Goal: Use online tool/utility: Utilize a website feature to perform a specific function

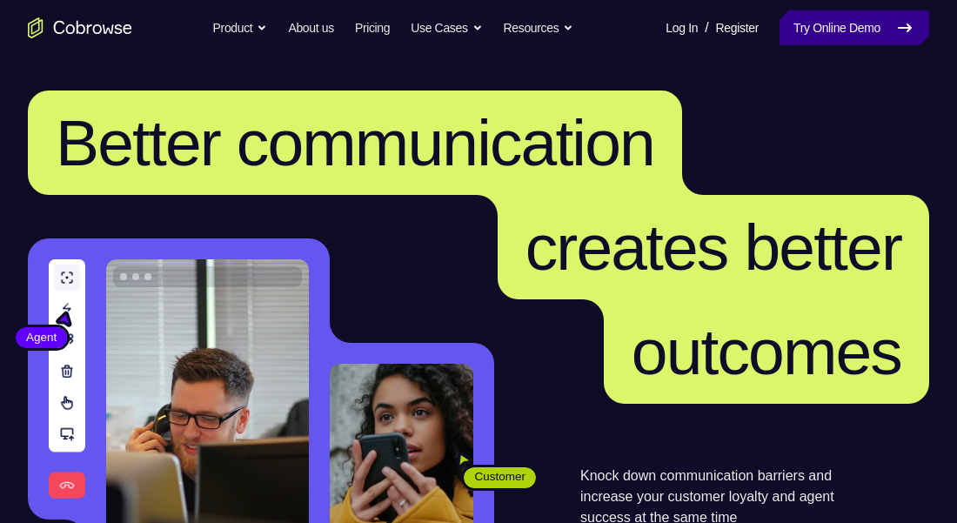
click at [826, 30] on link "Try Online Demo" at bounding box center [854, 27] width 150 height 35
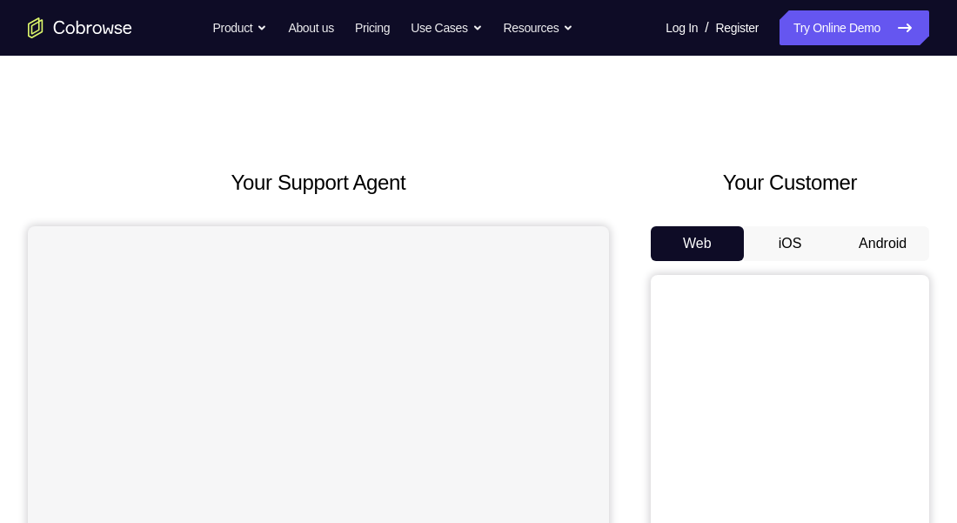
click at [878, 237] on button "Android" at bounding box center [882, 243] width 93 height 35
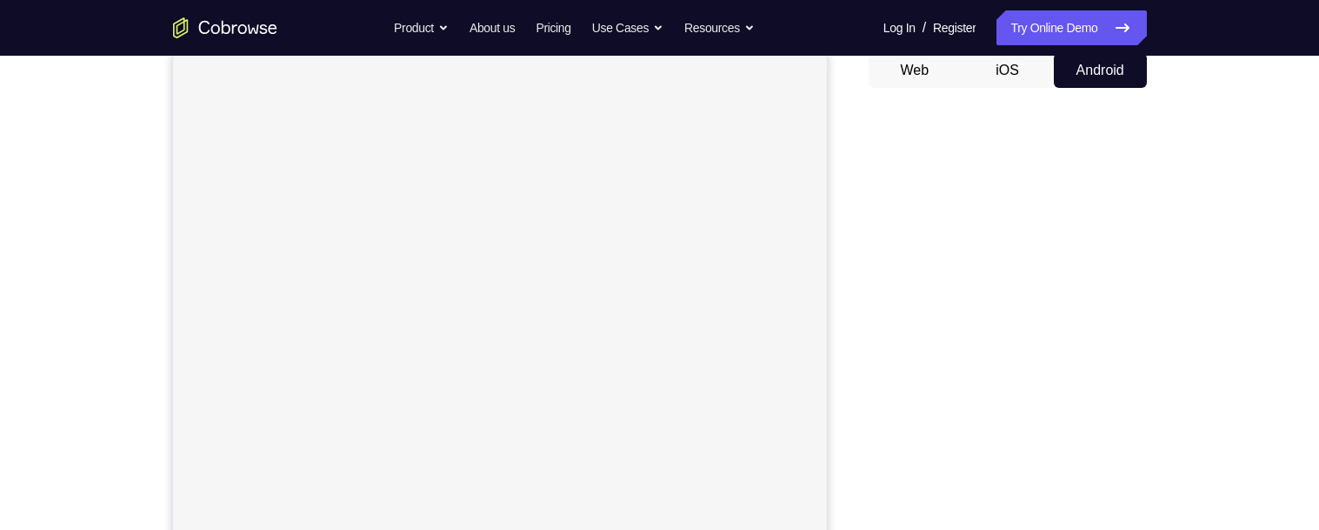
click at [956, 350] on div "Your Support Agent Your Customer Web iOS Android Next Steps We’d be happy to gi…" at bounding box center [659, 456] width 1319 height 1147
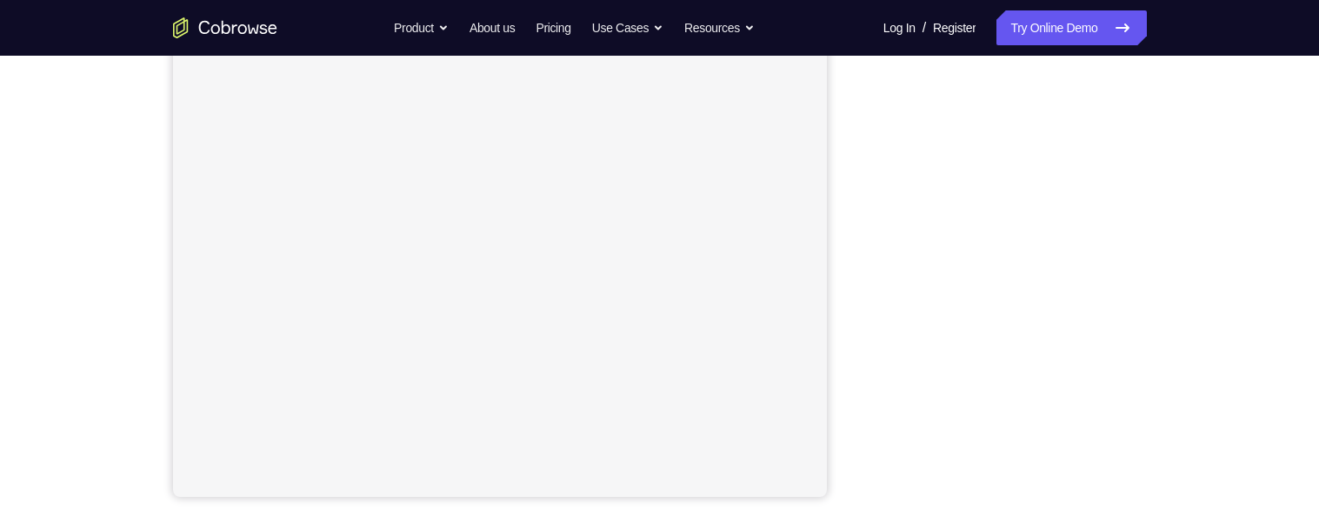
scroll to position [0, 0]
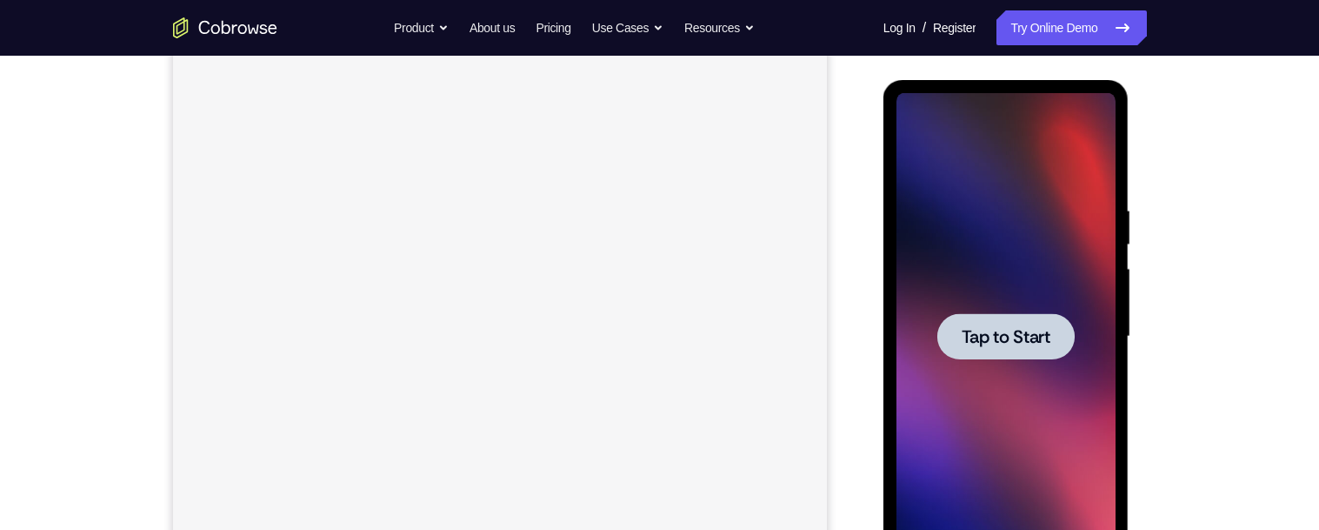
click at [956, 339] on span "Tap to Start" at bounding box center [1006, 336] width 89 height 17
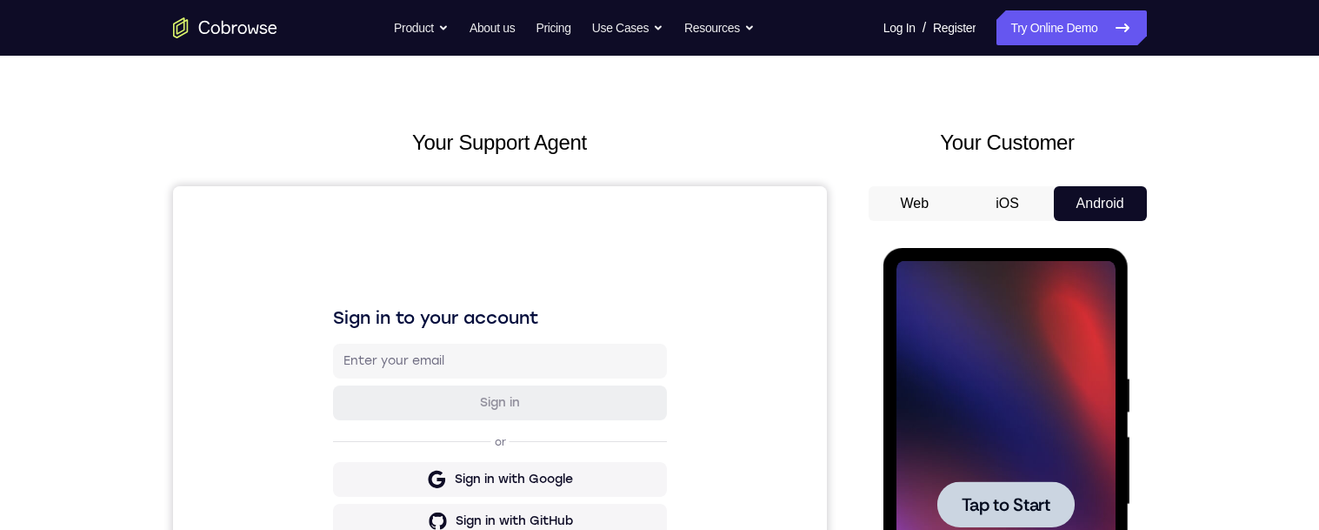
scroll to position [208, 0]
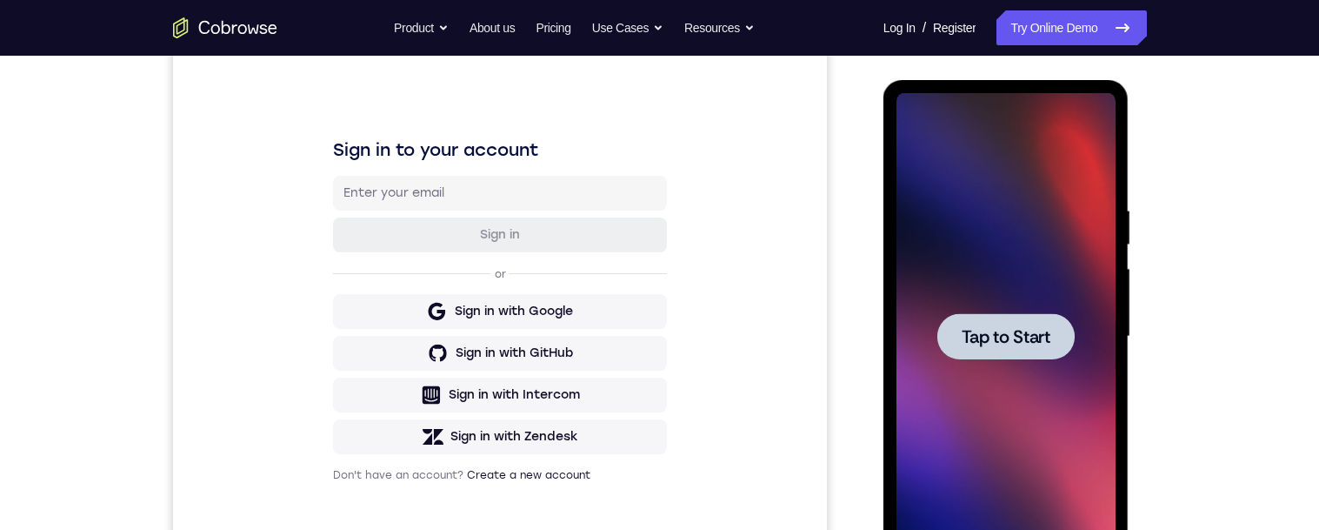
click at [956, 344] on span "Tap to Start" at bounding box center [1006, 336] width 89 height 17
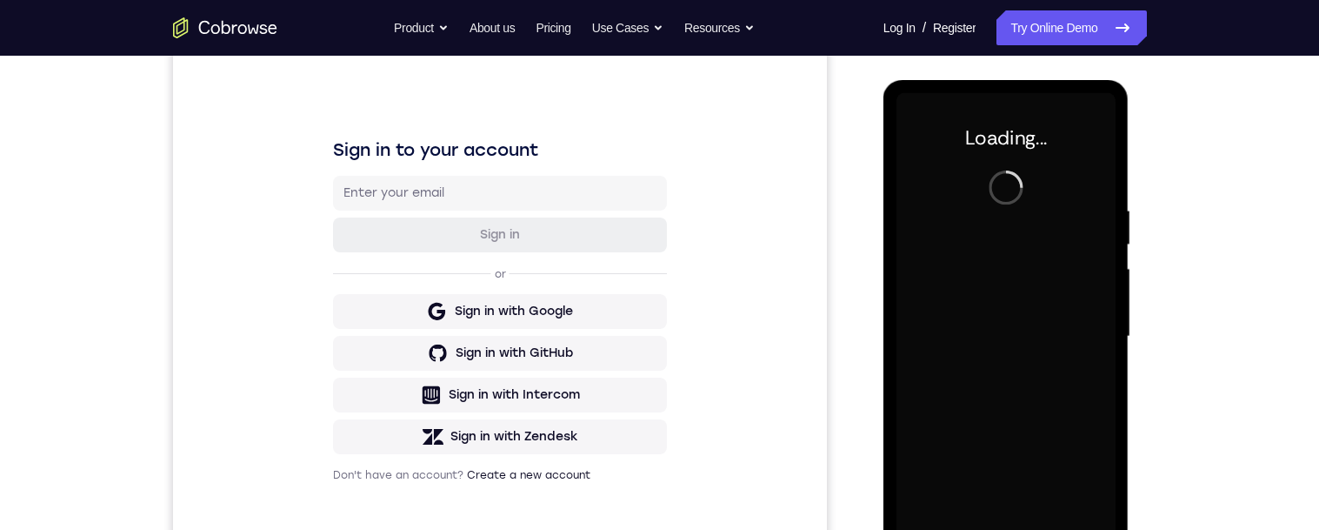
scroll to position [277, 0]
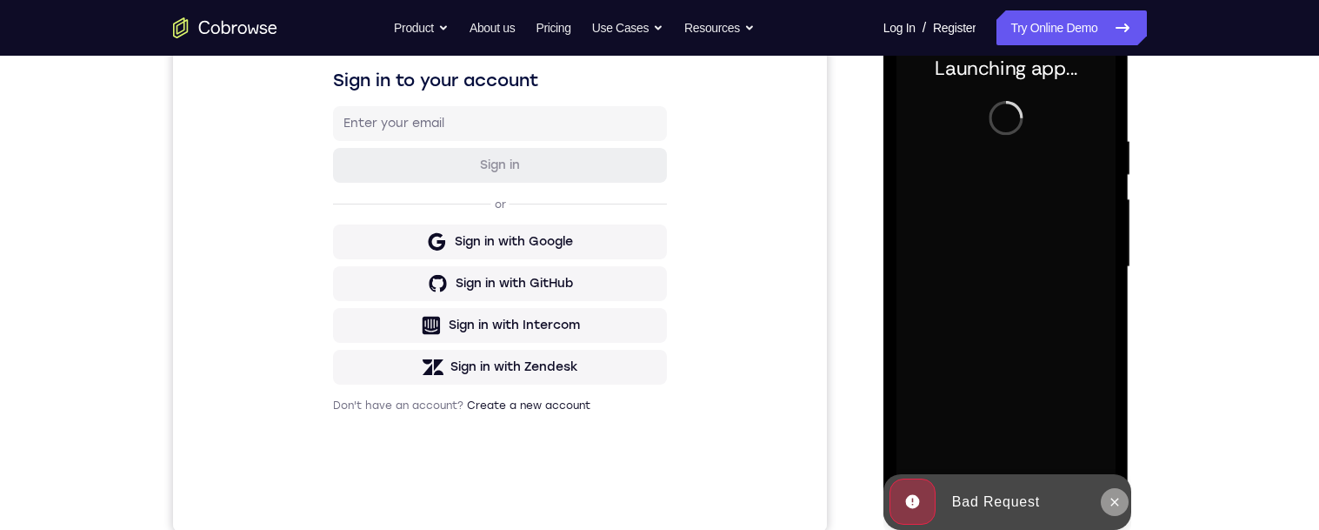
click at [956, 502] on icon at bounding box center [1115, 502] width 14 height 14
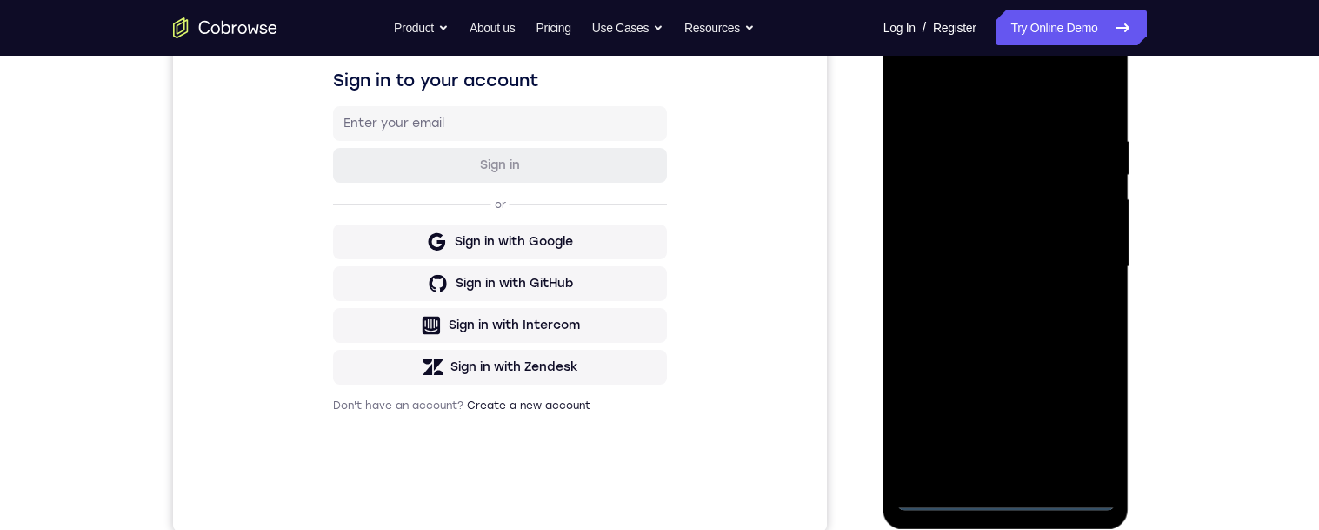
click at [956, 494] on div at bounding box center [1006, 266] width 219 height 487
click at [956, 427] on div at bounding box center [1006, 266] width 219 height 487
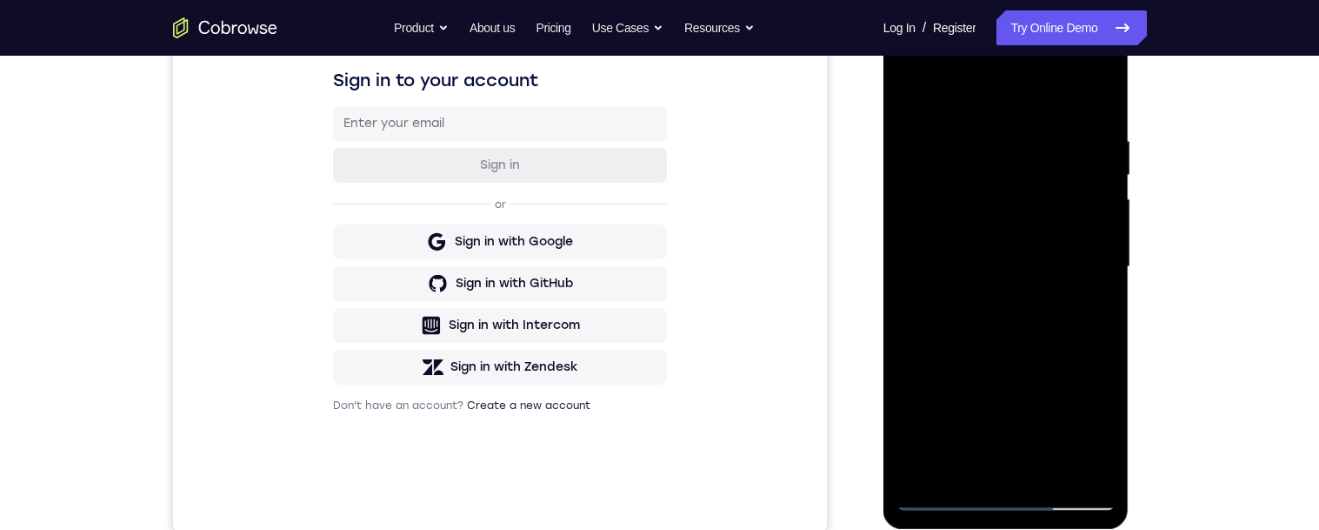
scroll to position [244, 0]
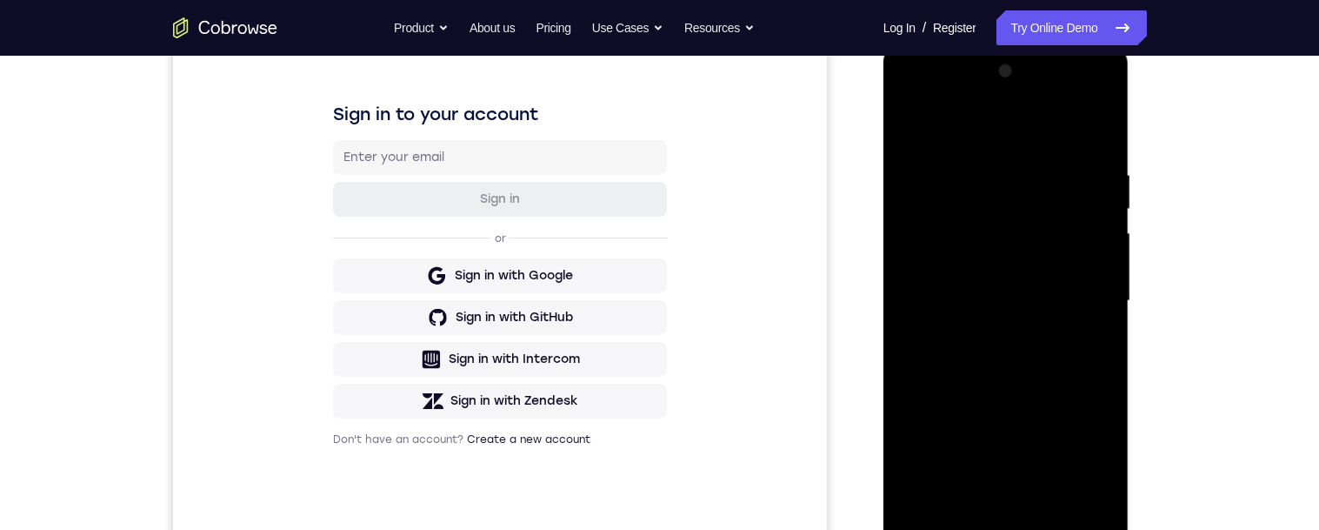
click at [956, 140] on div at bounding box center [1006, 300] width 219 height 487
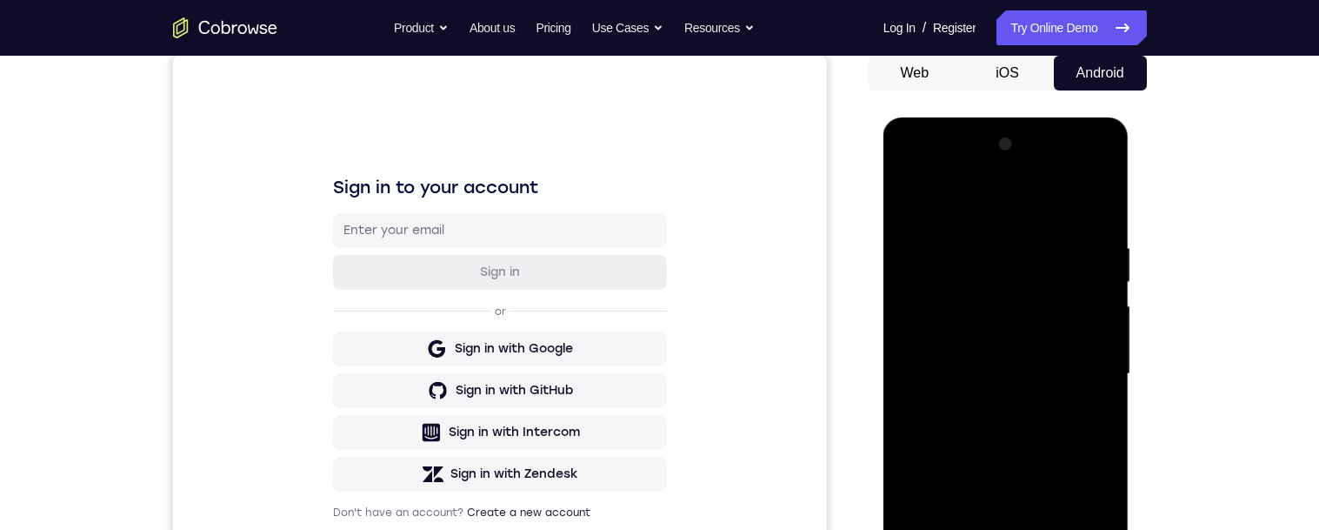
scroll to position [171, 0]
click at [956, 373] on div at bounding box center [1006, 373] width 219 height 487
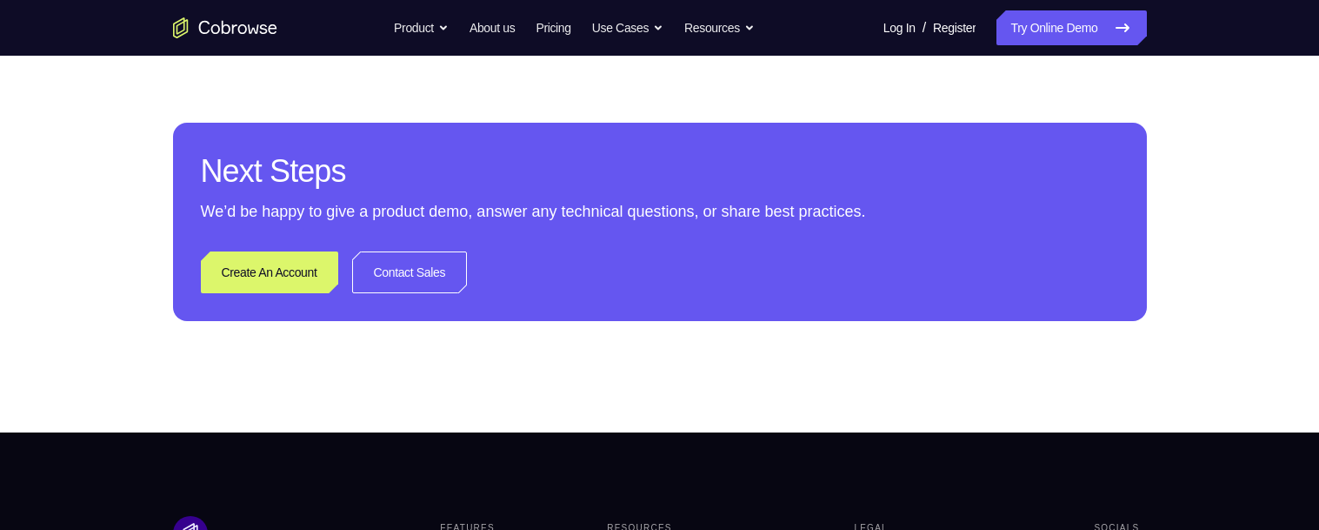
scroll to position [1308, 0]
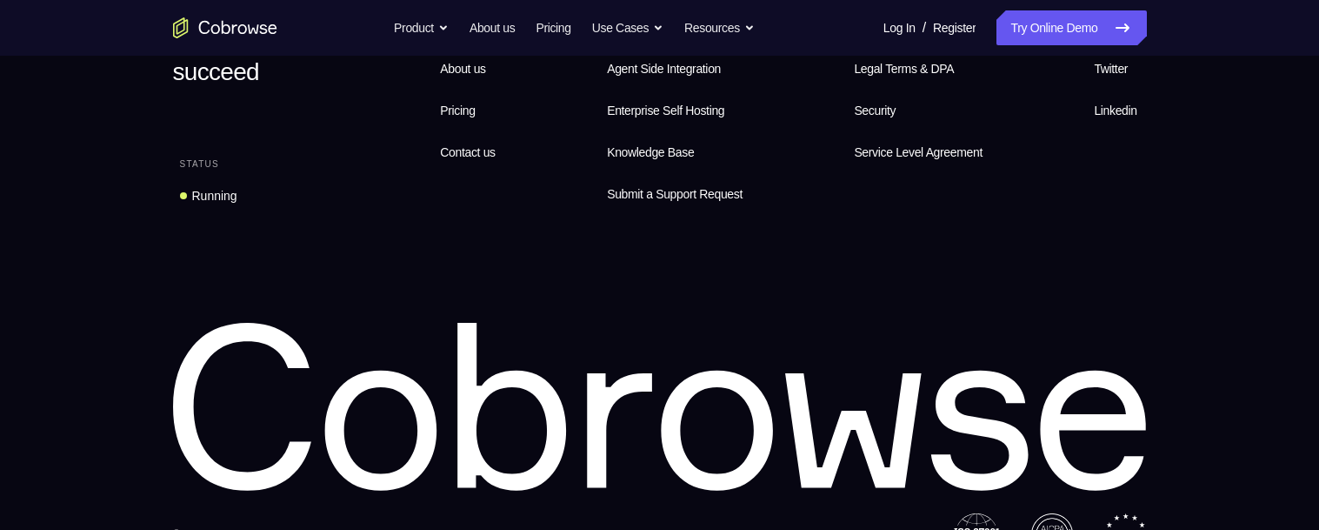
click at [956, 102] on footer "Equip your agents to succeed Status Running Features Product About us Pricing C…" at bounding box center [659, 235] width 1319 height 681
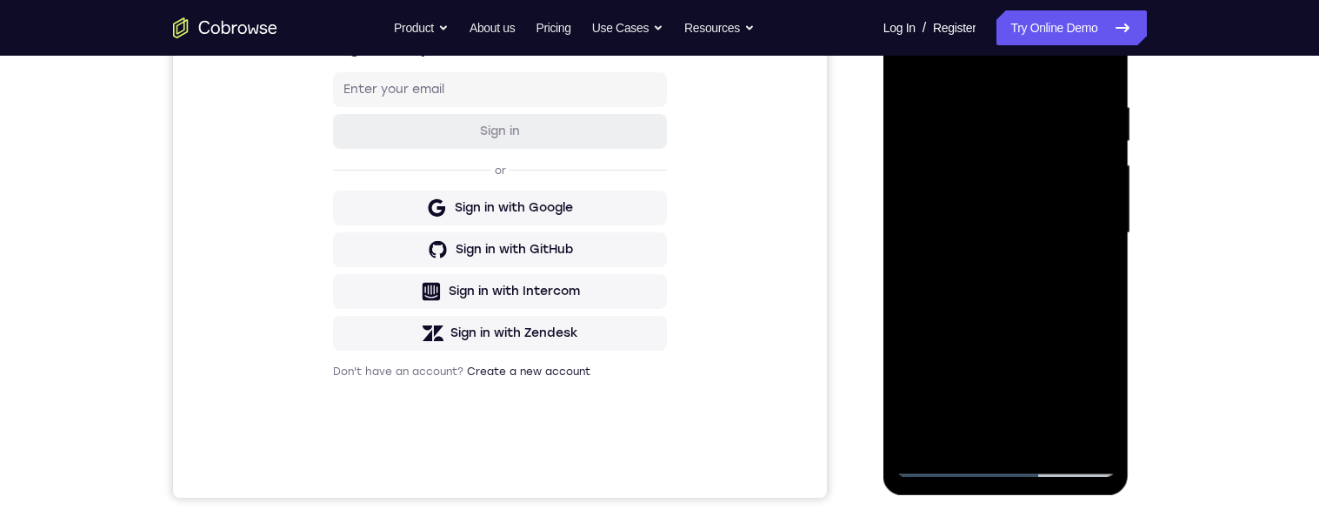
click at [956, 266] on div at bounding box center [1006, 233] width 219 height 487
click at [956, 213] on div at bounding box center [1006, 233] width 219 height 487
click at [956, 116] on div "Your Support Agent Your Customer Web iOS Android Next Steps We’d be happy to gi…" at bounding box center [660, 317] width 1113 height 1147
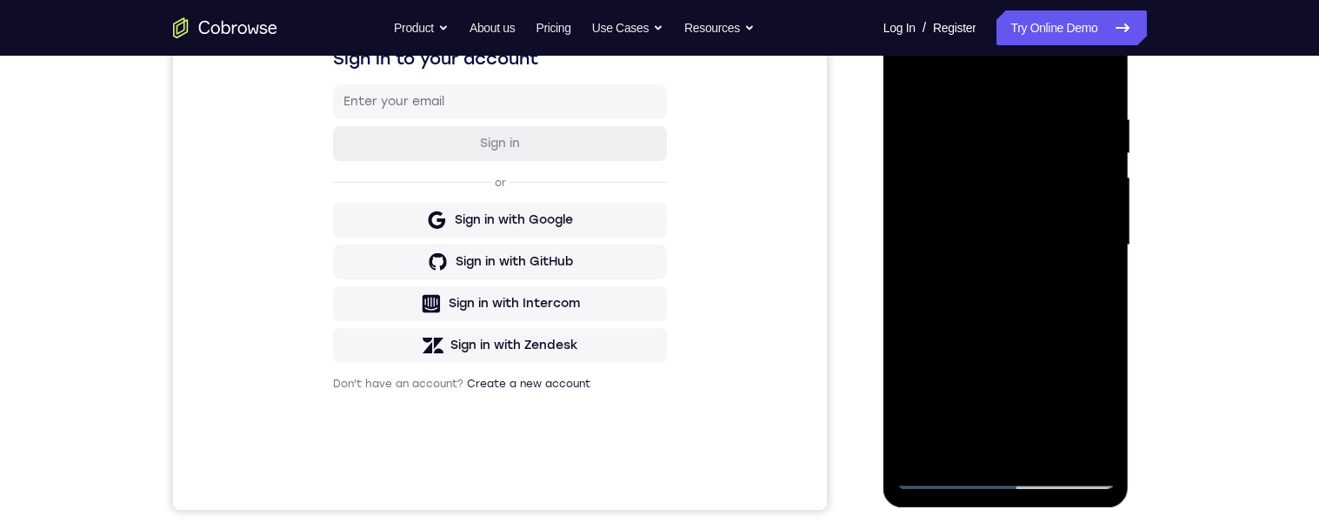
scroll to position [272, 0]
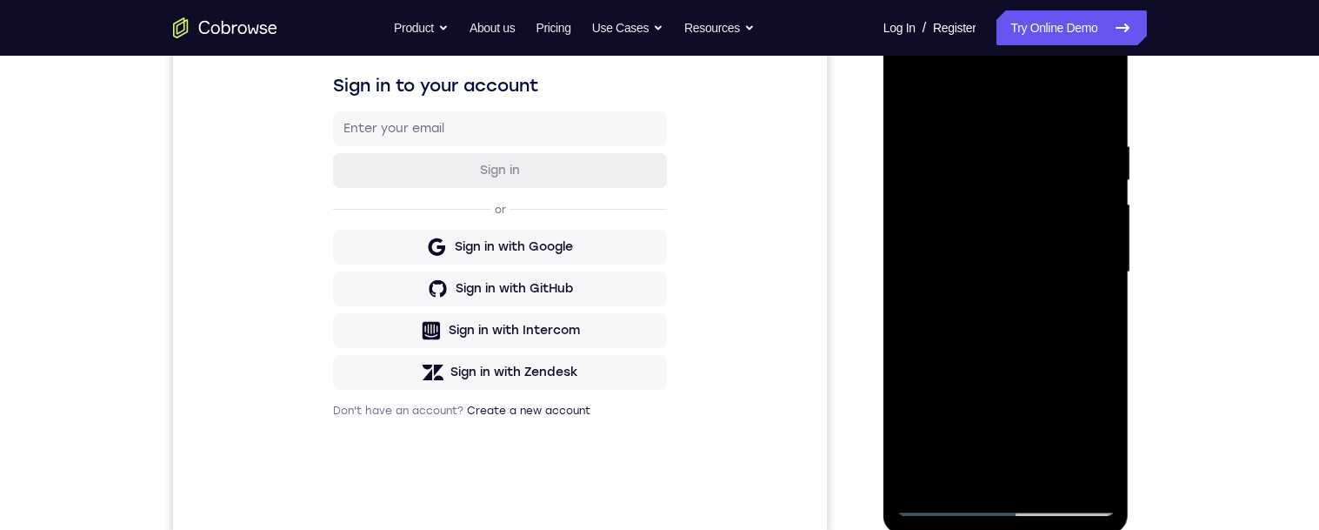
click at [956, 241] on div at bounding box center [1006, 272] width 219 height 487
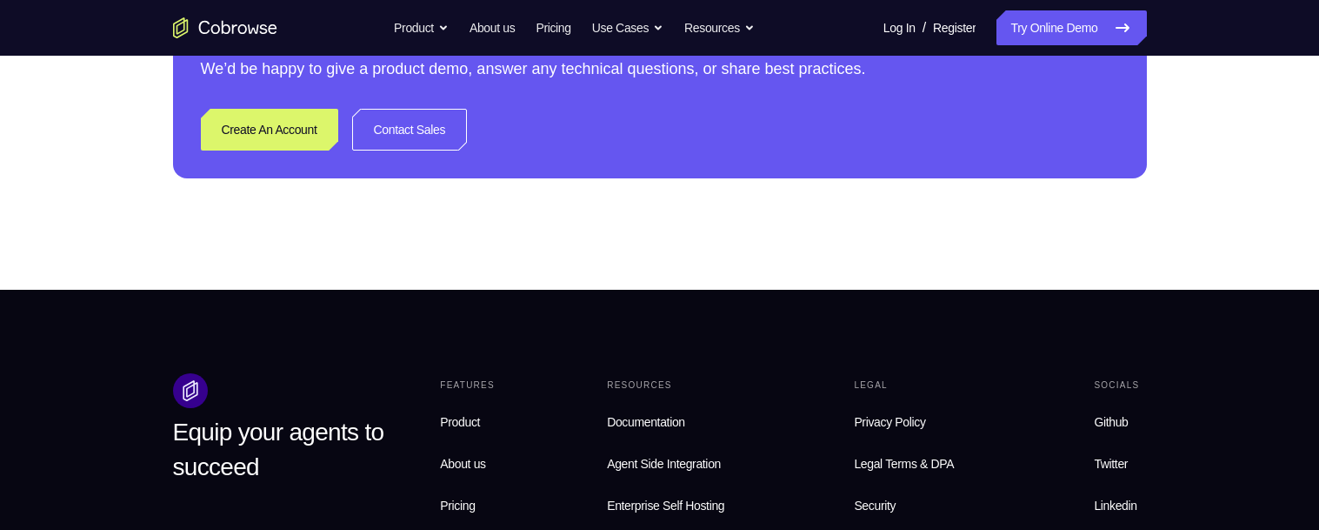
scroll to position [1059, 0]
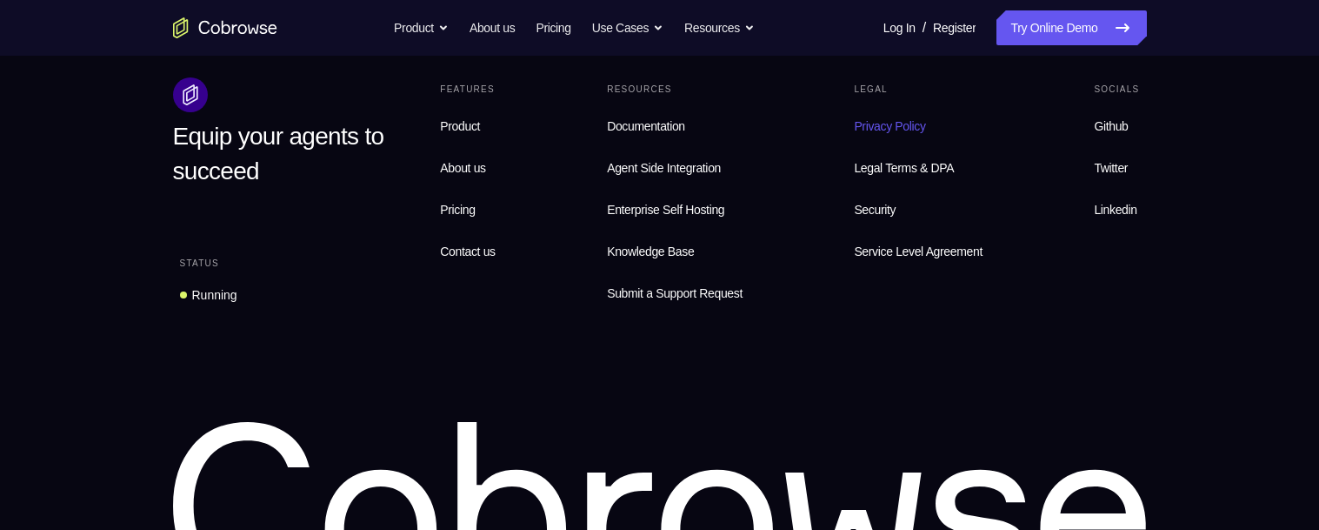
click at [956, 141] on link "Privacy Policy" at bounding box center [918, 126] width 143 height 35
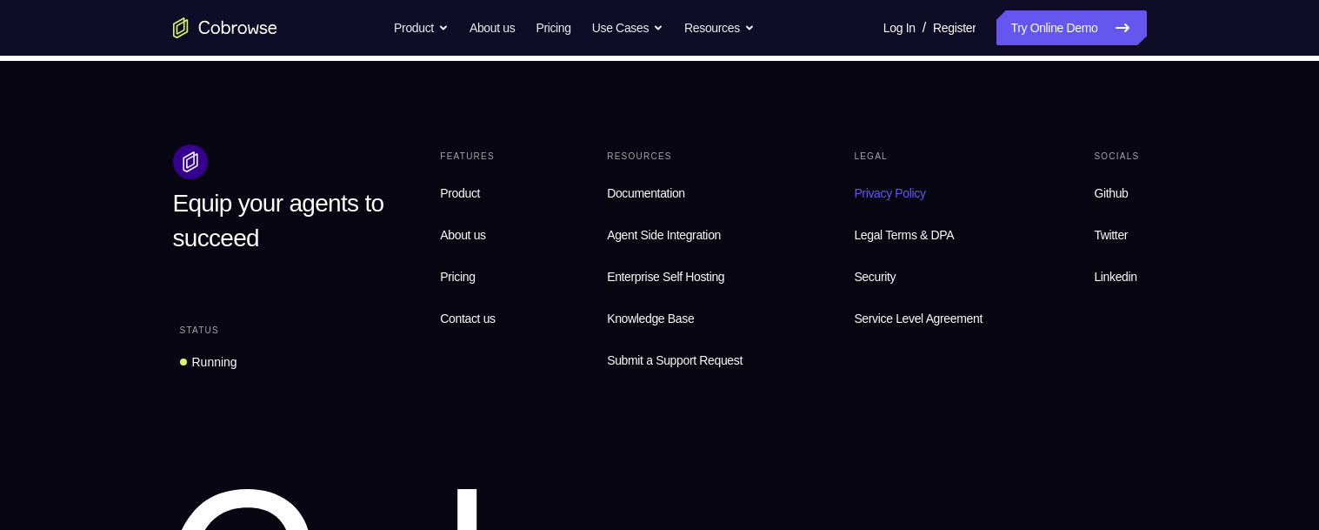
scroll to position [1353, 0]
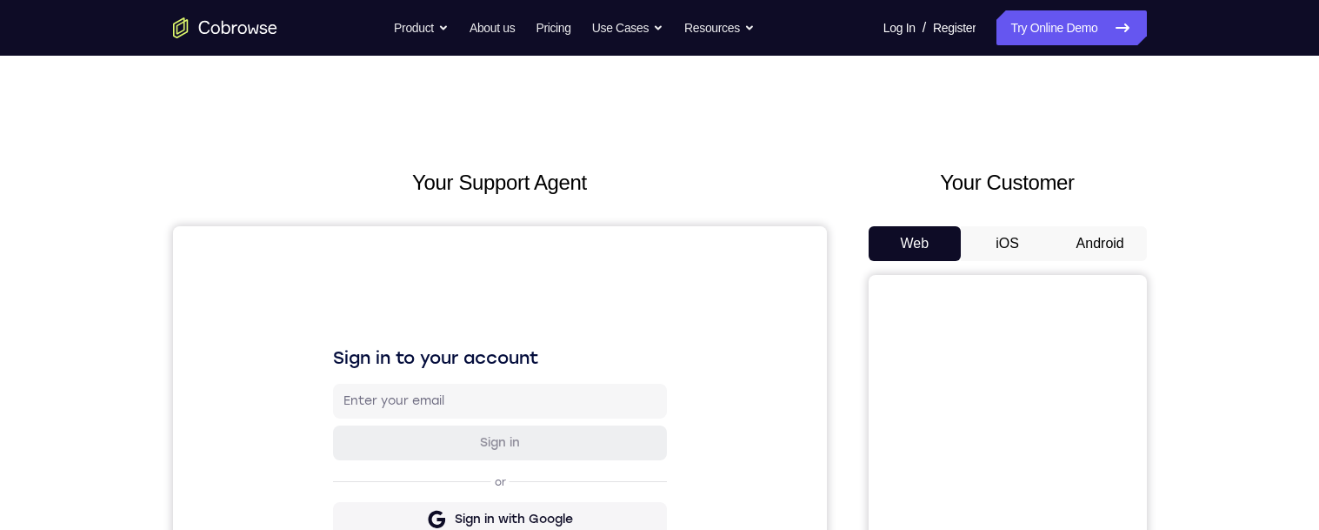
click at [1115, 241] on button "Android" at bounding box center [1100, 243] width 93 height 35
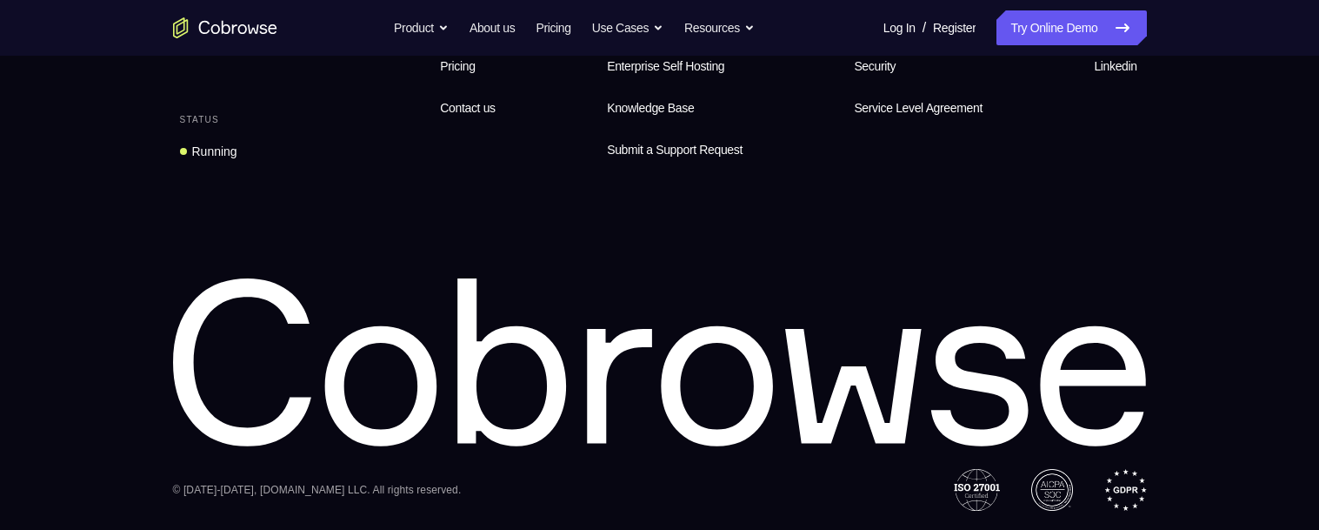
click at [1165, 80] on div "Equip your agents to succeed Status Running Features Product About us Pricing C…" at bounding box center [660, 222] width 1113 height 577
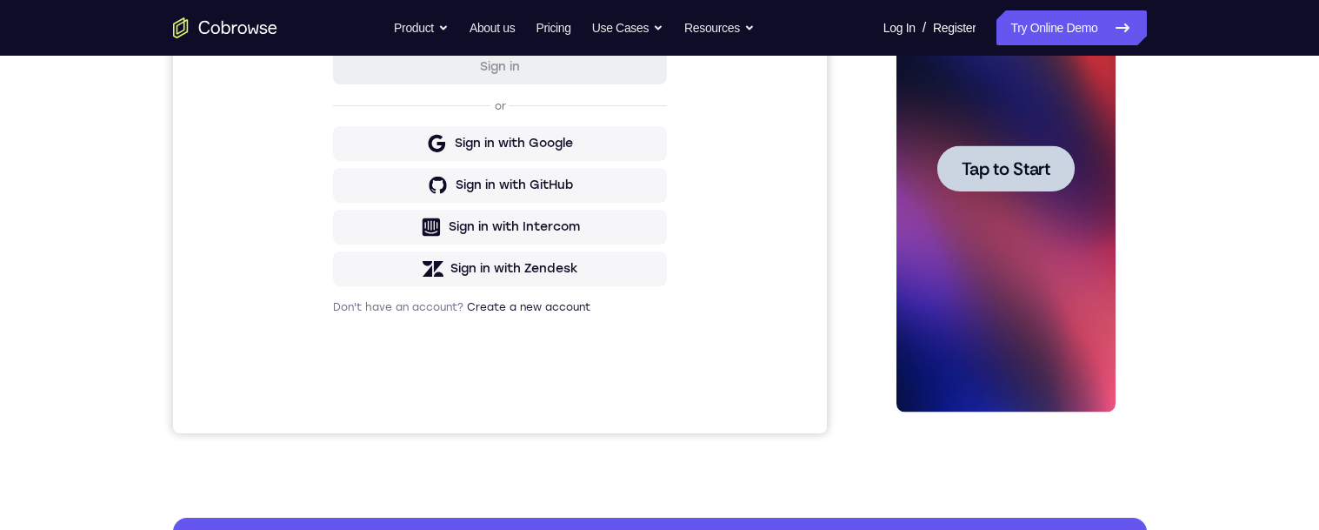
click at [1028, 186] on div at bounding box center [1006, 168] width 137 height 46
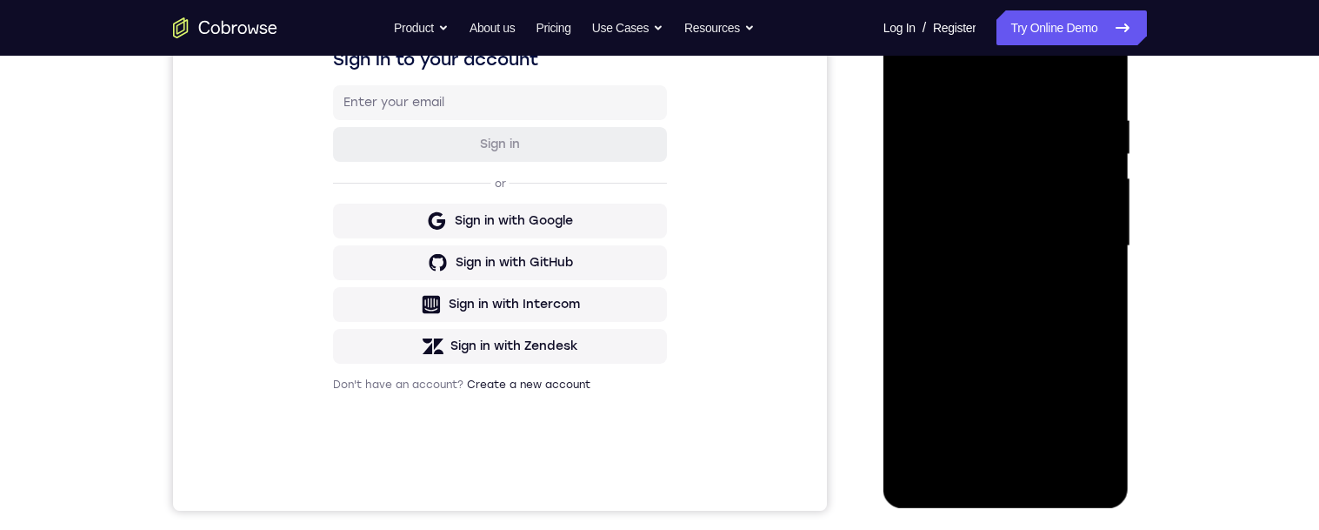
scroll to position [397, 0]
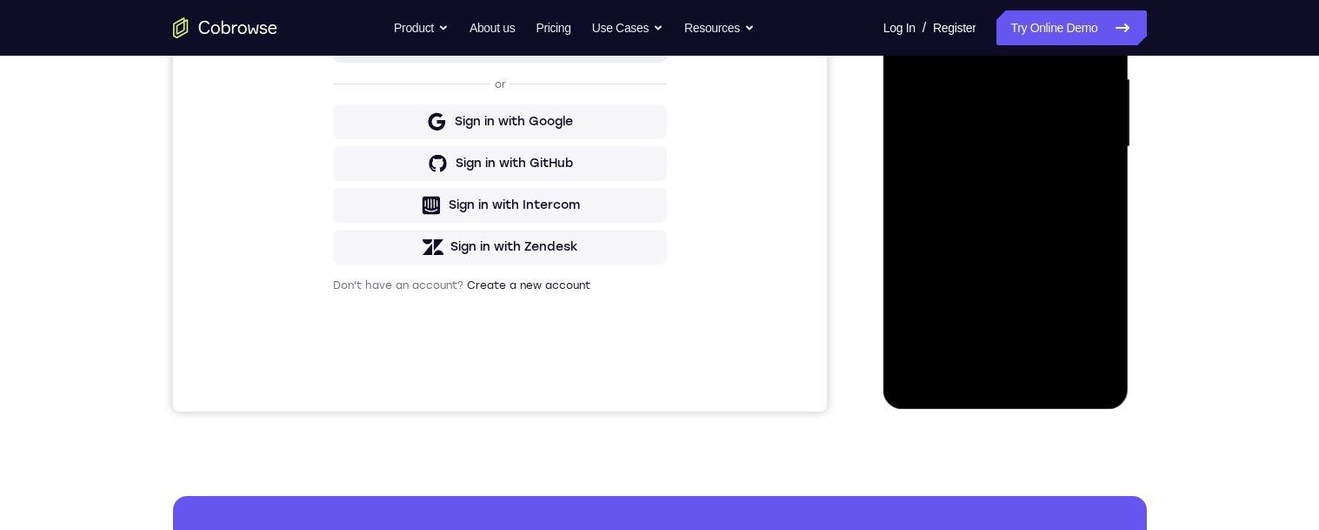
click at [1182, 330] on div "Your Support Agent Your Customer Web iOS Android Next Steps We’d be happy to gi…" at bounding box center [660, 231] width 1113 height 1147
click at [1012, 374] on div at bounding box center [1006, 146] width 219 height 487
click at [1010, 373] on div at bounding box center [1006, 146] width 219 height 487
click at [1008, 373] on div at bounding box center [1006, 146] width 219 height 487
click at [1192, 257] on div "Your Support Agent Your Customer Web iOS Android Next Steps We’d be happy to gi…" at bounding box center [660, 231] width 1113 height 1147
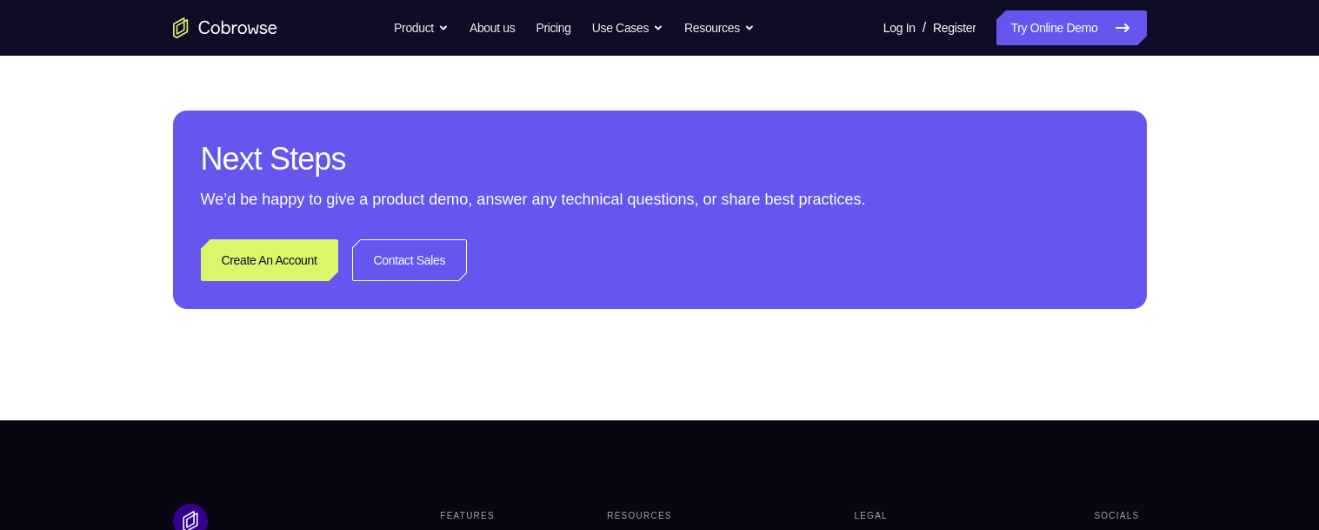
scroll to position [1353, 0]
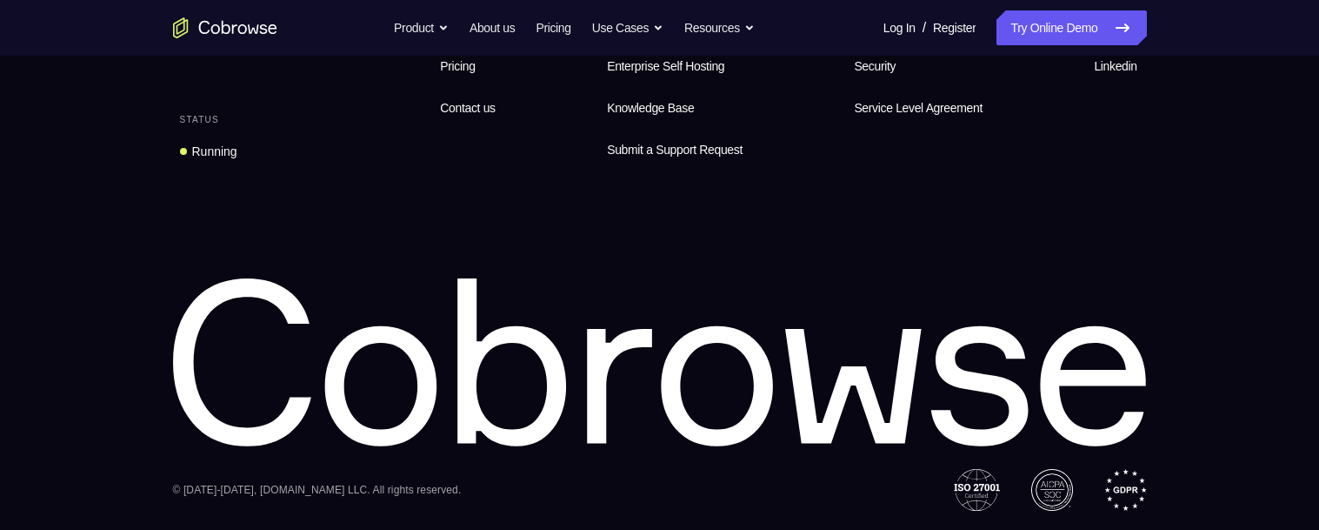
click at [798, 281] on icon at bounding box center [660, 363] width 974 height 170
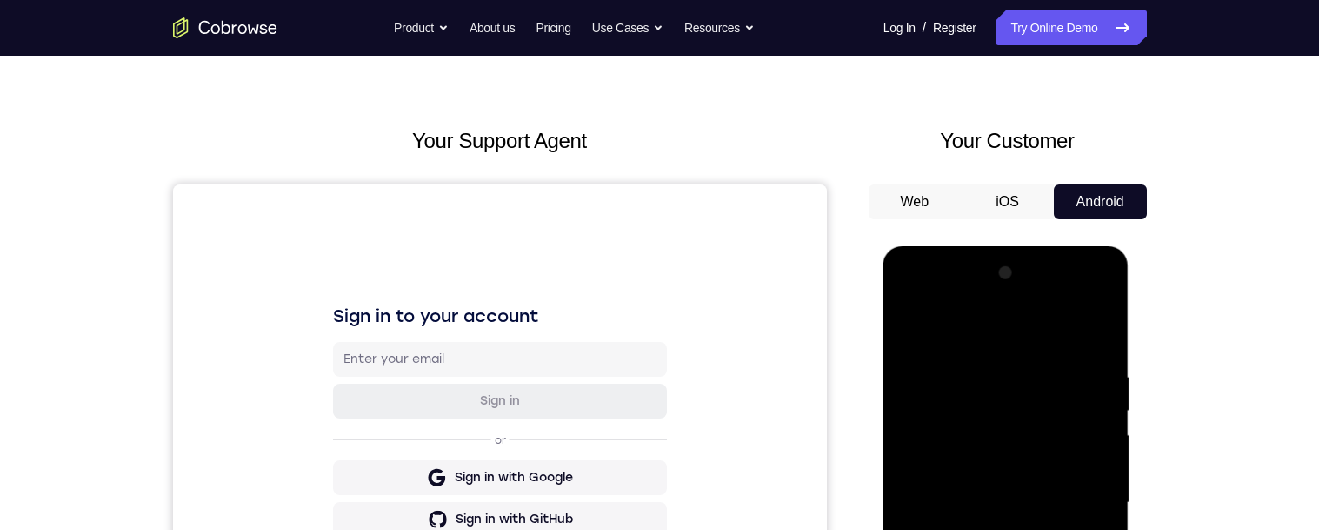
scroll to position [173, 0]
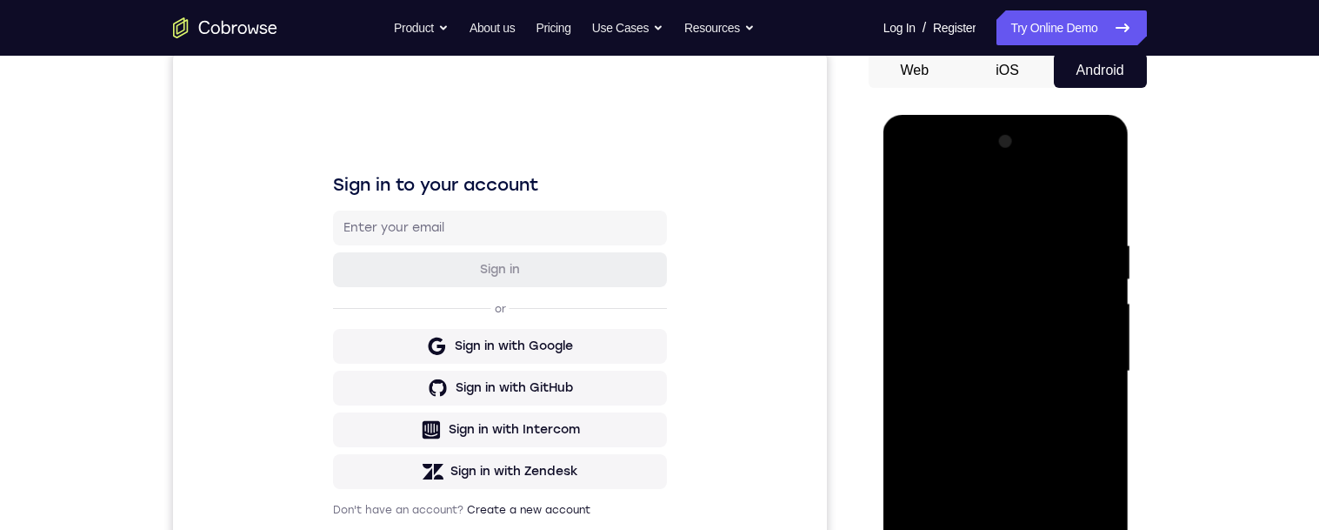
click at [1009, 529] on div at bounding box center [1006, 371] width 219 height 487
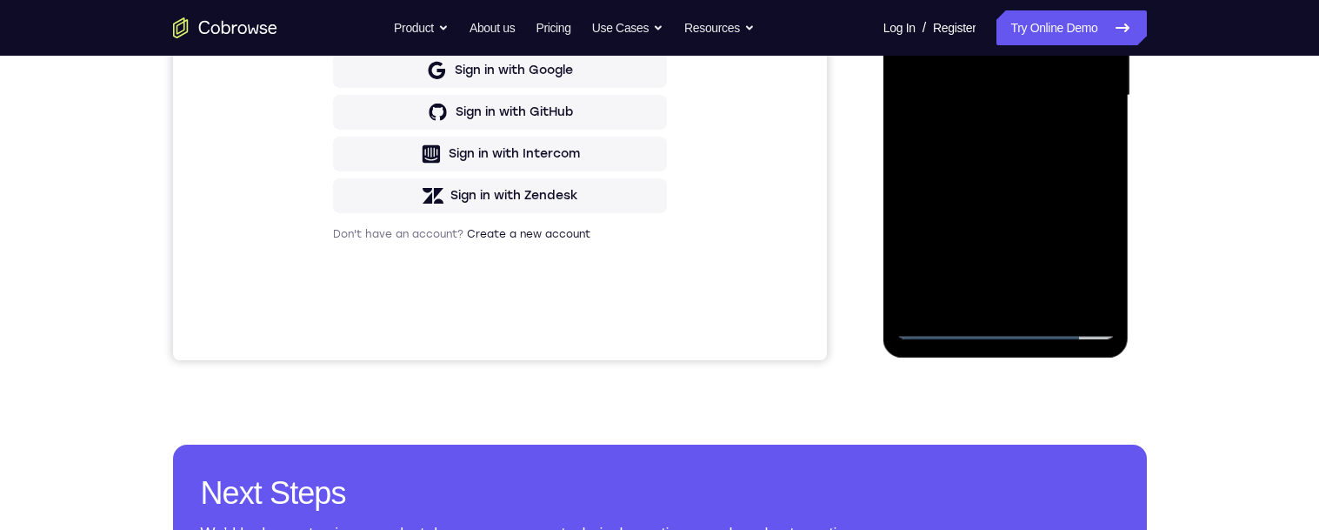
click at [1003, 329] on div at bounding box center [1006, 95] width 219 height 487
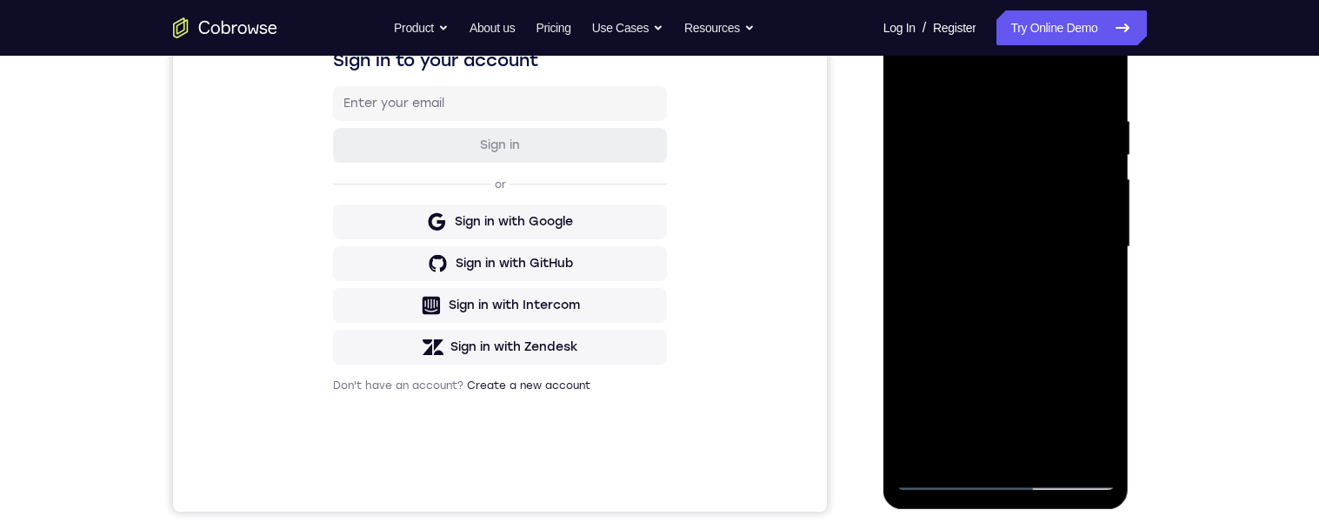
scroll to position [381, 0]
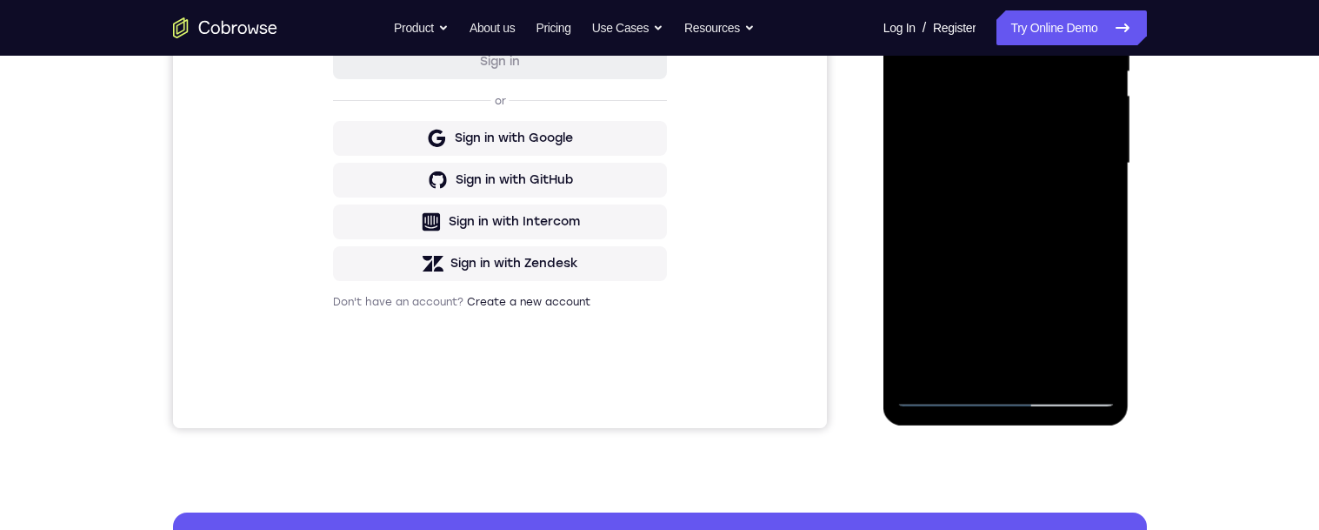
click at [1088, 319] on div at bounding box center [1006, 163] width 219 height 487
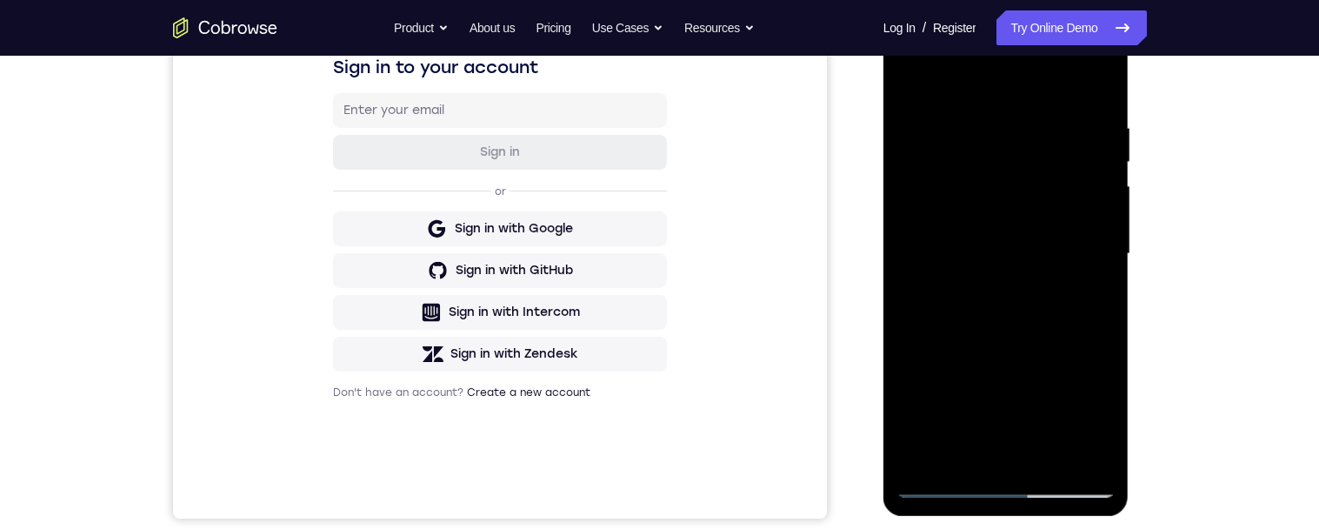
click at [1055, 282] on div at bounding box center [1006, 253] width 219 height 487
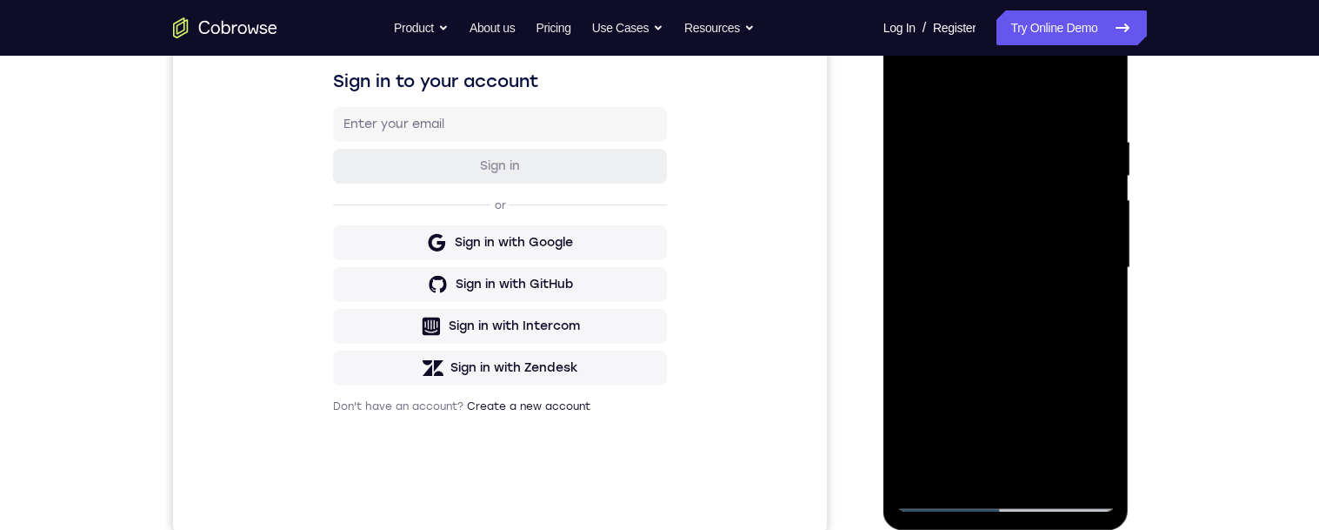
click at [964, 94] on div at bounding box center [1006, 267] width 219 height 487
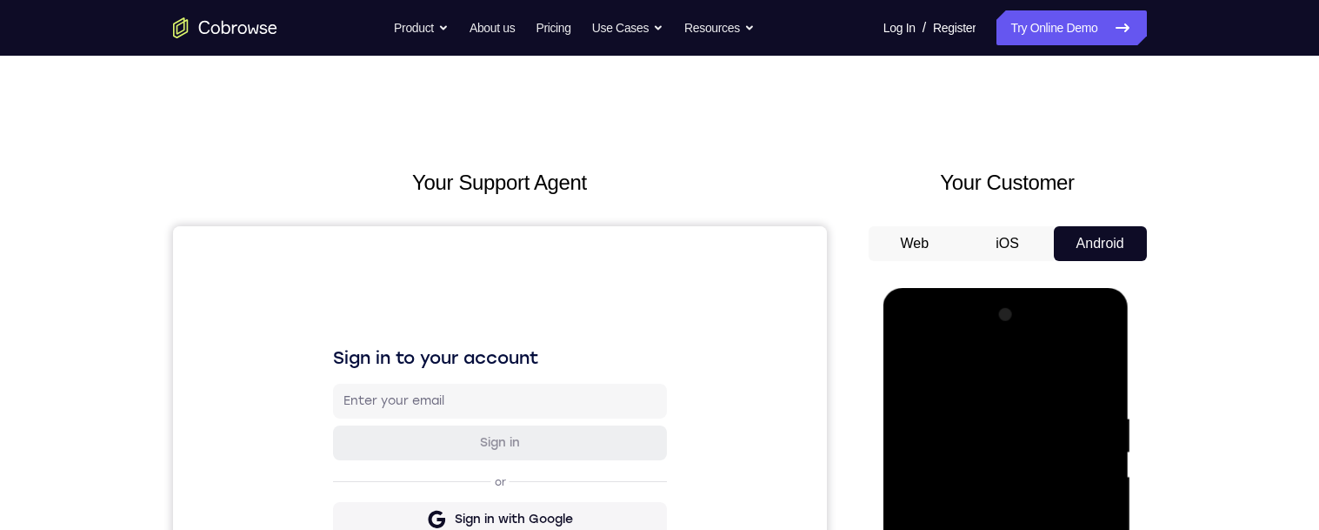
scroll to position [185, 0]
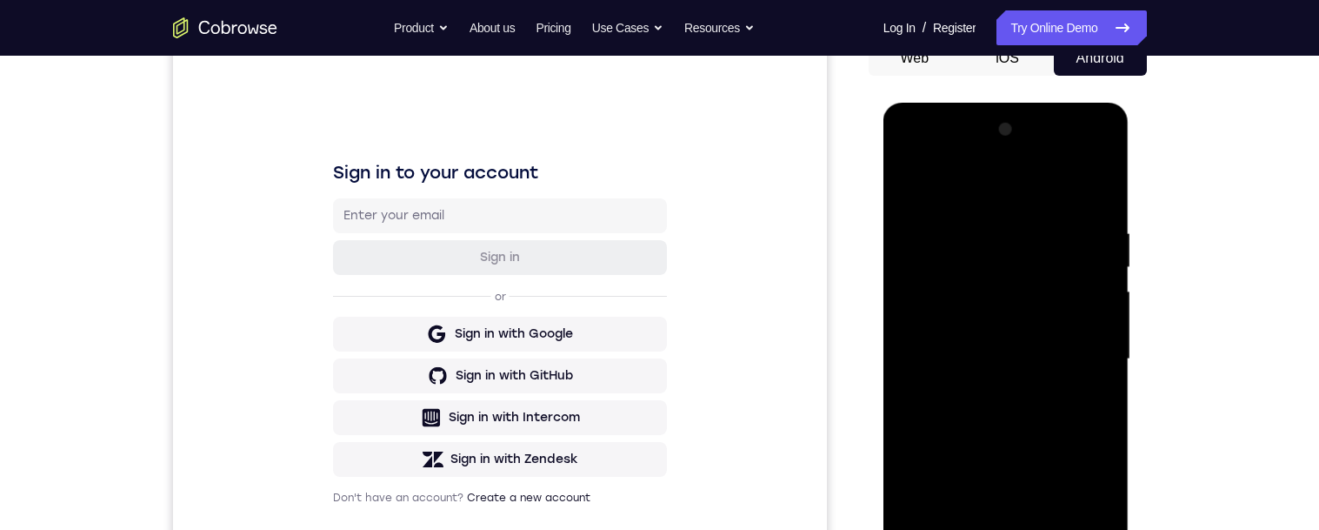
click at [1089, 354] on div at bounding box center [1006, 359] width 219 height 487
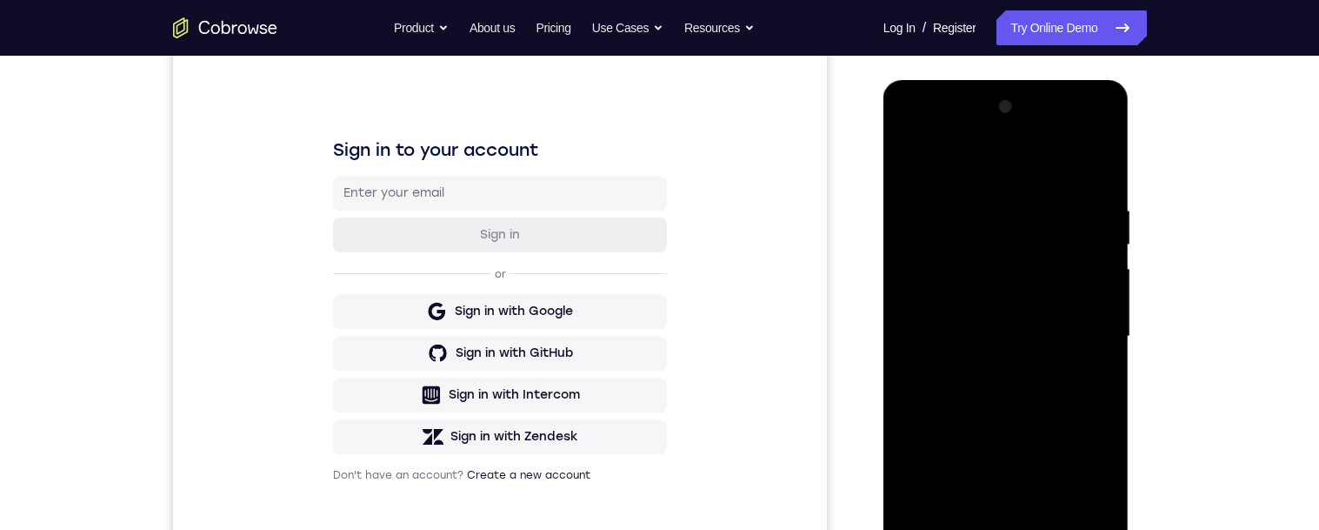
scroll to position [337, 0]
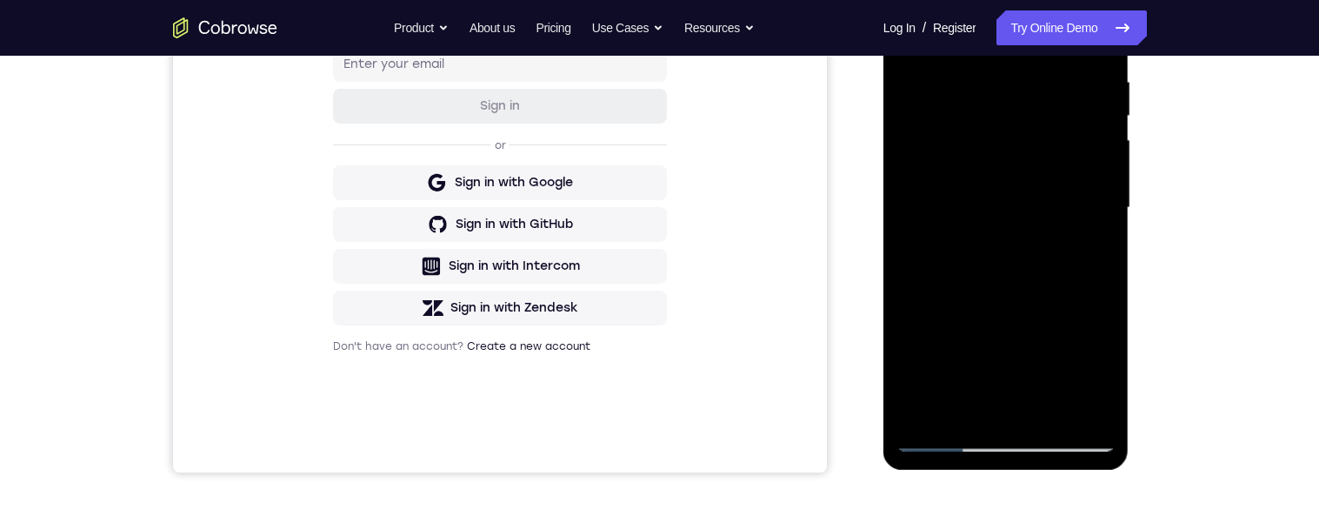
click at [992, 239] on div at bounding box center [1006, 207] width 219 height 487
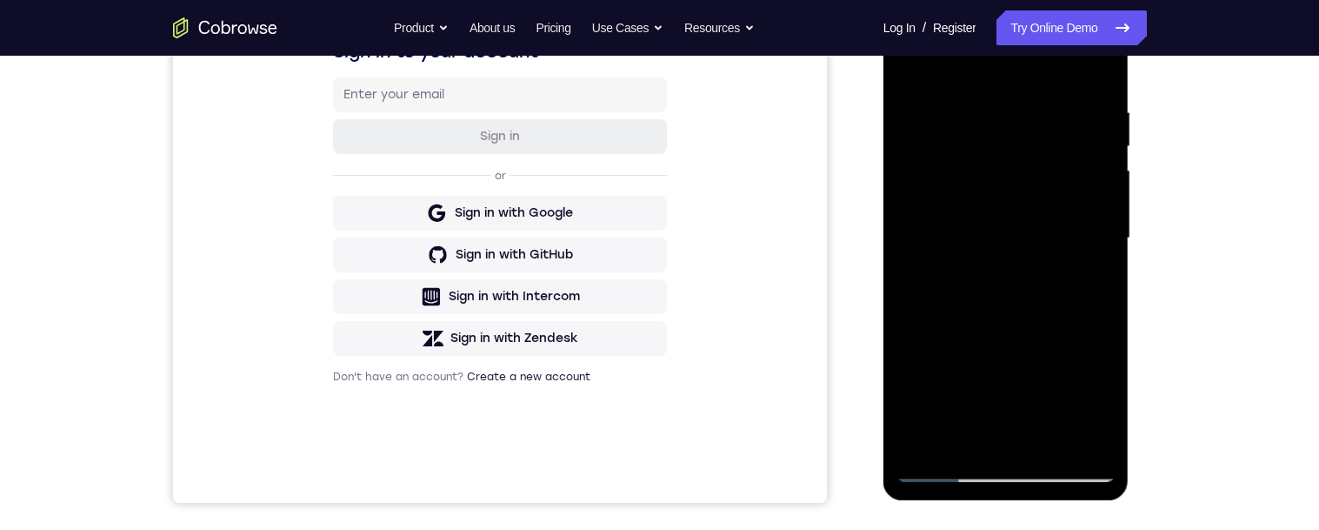
scroll to position [308, 0]
click at [988, 218] on div at bounding box center [1006, 236] width 219 height 487
click at [990, 211] on div at bounding box center [1006, 236] width 219 height 487
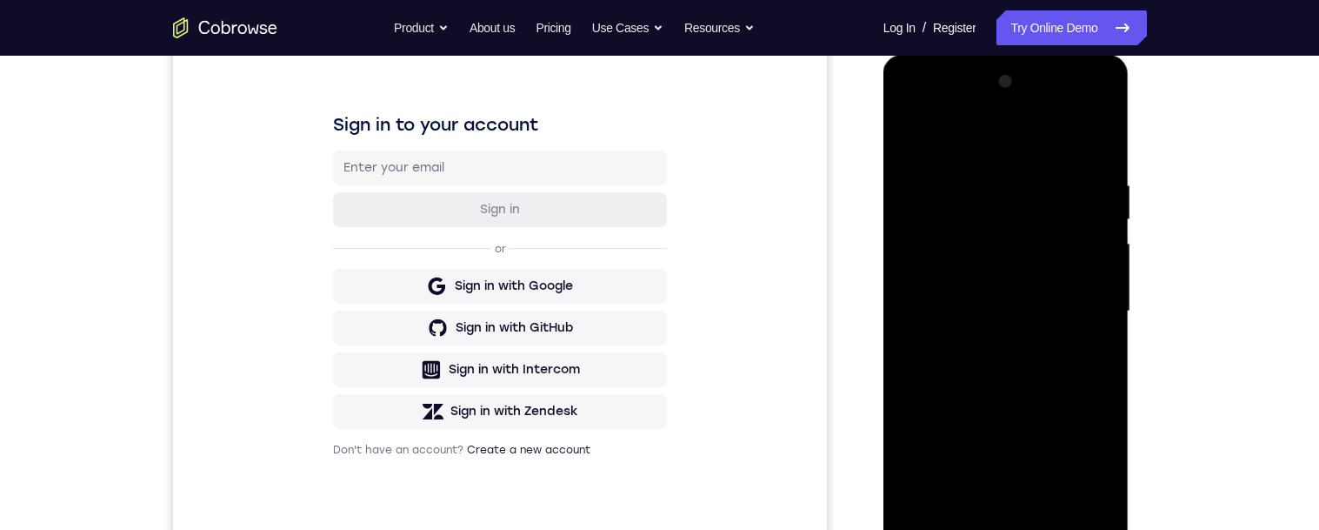
scroll to position [241, 0]
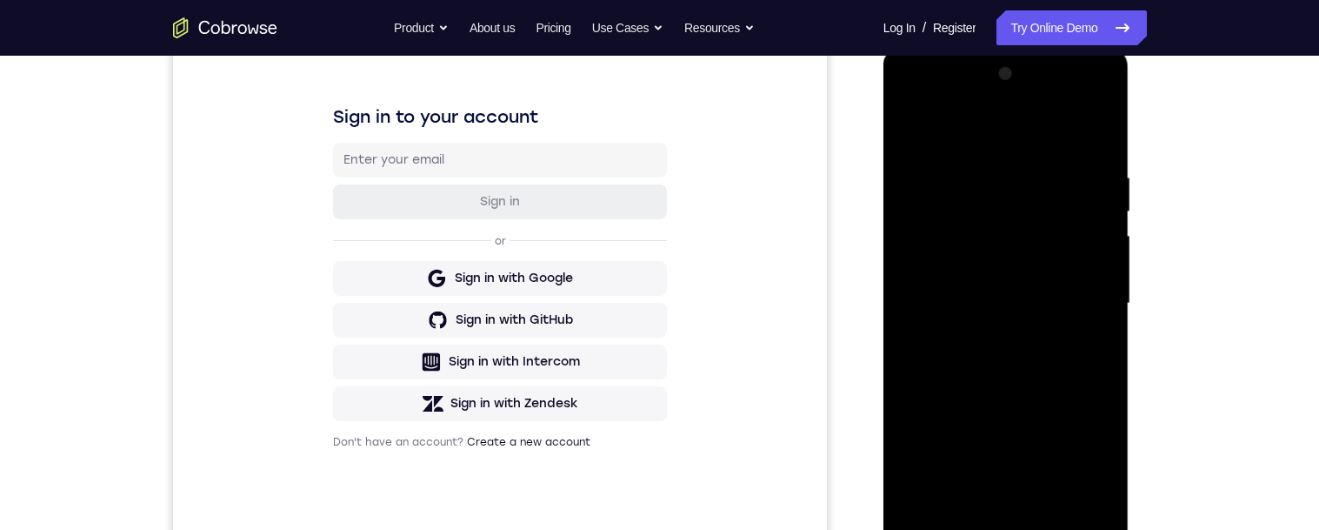
click at [1040, 287] on div at bounding box center [1006, 303] width 219 height 487
click at [1015, 265] on div at bounding box center [1006, 303] width 219 height 487
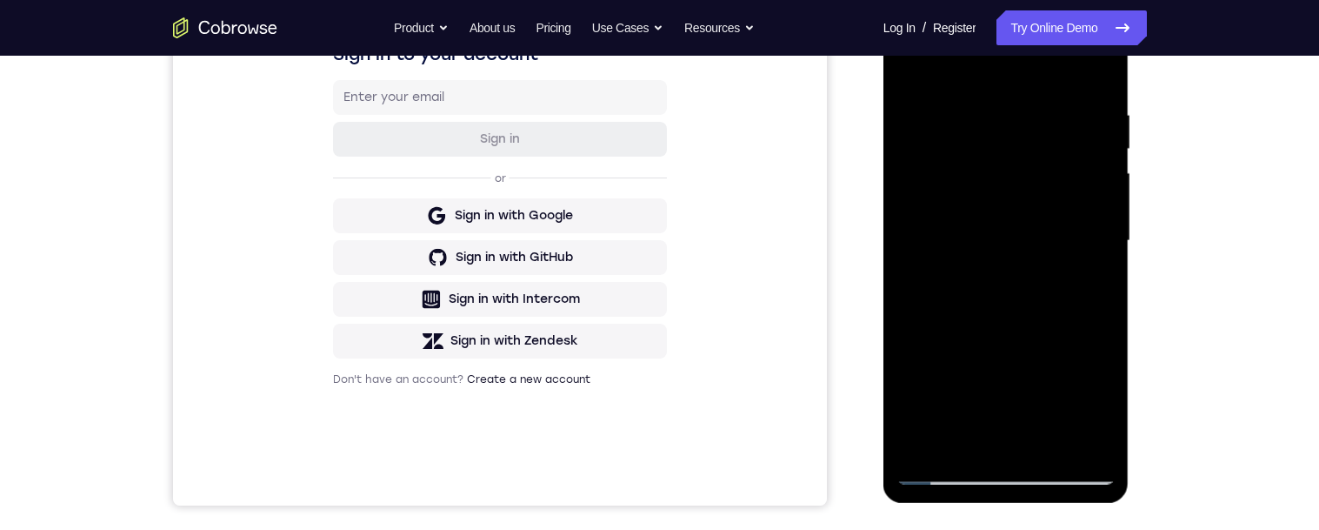
scroll to position [307, 0]
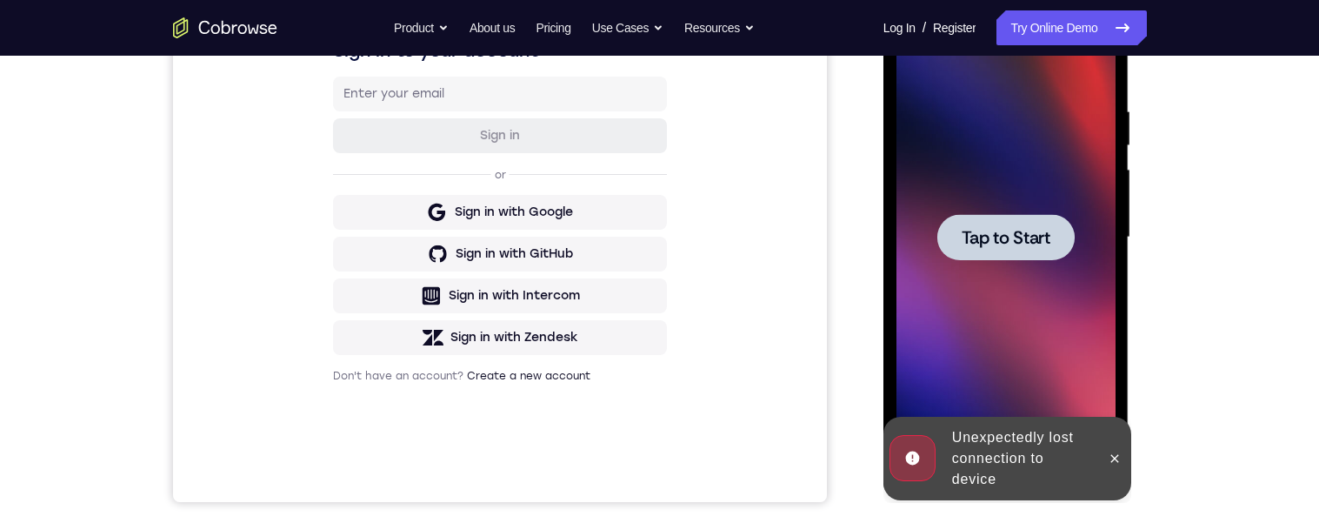
click at [1017, 223] on div at bounding box center [1006, 237] width 137 height 46
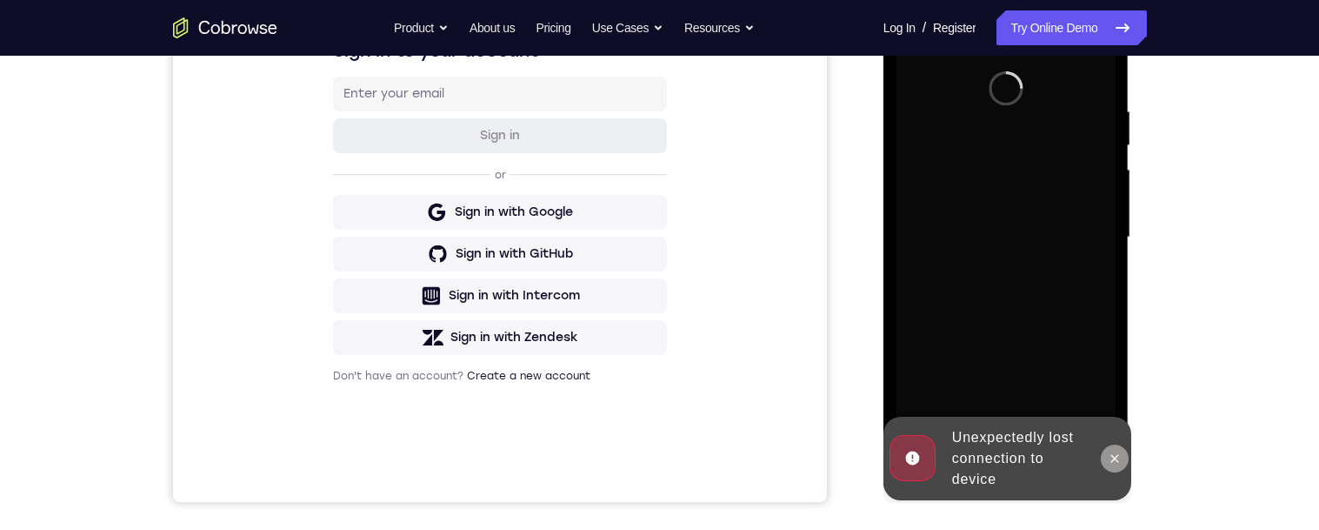
click at [1102, 456] on button at bounding box center [1115, 458] width 28 height 28
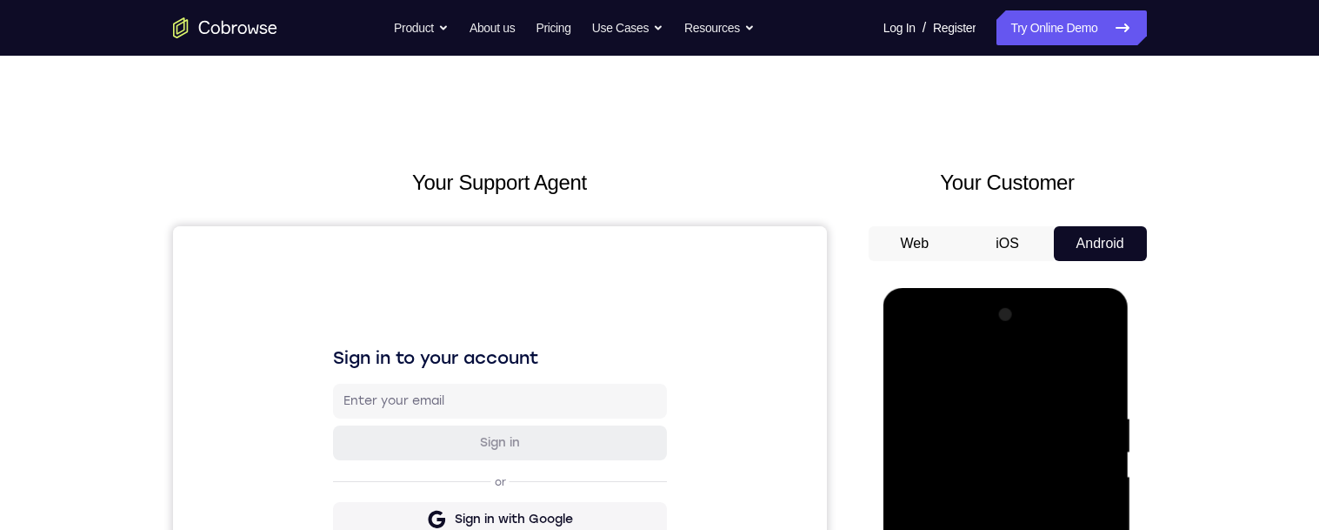
scroll to position [345, 0]
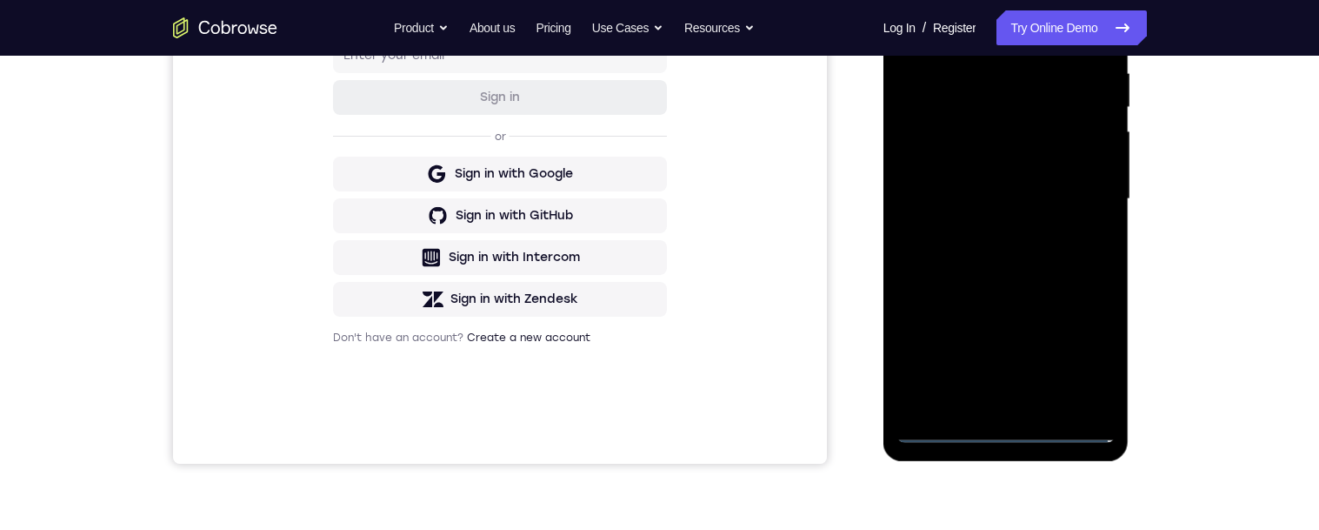
click at [1012, 425] on div at bounding box center [1006, 199] width 219 height 487
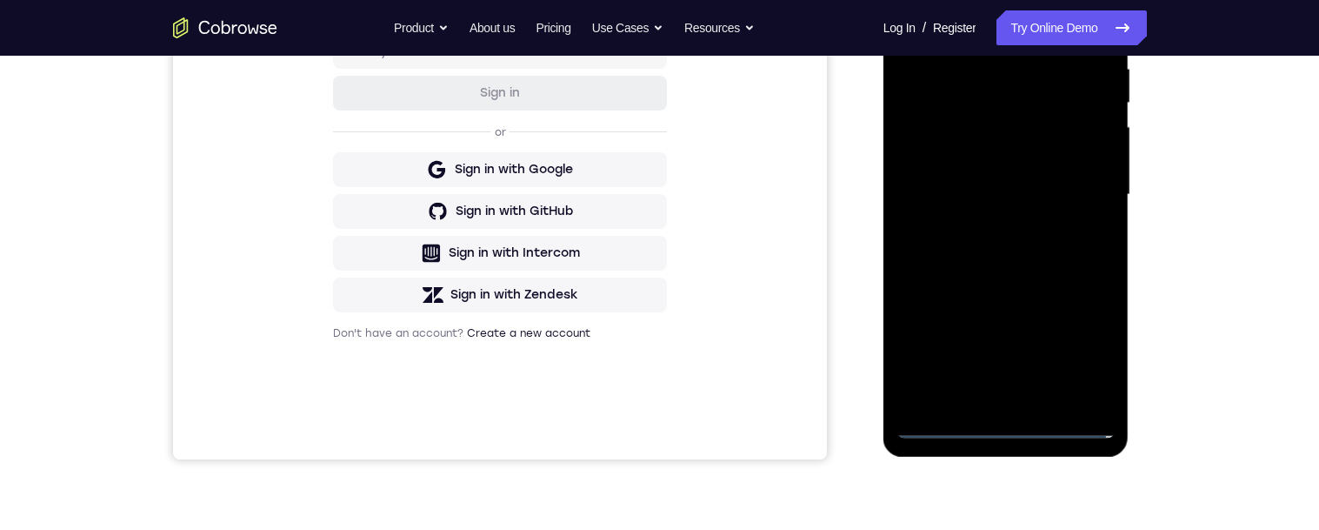
click at [1016, 415] on div at bounding box center [1006, 194] width 219 height 487
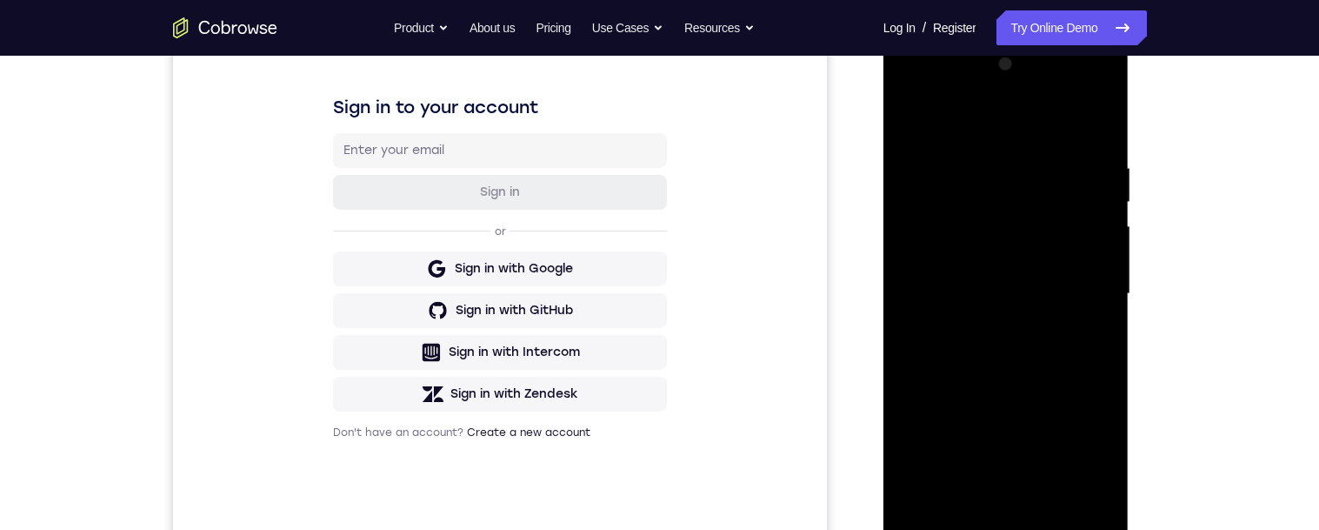
scroll to position [331, 0]
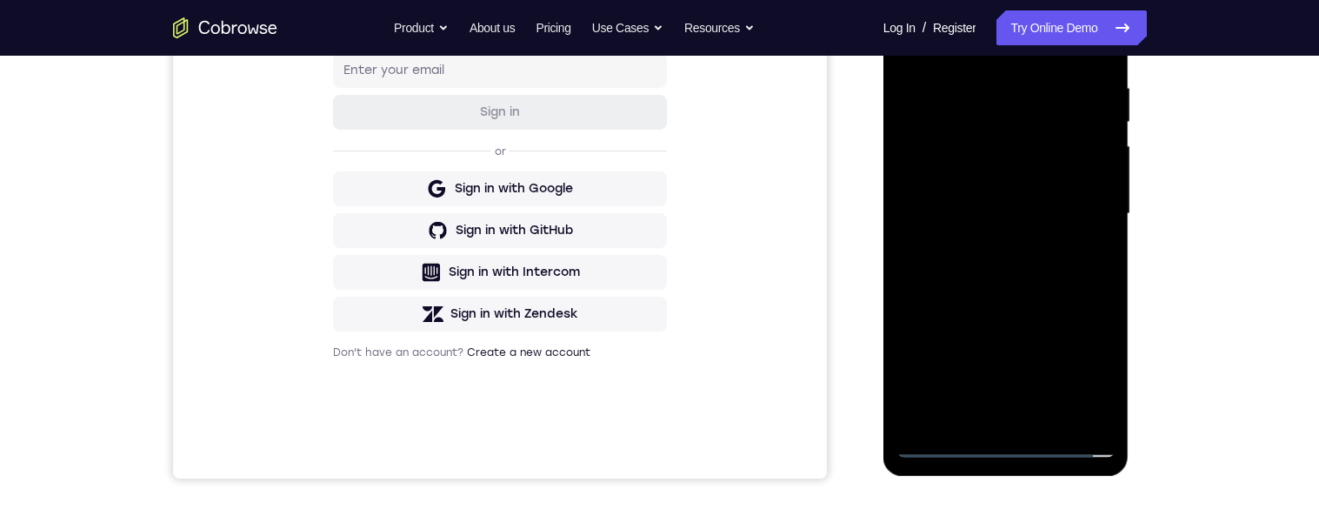
click at [1107, 373] on div at bounding box center [1006, 213] width 219 height 487
click at [1082, 375] on div at bounding box center [1006, 213] width 219 height 487
click at [1067, 373] on div at bounding box center [1006, 213] width 219 height 487
click at [1085, 373] on div at bounding box center [1006, 213] width 219 height 487
click at [1084, 370] on div at bounding box center [1006, 213] width 219 height 487
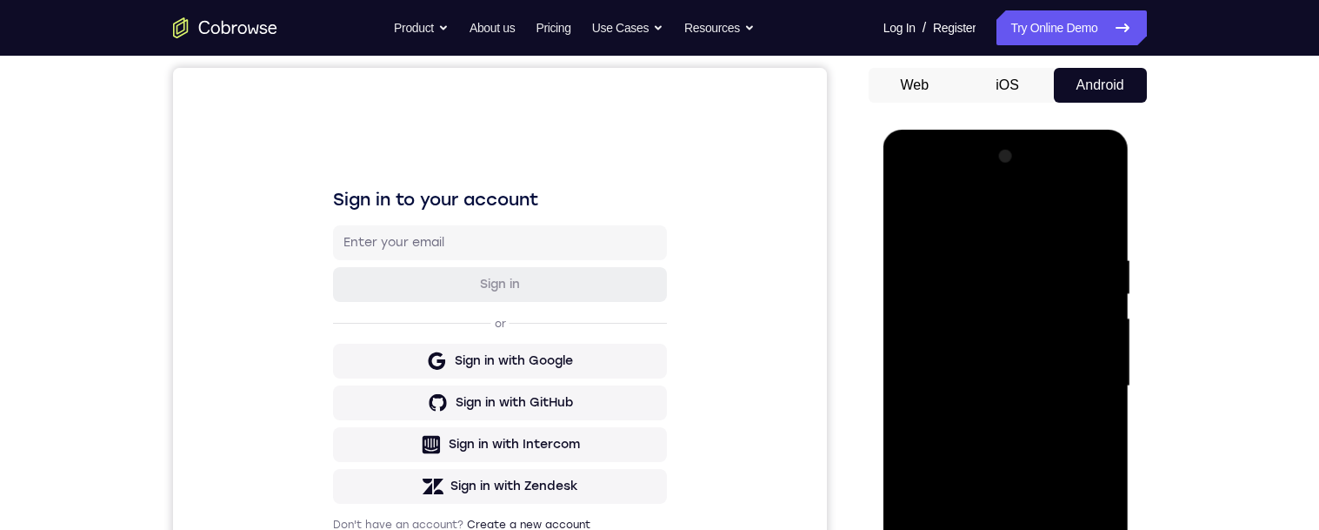
scroll to position [97, 0]
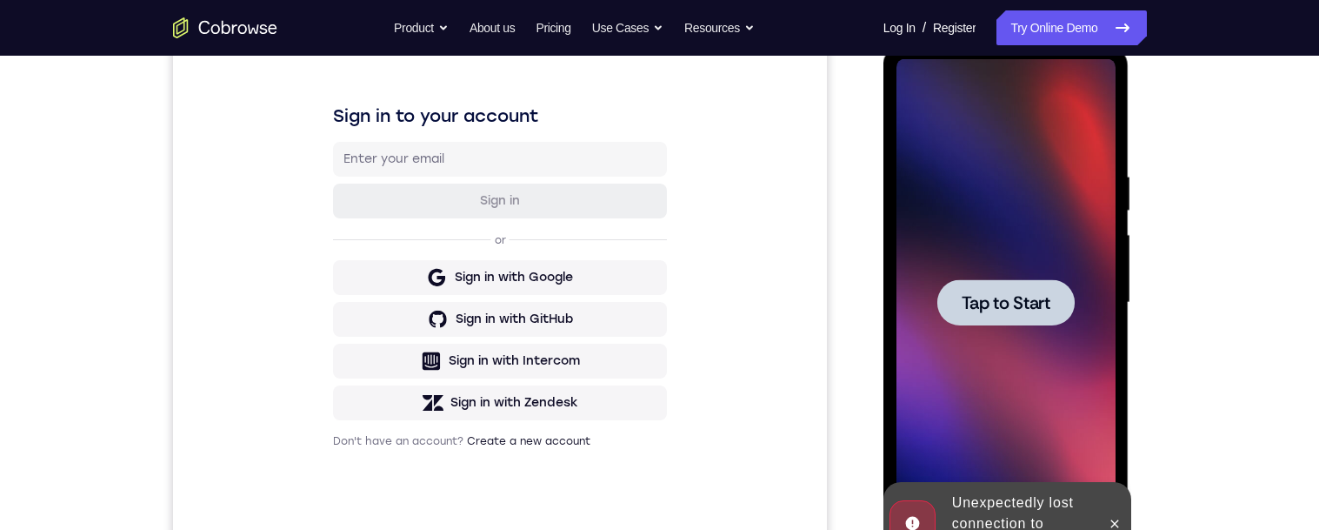
click at [1008, 304] on span "Tap to Start" at bounding box center [1006, 302] width 89 height 17
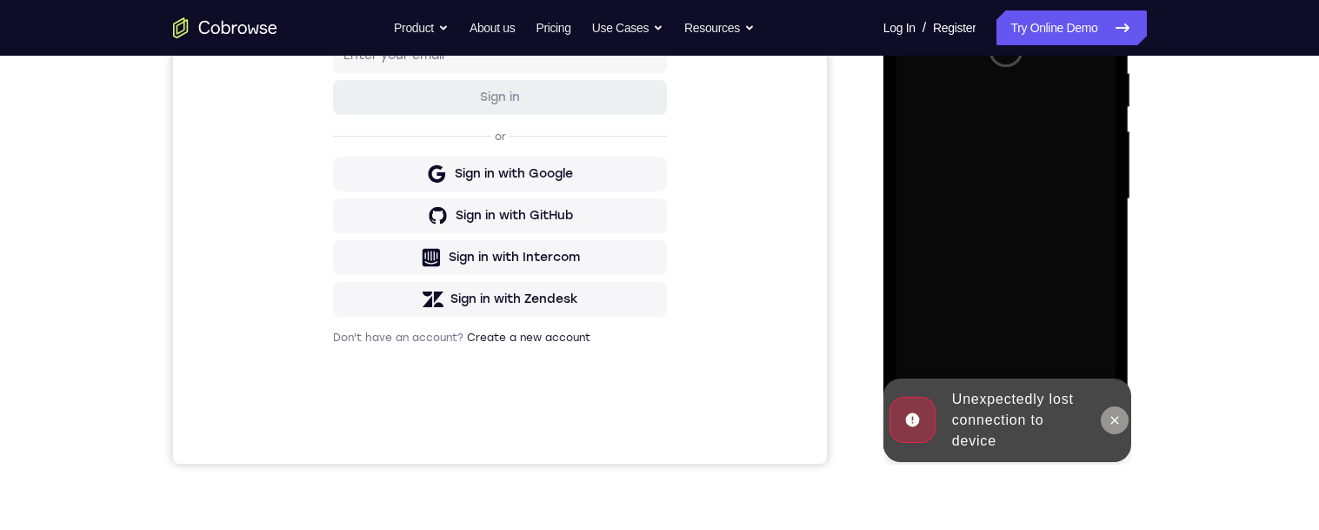
click at [1116, 421] on icon at bounding box center [1115, 420] width 14 height 14
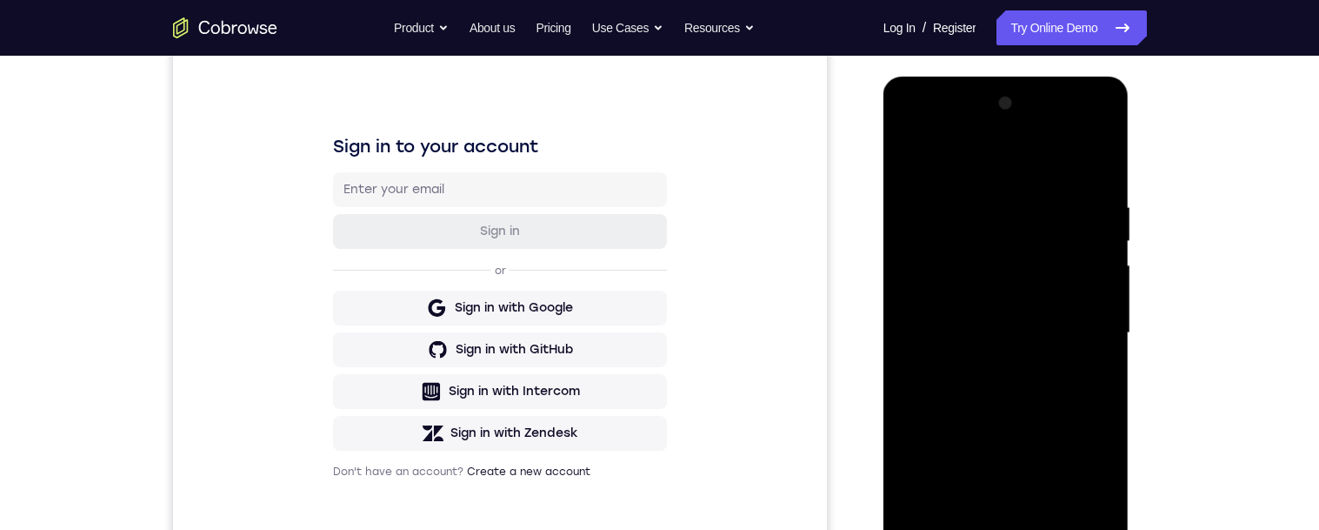
scroll to position [377, 0]
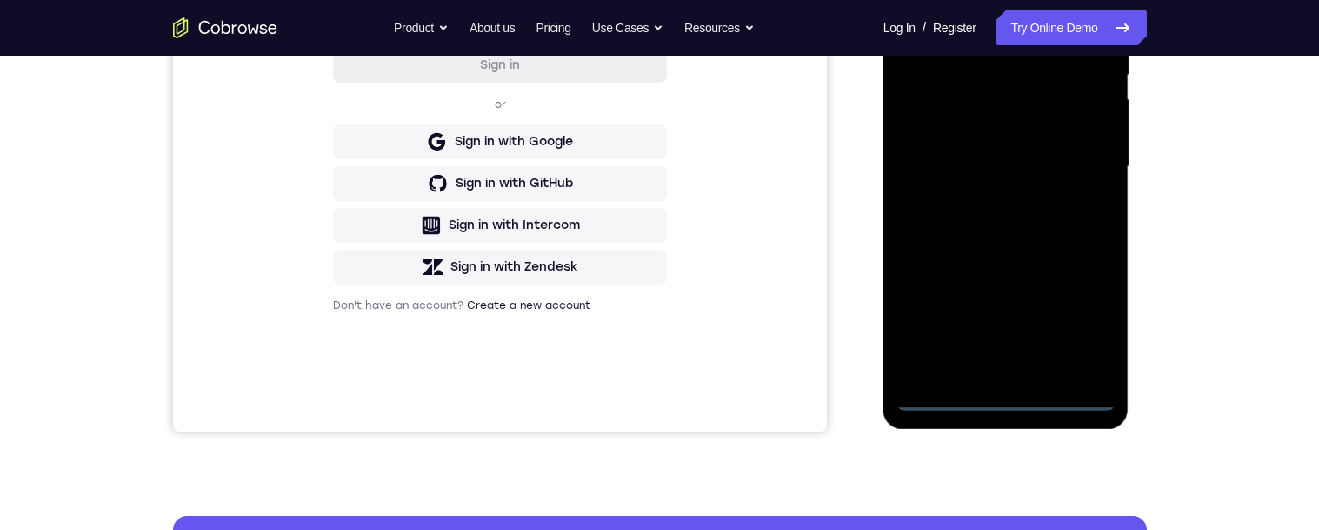
click at [1002, 399] on div at bounding box center [1006, 166] width 219 height 487
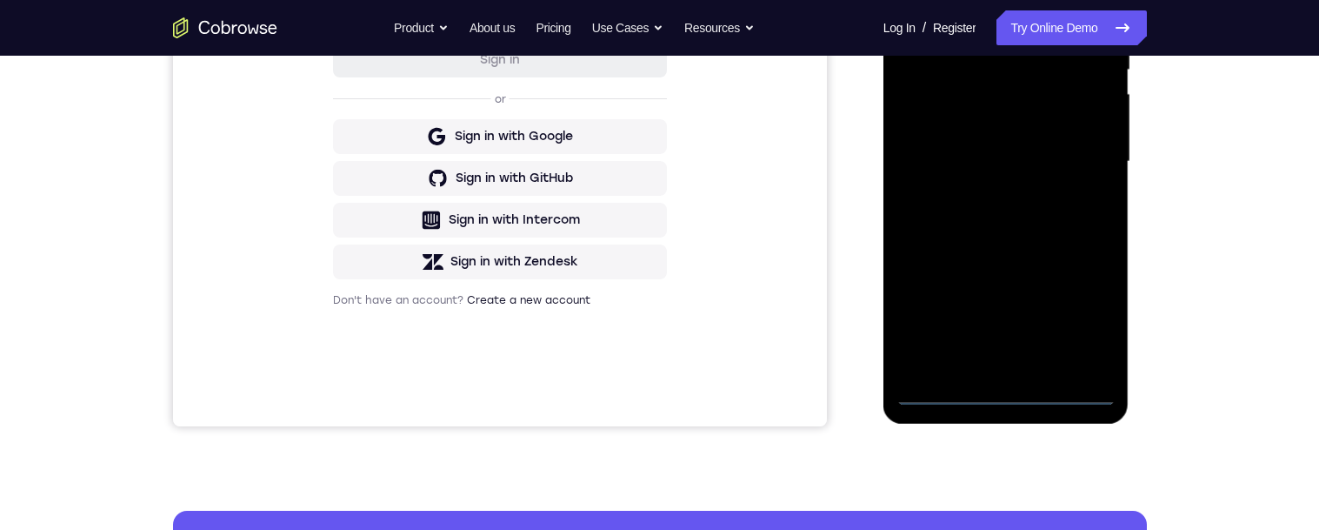
click at [1210, 154] on div "Your Support Agent Your Customer Web iOS Android Next Steps We’d be happy to gi…" at bounding box center [660, 246] width 1113 height 1147
click at [1004, 392] on div at bounding box center [1006, 161] width 219 height 487
click at [1206, 334] on div "Your Support Agent Your Customer Web iOS Android Next Steps We’d be happy to gi…" at bounding box center [660, 246] width 1113 height 1147
click at [1081, 311] on div at bounding box center [1006, 161] width 219 height 487
click at [1086, 316] on div at bounding box center [1006, 161] width 219 height 487
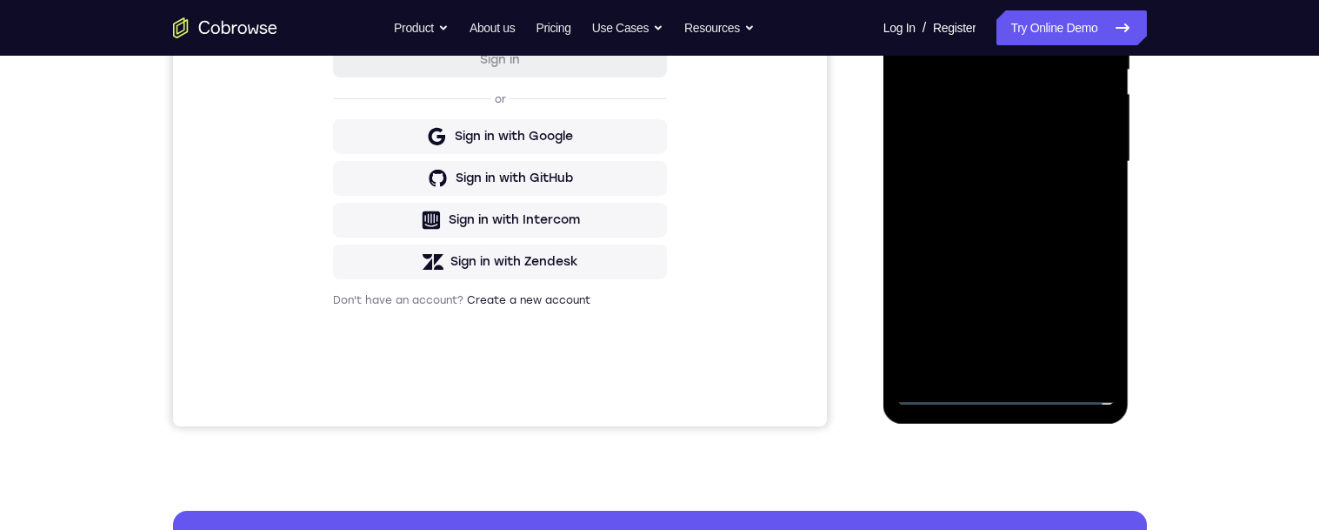
click at [1085, 322] on div at bounding box center [1006, 161] width 219 height 487
click at [1139, 297] on div at bounding box center [1008, 159] width 278 height 535
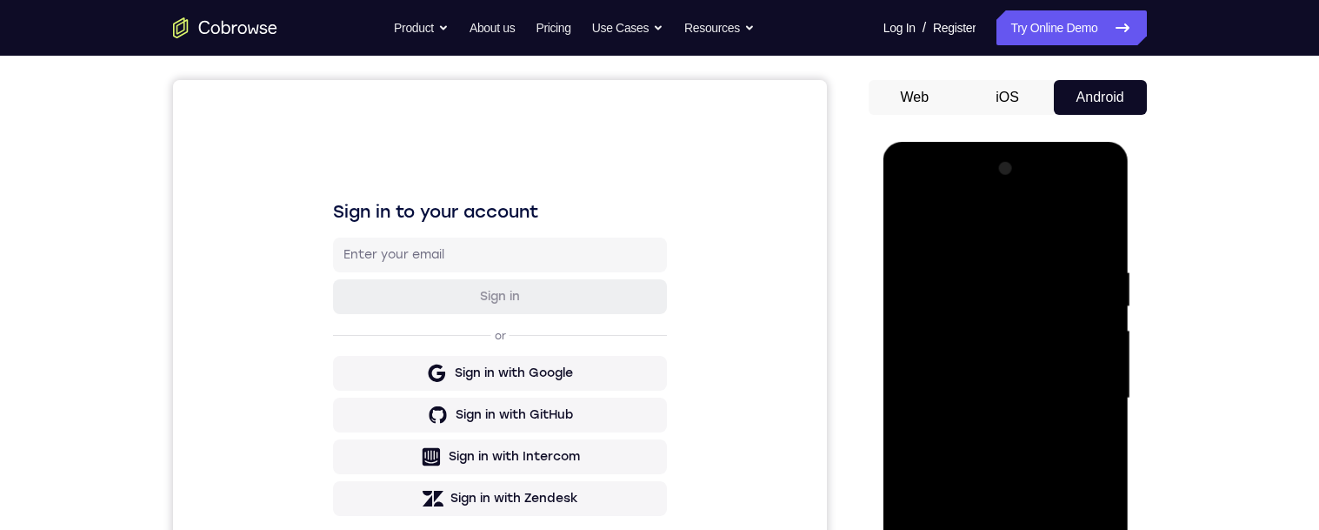
scroll to position [140, 0]
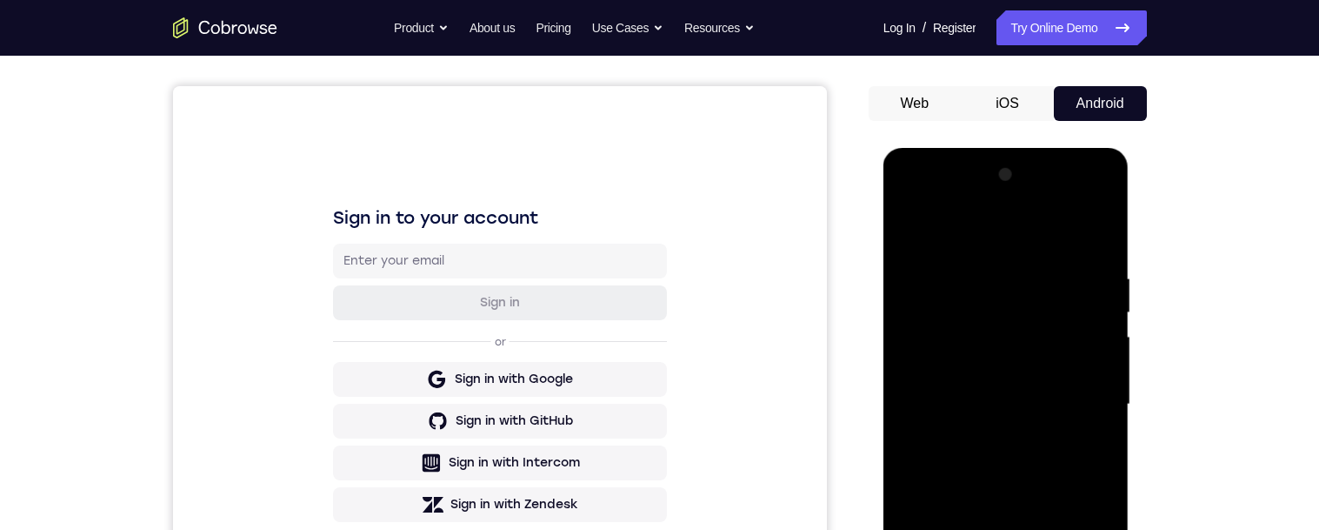
click at [973, 236] on div at bounding box center [1006, 404] width 219 height 487
click at [1070, 404] on div at bounding box center [1006, 404] width 219 height 487
click at [1171, 412] on div "Your Support Agent Your Customer Web iOS Android Next Steps We’d be happy to gi…" at bounding box center [660, 489] width 1113 height 1147
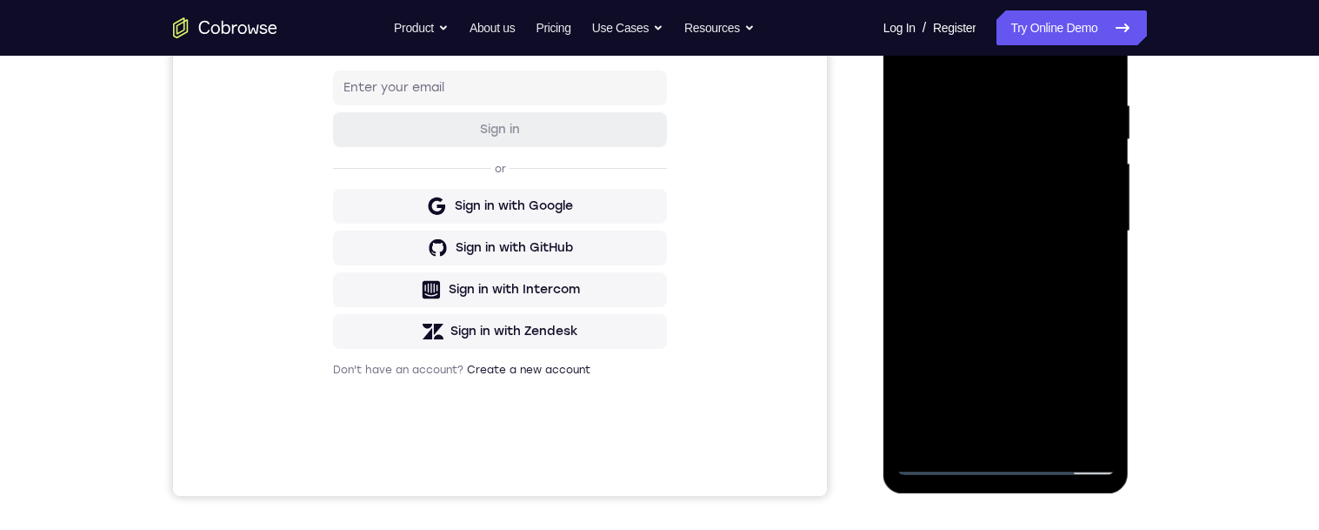
scroll to position [348, 0]
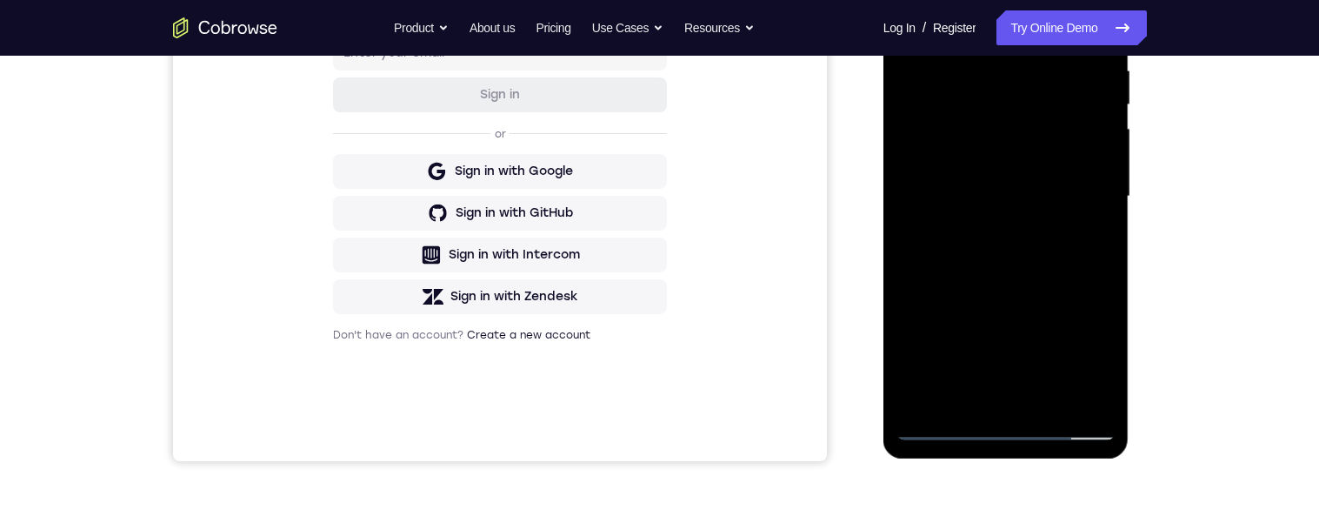
click at [987, 403] on div at bounding box center [1006, 196] width 219 height 487
click at [988, 403] on div at bounding box center [1006, 196] width 219 height 487
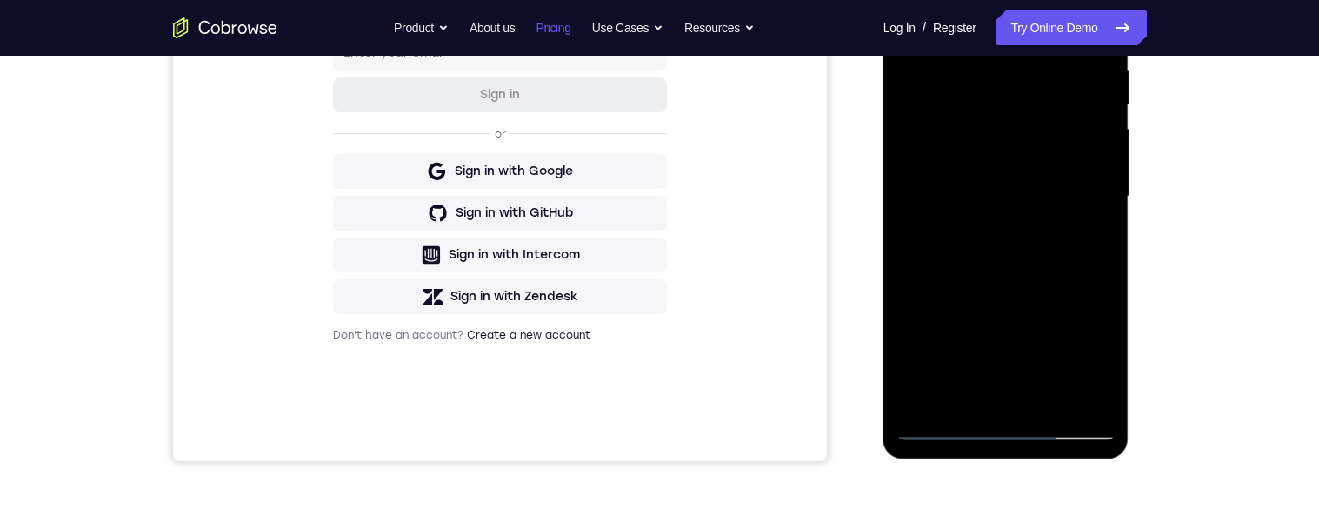
scroll to position [0, 0]
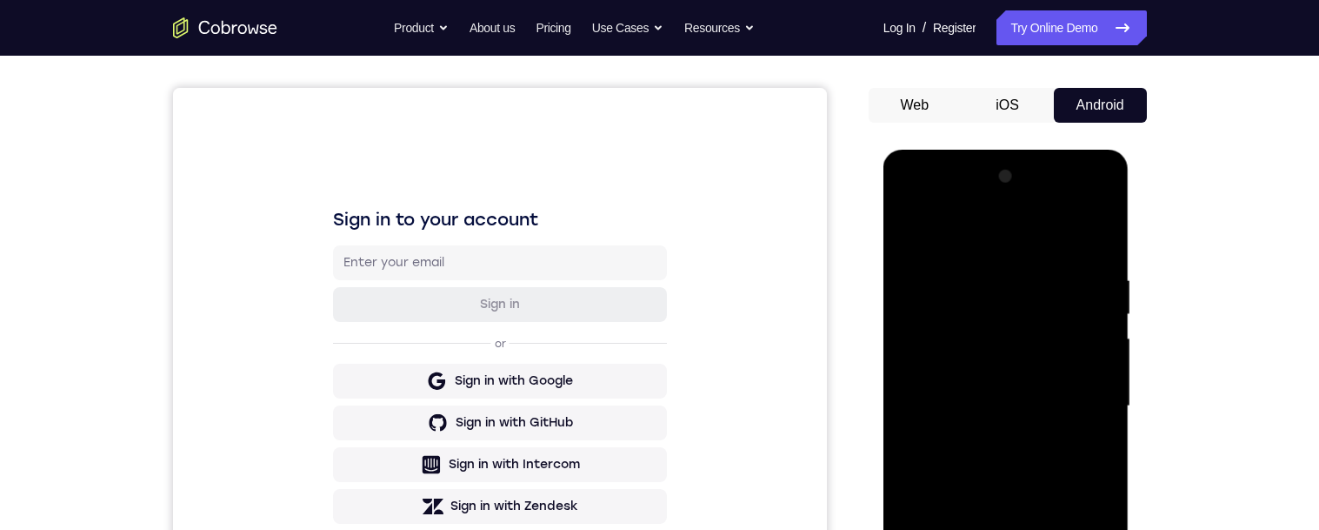
scroll to position [173, 0]
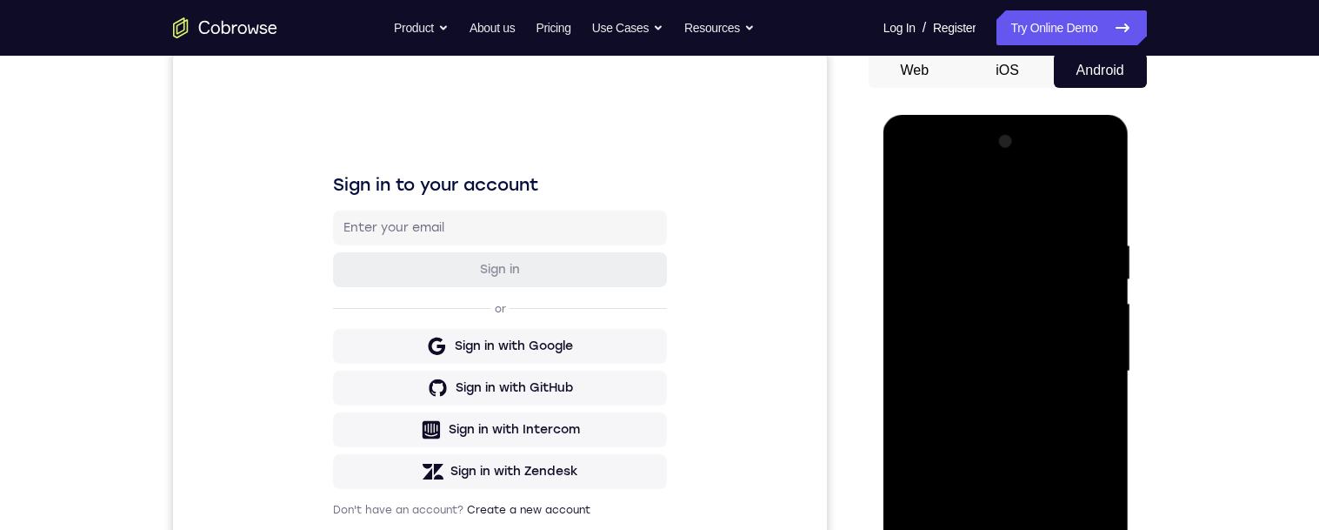
click at [909, 166] on div at bounding box center [1006, 371] width 219 height 487
click at [962, 167] on div at bounding box center [1006, 371] width 219 height 487
click at [908, 192] on div at bounding box center [1006, 371] width 219 height 487
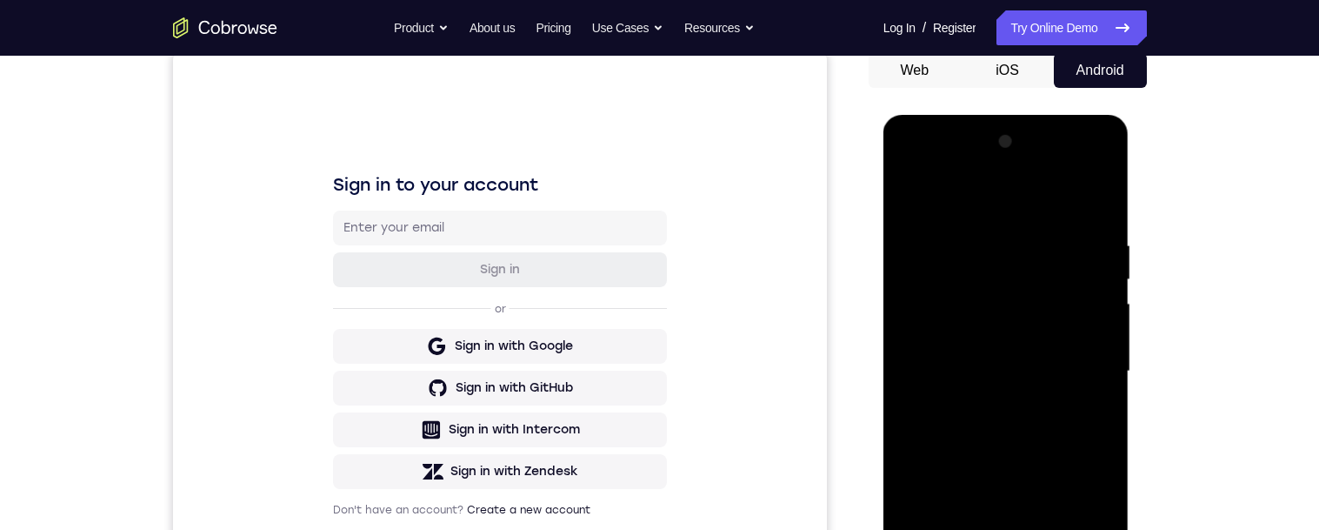
scroll to position [0, 0]
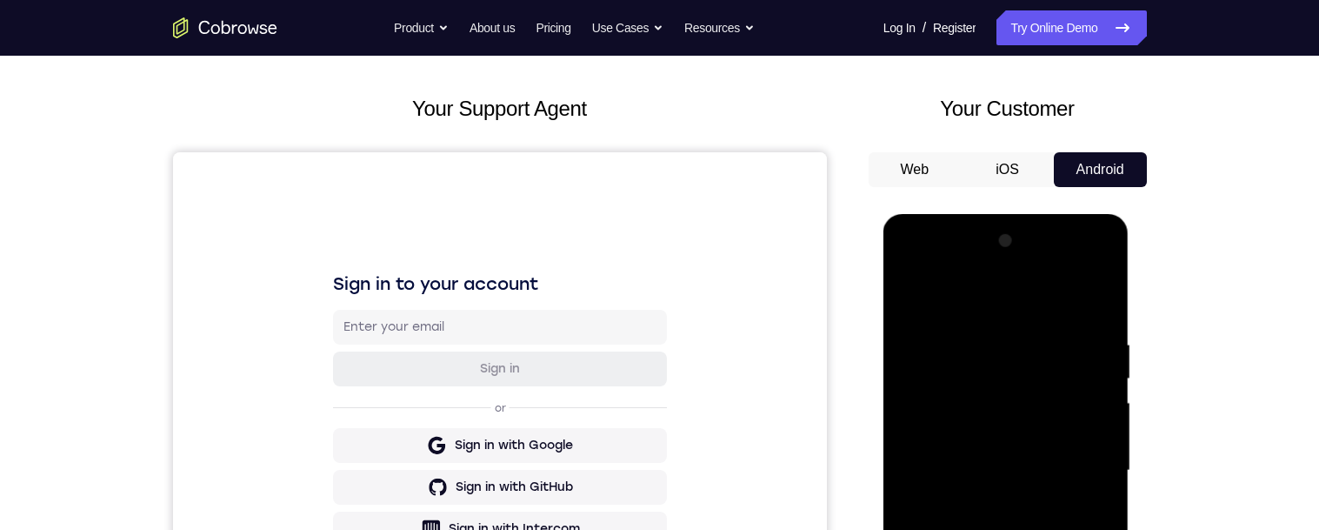
scroll to position [173, 0]
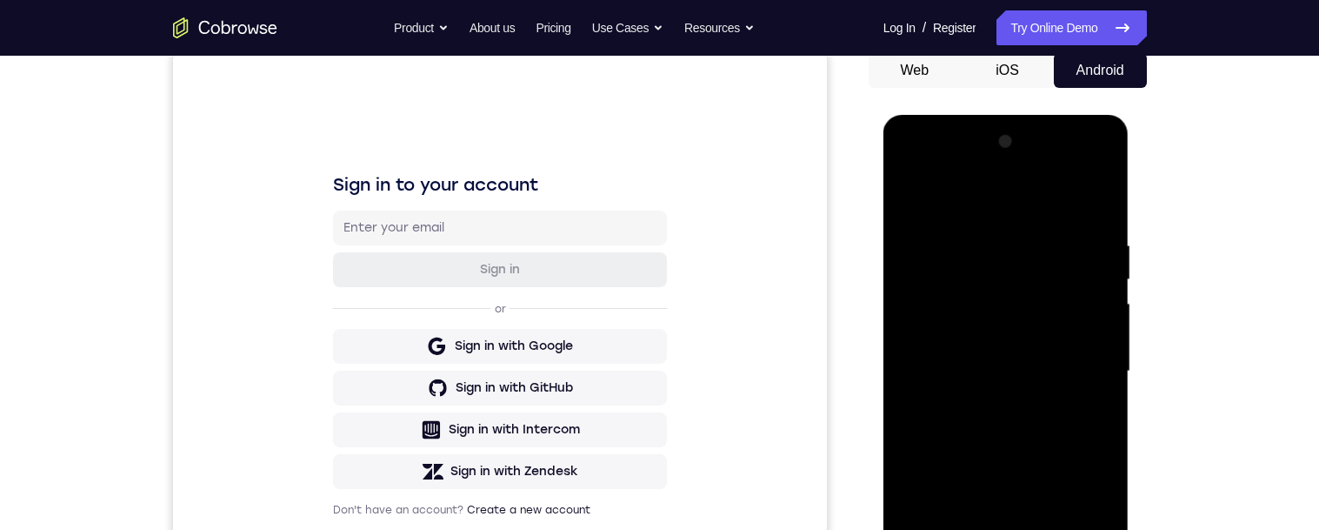
click at [1081, 371] on div at bounding box center [1006, 371] width 219 height 487
click at [1079, 368] on div at bounding box center [1006, 371] width 219 height 487
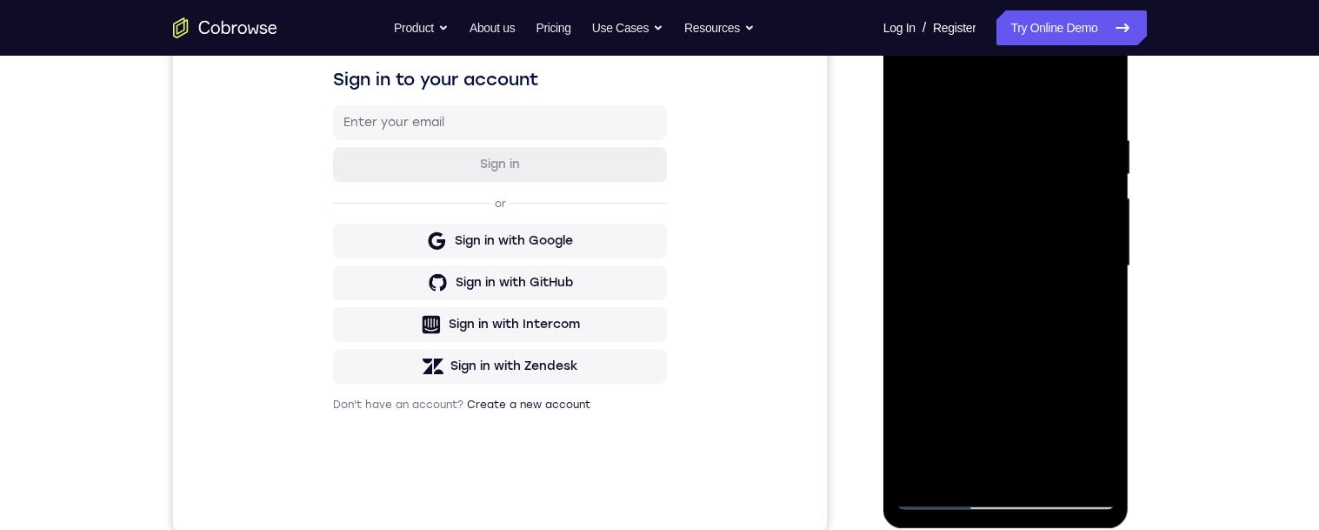
scroll to position [312, 0]
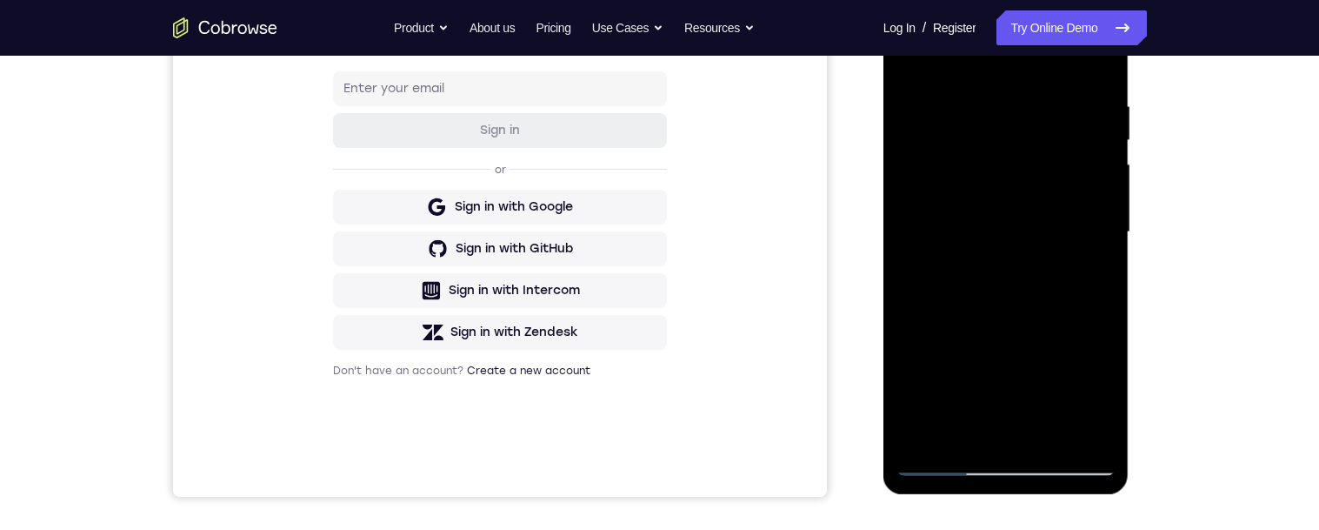
click at [988, 440] on div at bounding box center [1006, 232] width 219 height 487
click at [989, 437] on div at bounding box center [1006, 232] width 219 height 487
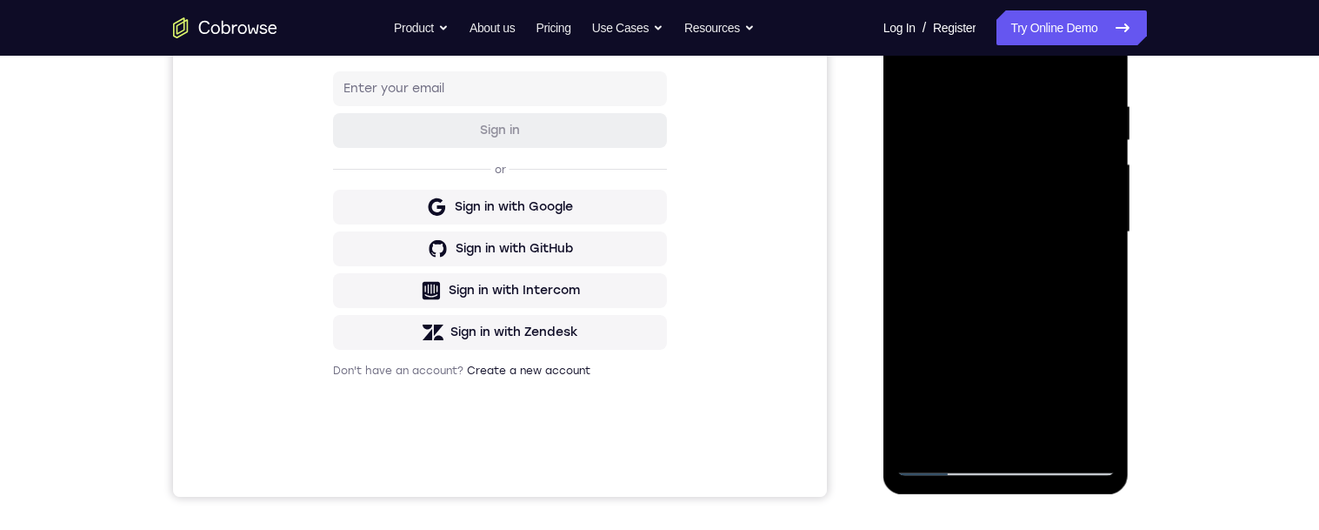
click at [985, 434] on div at bounding box center [1006, 232] width 219 height 487
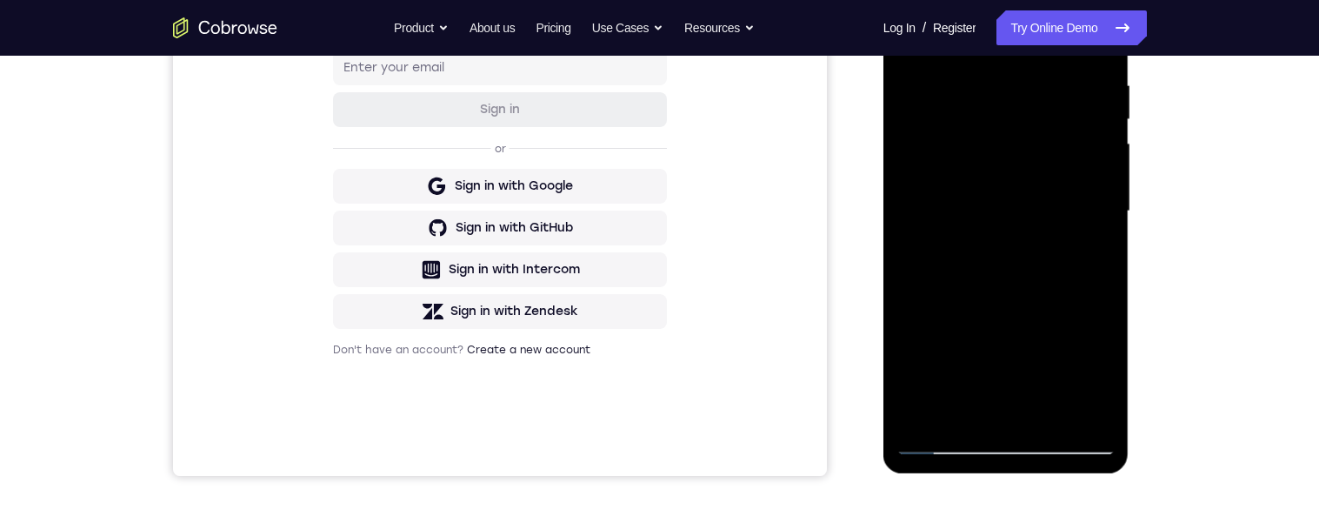
scroll to position [382, 0]
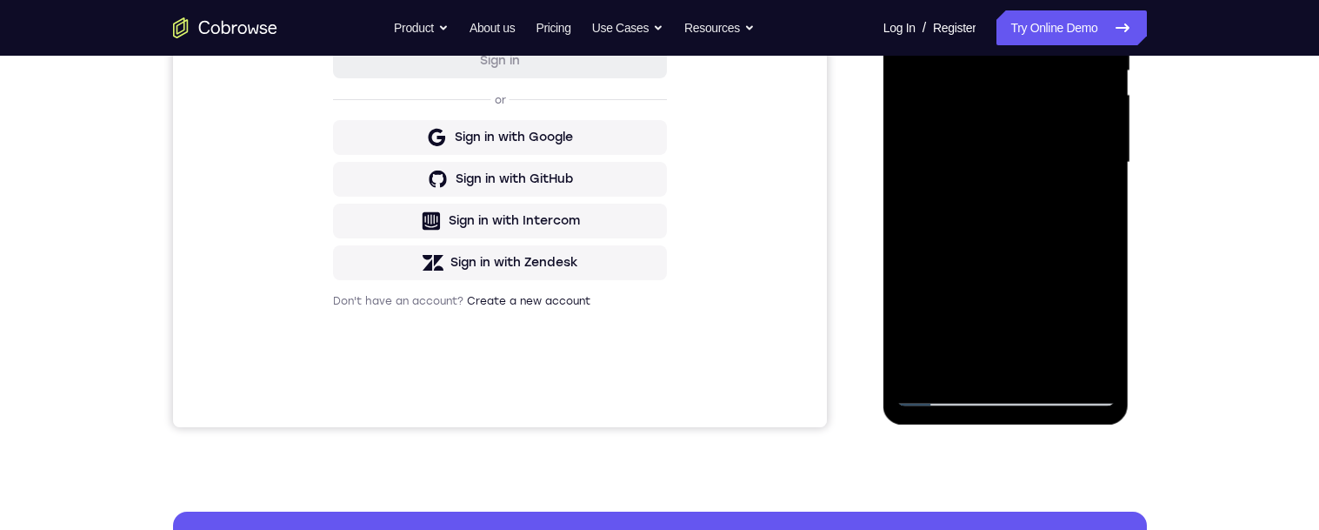
click at [985, 369] on div at bounding box center [1006, 162] width 219 height 487
click at [1007, 146] on div at bounding box center [1006, 162] width 219 height 487
click at [1183, 217] on div "Your Support Agent Your Customer Web iOS Android Next Steps We’d be happy to gi…" at bounding box center [660, 247] width 1113 height 1147
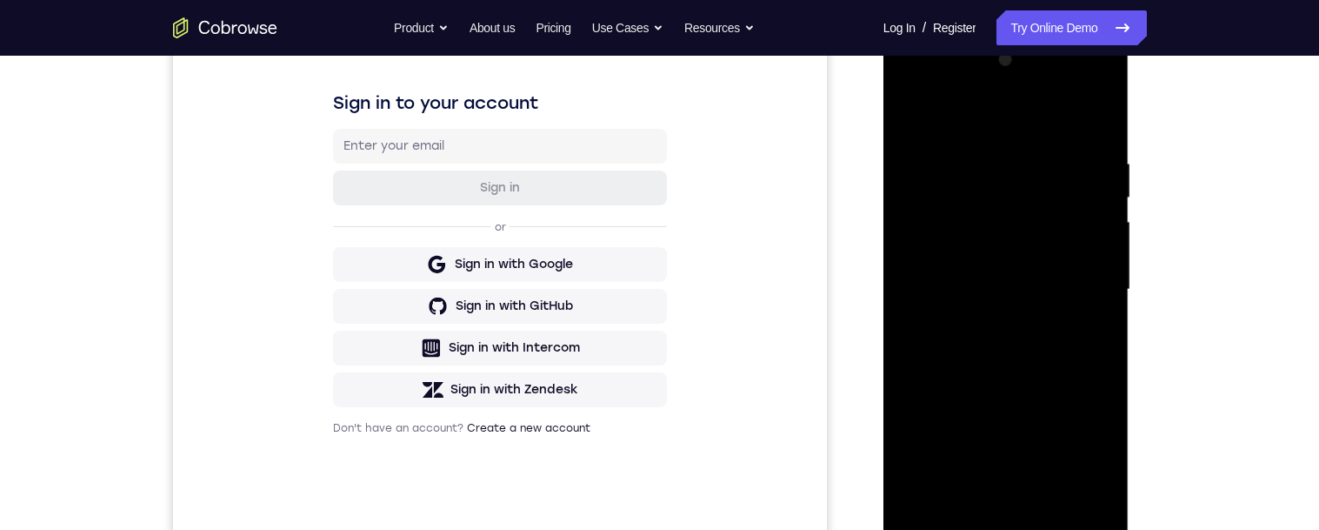
scroll to position [173, 0]
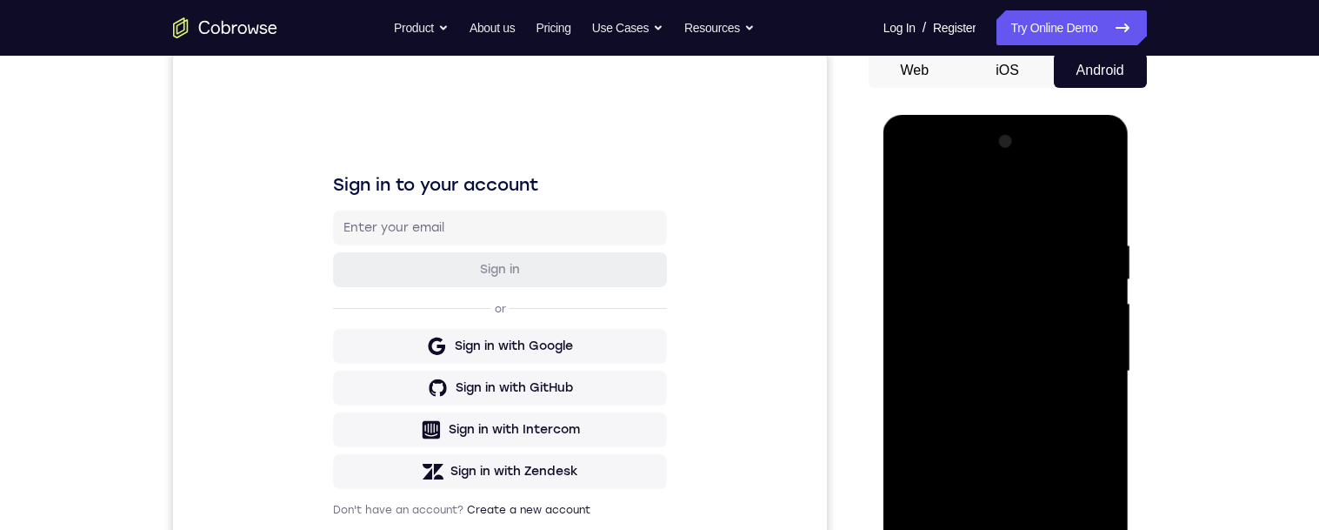
click at [909, 199] on div at bounding box center [1006, 371] width 219 height 487
click at [909, 198] on div at bounding box center [1006, 371] width 219 height 487
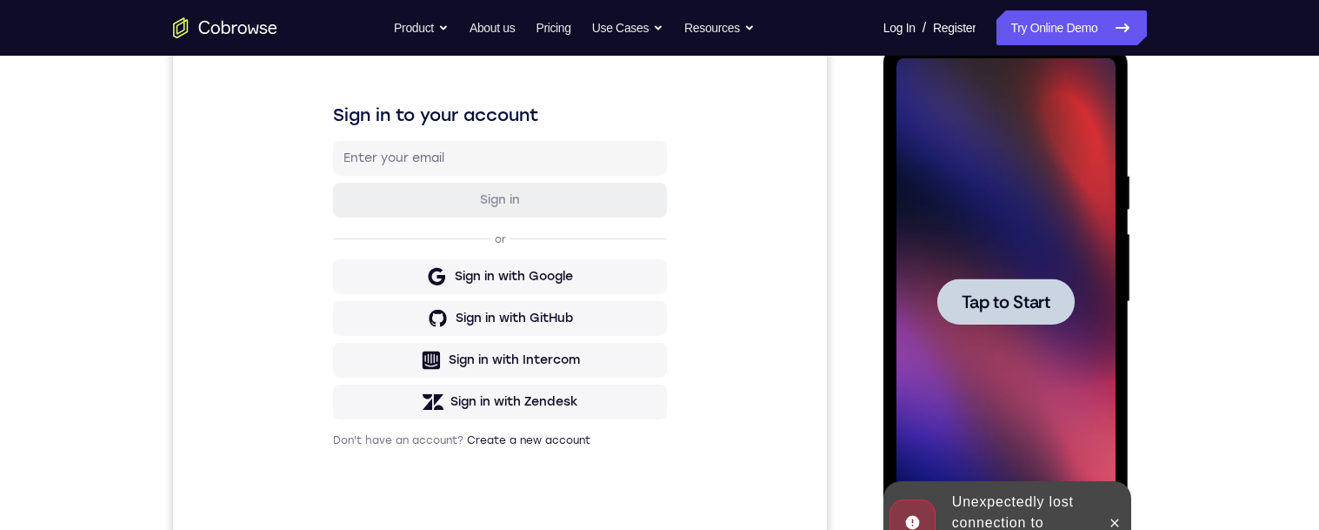
click at [1051, 320] on div at bounding box center [1006, 301] width 137 height 46
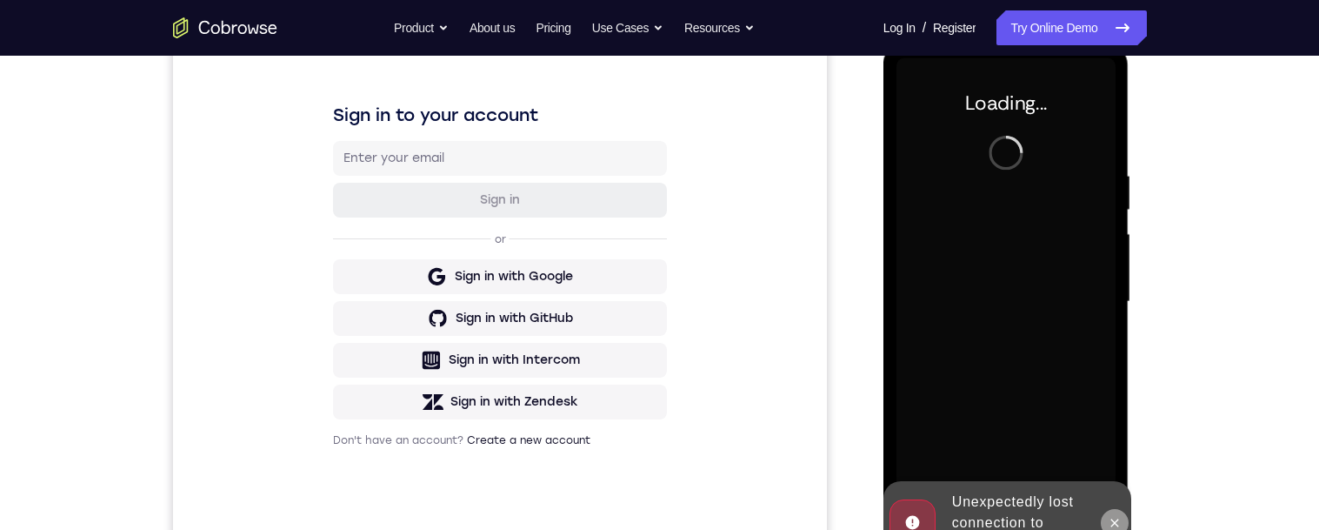
click at [1114, 521] on icon at bounding box center [1116, 522] width 8 height 8
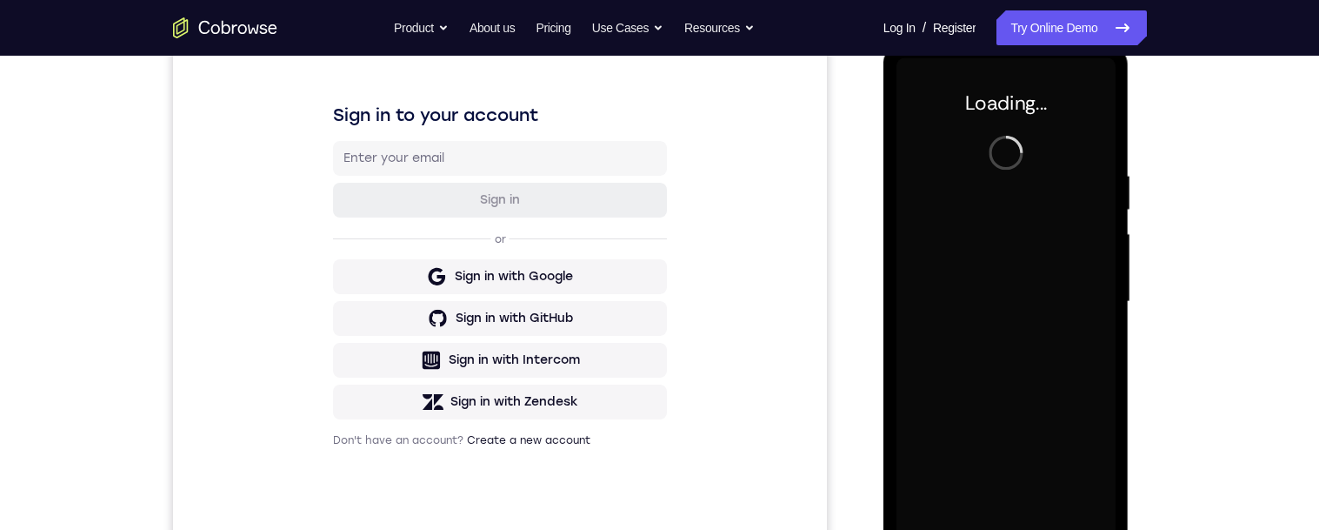
scroll to position [0, 0]
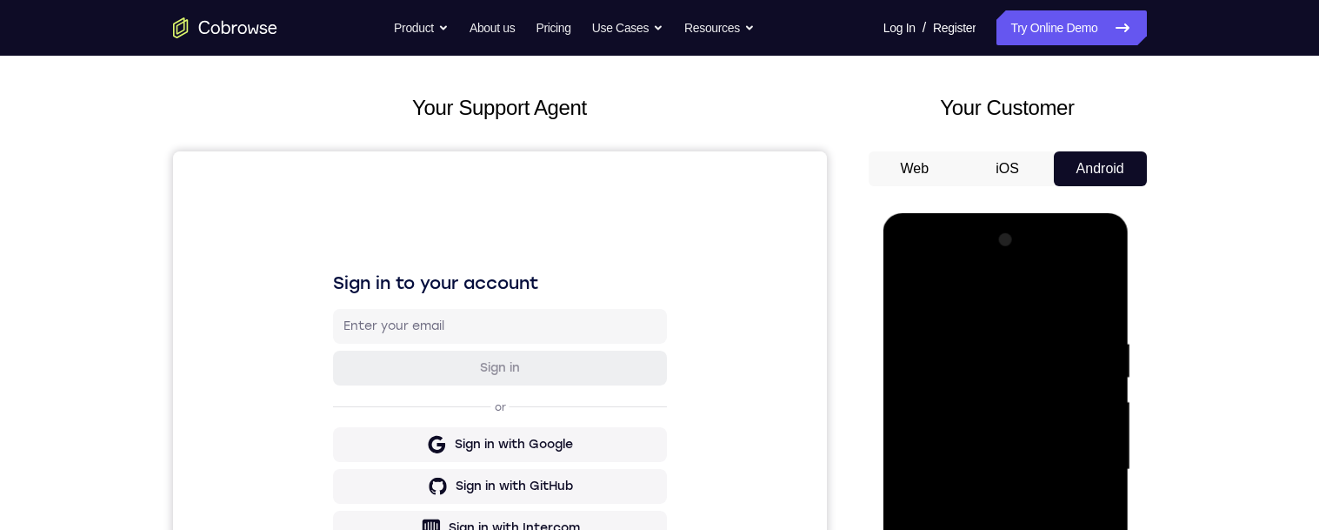
scroll to position [347, 0]
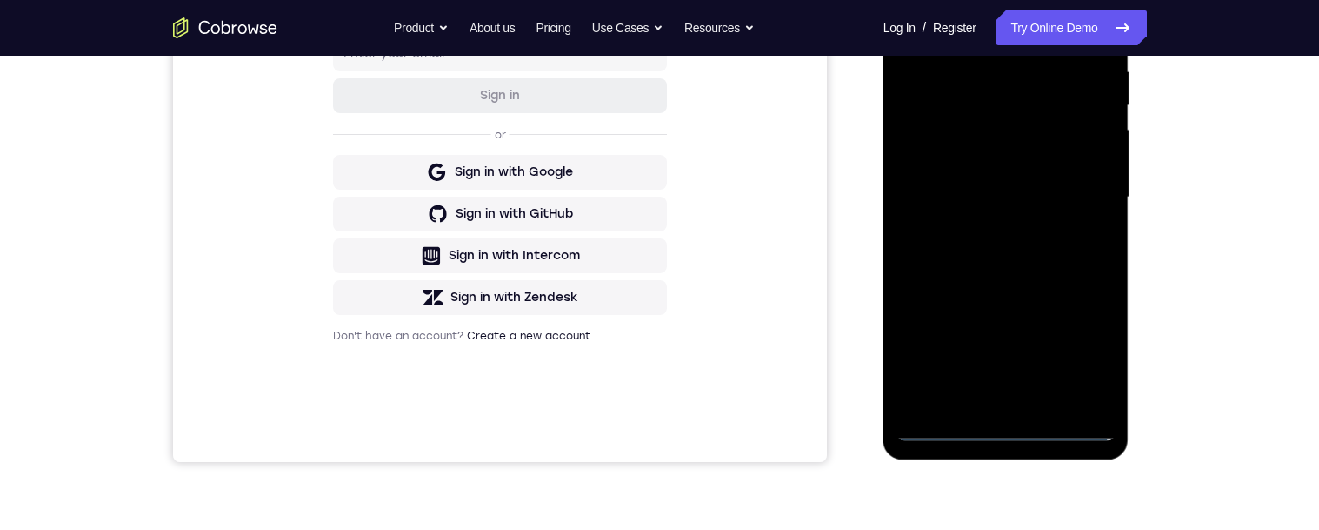
click at [1005, 424] on div at bounding box center [1006, 197] width 219 height 487
click at [1086, 345] on div at bounding box center [1006, 197] width 219 height 487
click at [1278, 290] on div "Your Support Agent Your Customer Web iOS Android Next Steps We’d be happy to gi…" at bounding box center [659, 282] width 1319 height 1147
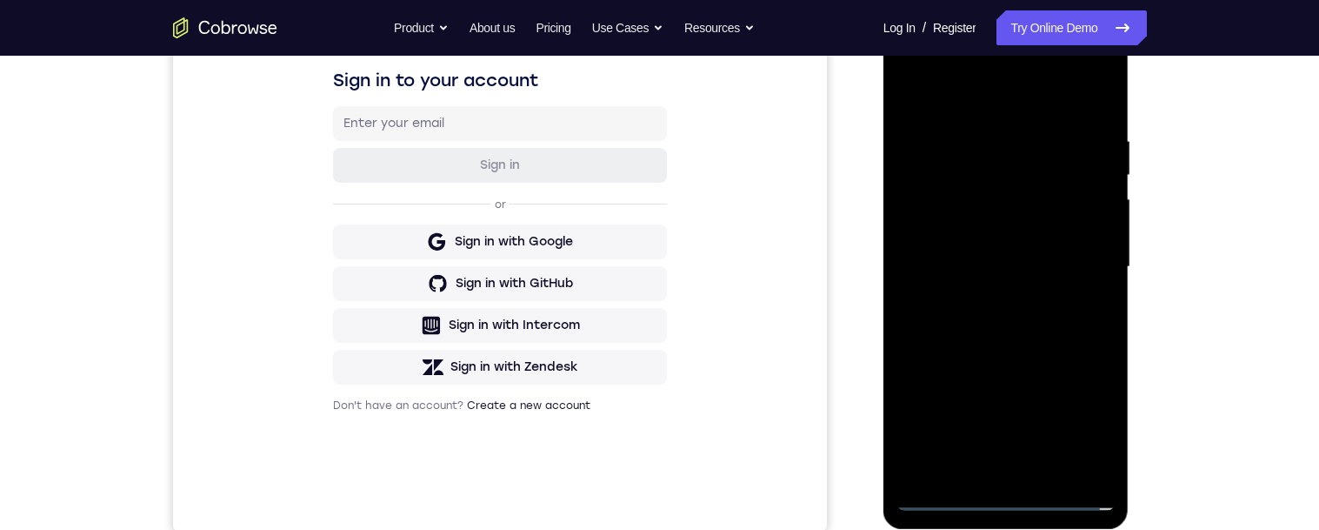
click at [957, 96] on div at bounding box center [1006, 266] width 219 height 487
click at [1081, 268] on div at bounding box center [1006, 266] width 219 height 487
click at [988, 302] on div at bounding box center [1006, 266] width 219 height 487
click at [1012, 251] on div at bounding box center [1006, 266] width 219 height 487
click at [1019, 228] on div at bounding box center [1006, 266] width 219 height 487
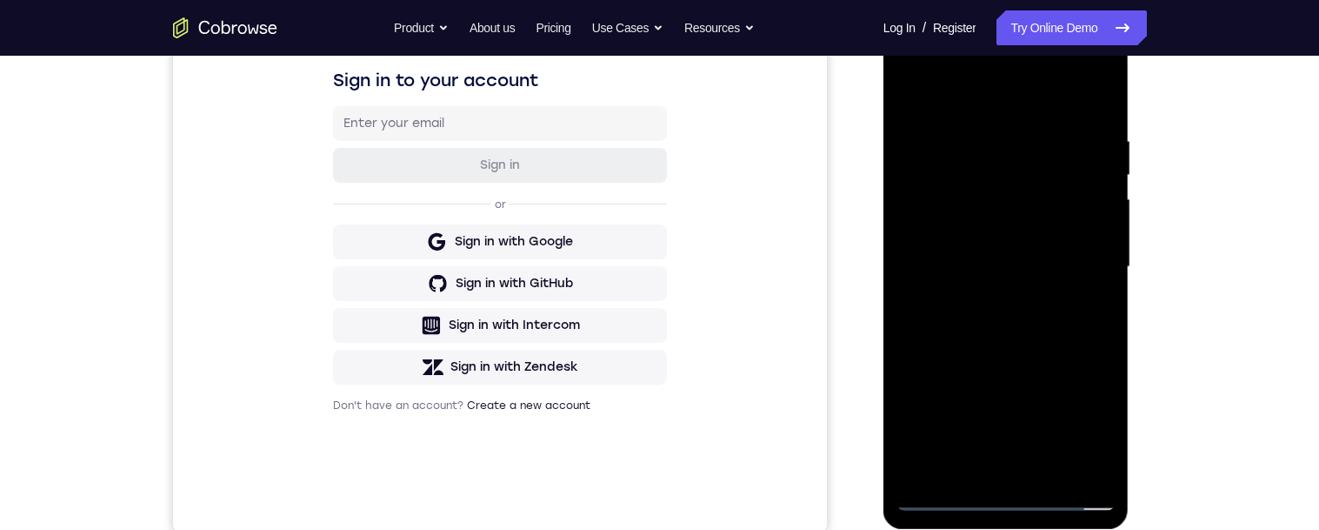
click at [1044, 272] on div at bounding box center [1006, 266] width 219 height 487
click at [1043, 326] on div at bounding box center [1006, 266] width 219 height 487
click at [1055, 340] on div at bounding box center [1006, 266] width 219 height 487
click at [1043, 337] on div at bounding box center [1006, 266] width 219 height 487
click at [1052, 466] on div at bounding box center [1006, 266] width 219 height 487
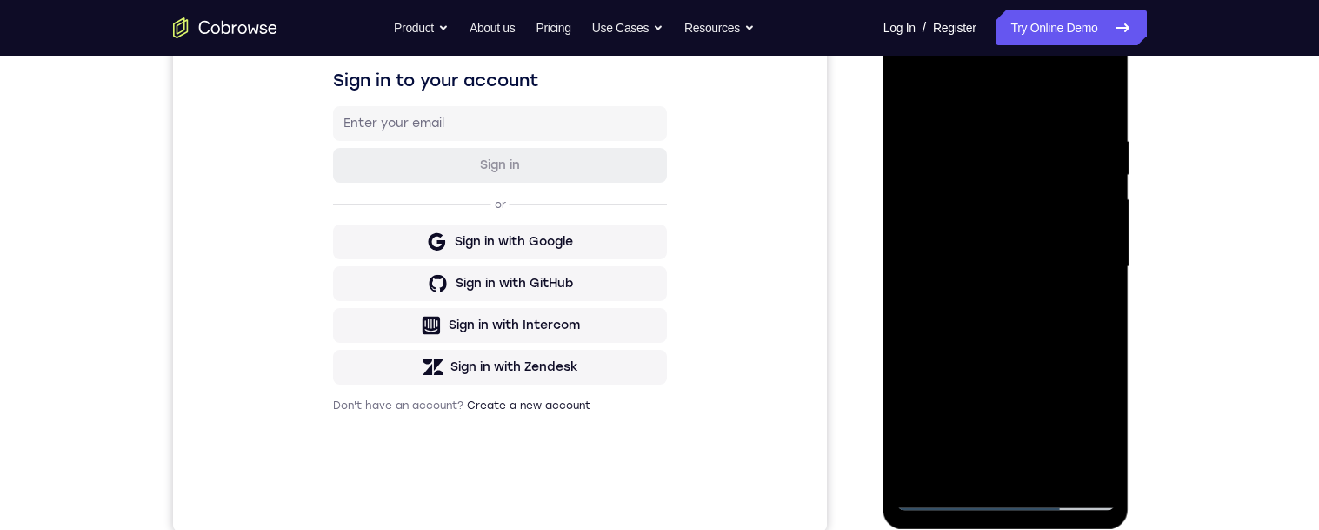
click at [1036, 328] on div at bounding box center [1006, 266] width 219 height 487
click at [1091, 297] on div at bounding box center [1006, 266] width 219 height 487
click at [1036, 218] on div at bounding box center [1006, 266] width 219 height 487
click at [1103, 311] on div at bounding box center [1006, 266] width 219 height 487
drag, startPoint x: 948, startPoint y: 97, endPoint x: 1075, endPoint y: 88, distance: 127.3
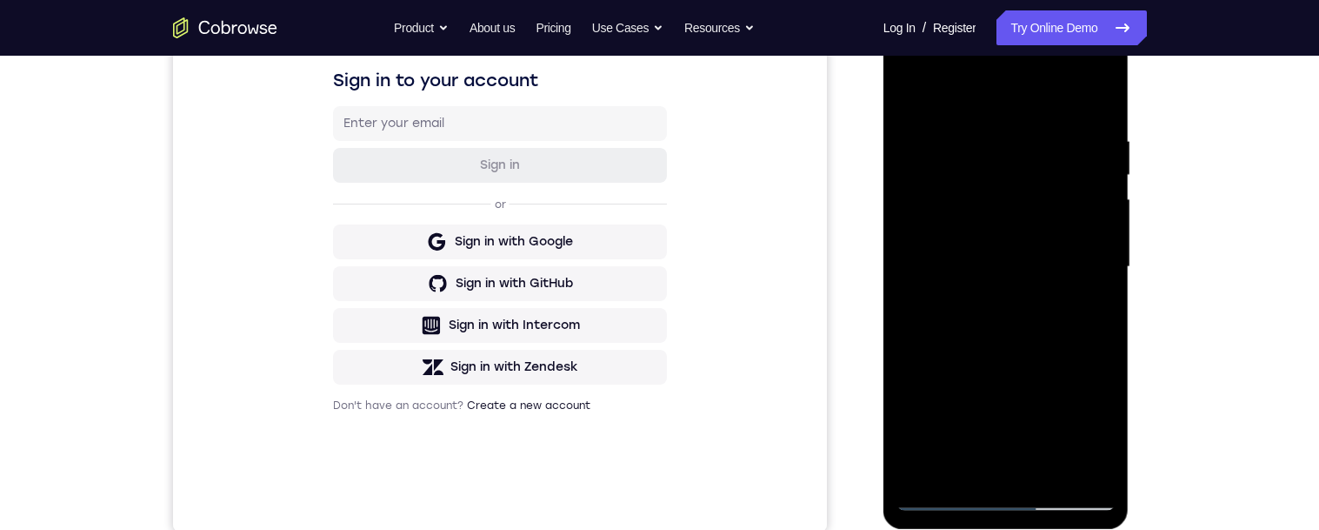
click at [1075, 88] on div at bounding box center [1006, 266] width 219 height 487
click at [911, 90] on div at bounding box center [1006, 266] width 219 height 487
click at [914, 88] on div at bounding box center [1006, 266] width 219 height 487
click at [915, 88] on div at bounding box center [1006, 266] width 219 height 487
click at [982, 141] on div at bounding box center [1006, 266] width 219 height 487
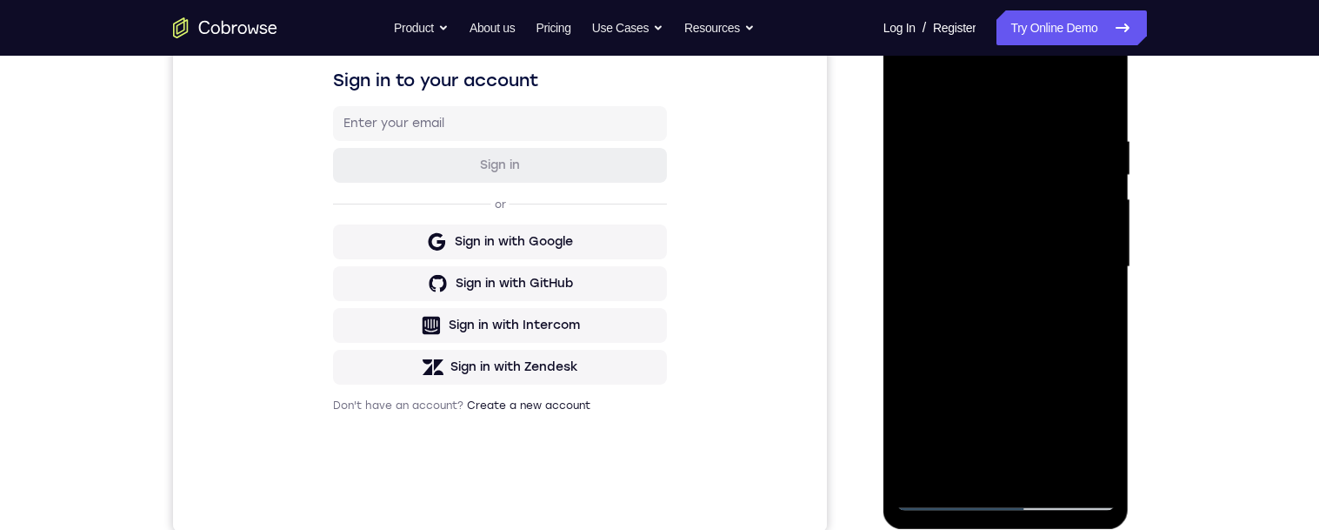
click at [912, 92] on div at bounding box center [1006, 266] width 219 height 487
click at [923, 472] on div at bounding box center [1006, 266] width 219 height 487
click at [922, 468] on div at bounding box center [1006, 266] width 219 height 487
click at [966, 86] on div at bounding box center [1006, 266] width 219 height 487
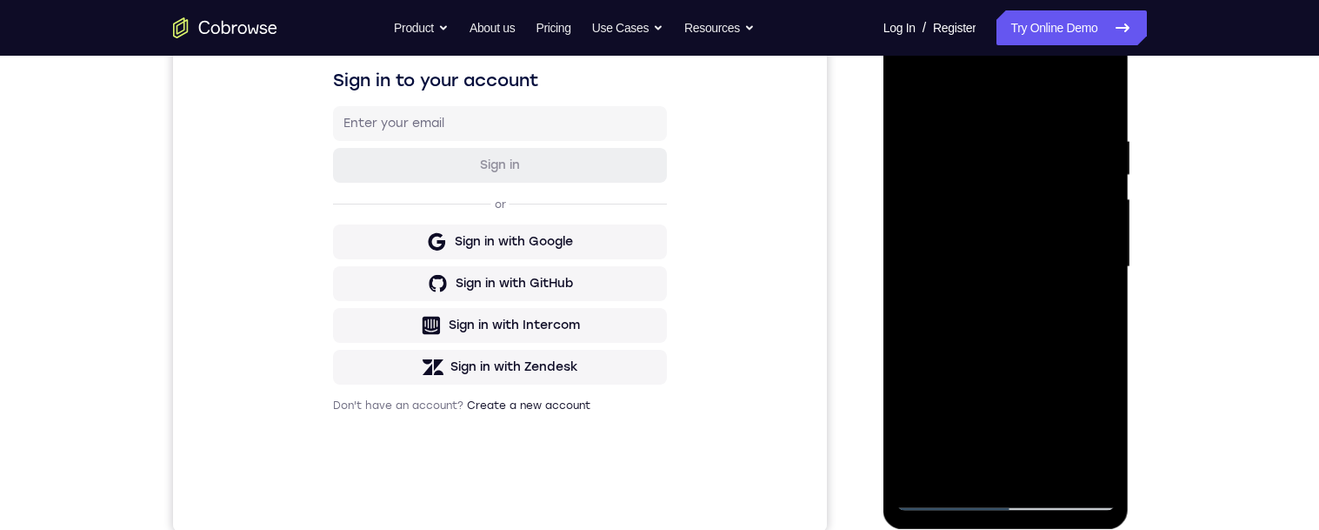
click at [1014, 110] on div at bounding box center [1006, 266] width 219 height 487
click at [966, 468] on div at bounding box center [1006, 266] width 219 height 487
click at [974, 89] on div at bounding box center [1006, 266] width 219 height 487
click at [966, 137] on div at bounding box center [1006, 266] width 219 height 487
click at [928, 138] on div at bounding box center [1006, 266] width 219 height 487
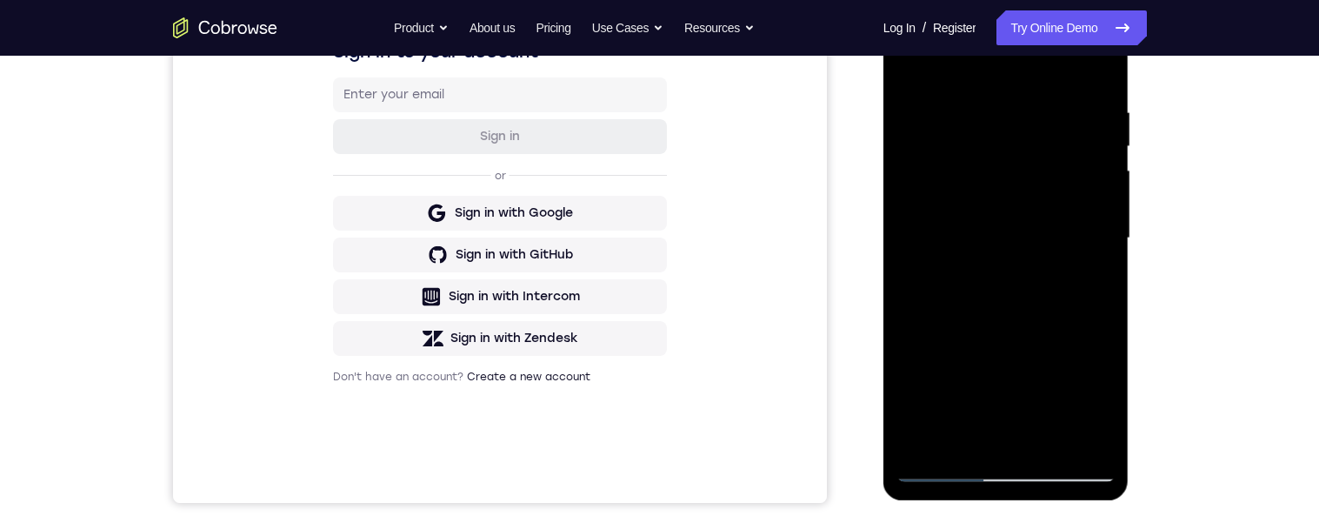
scroll to position [233, 0]
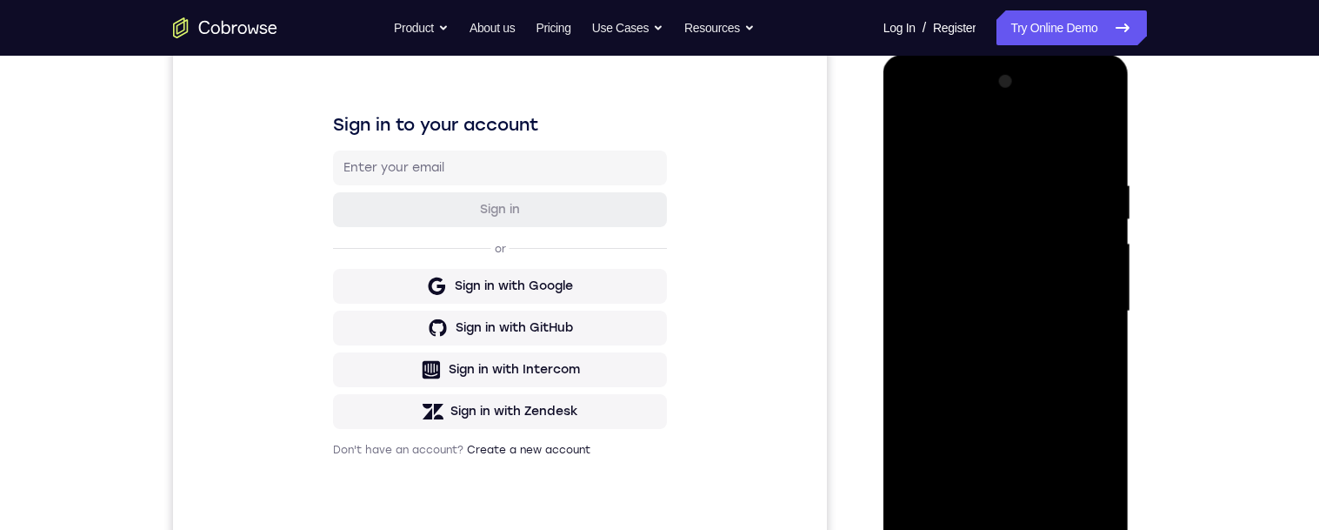
click at [922, 189] on div at bounding box center [1006, 311] width 219 height 487
click at [1095, 277] on div at bounding box center [1006, 311] width 219 height 487
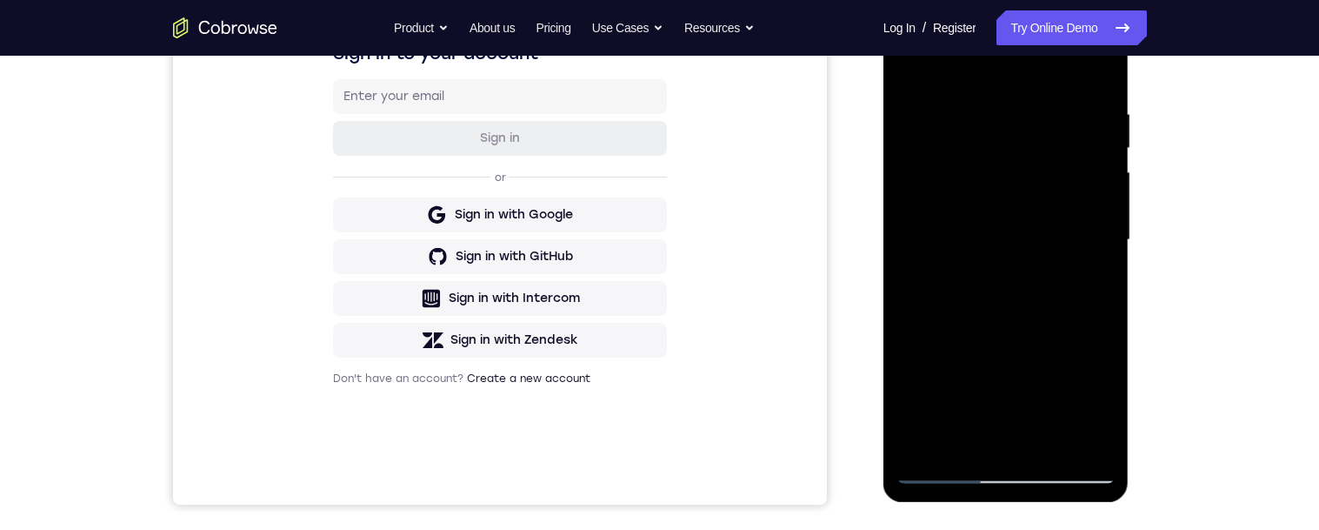
scroll to position [364, 0]
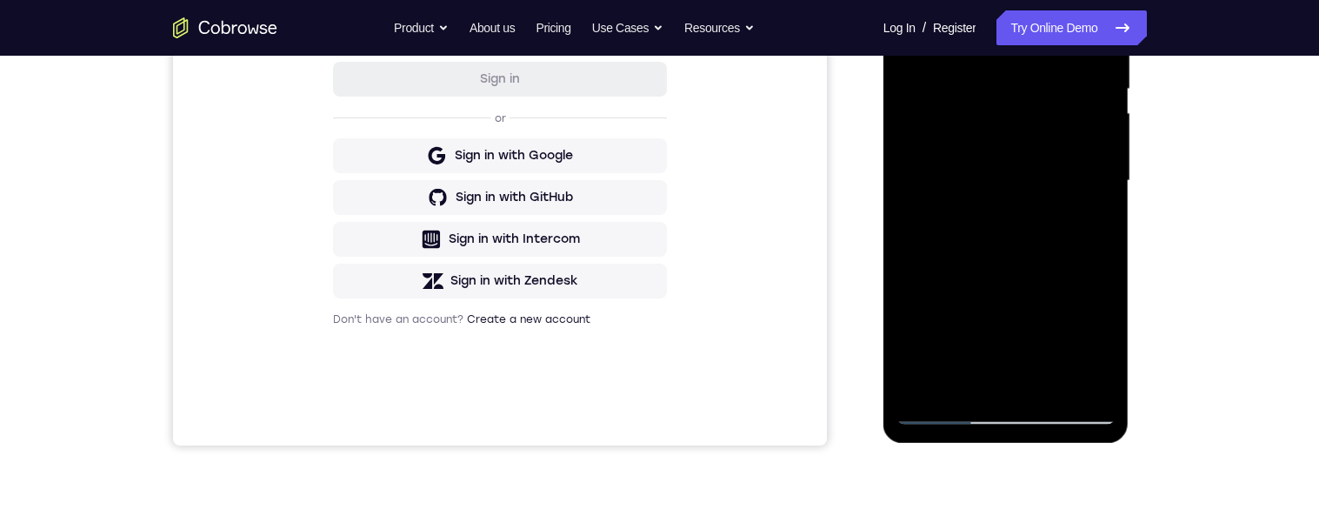
click at [1073, 387] on div at bounding box center [1006, 180] width 219 height 487
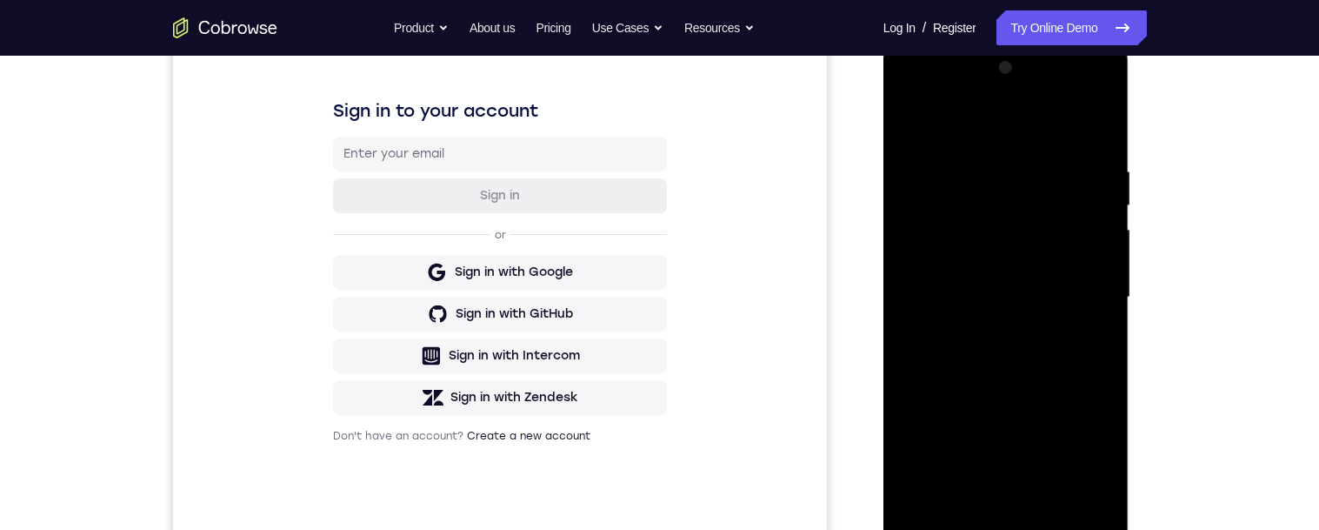
scroll to position [243, 0]
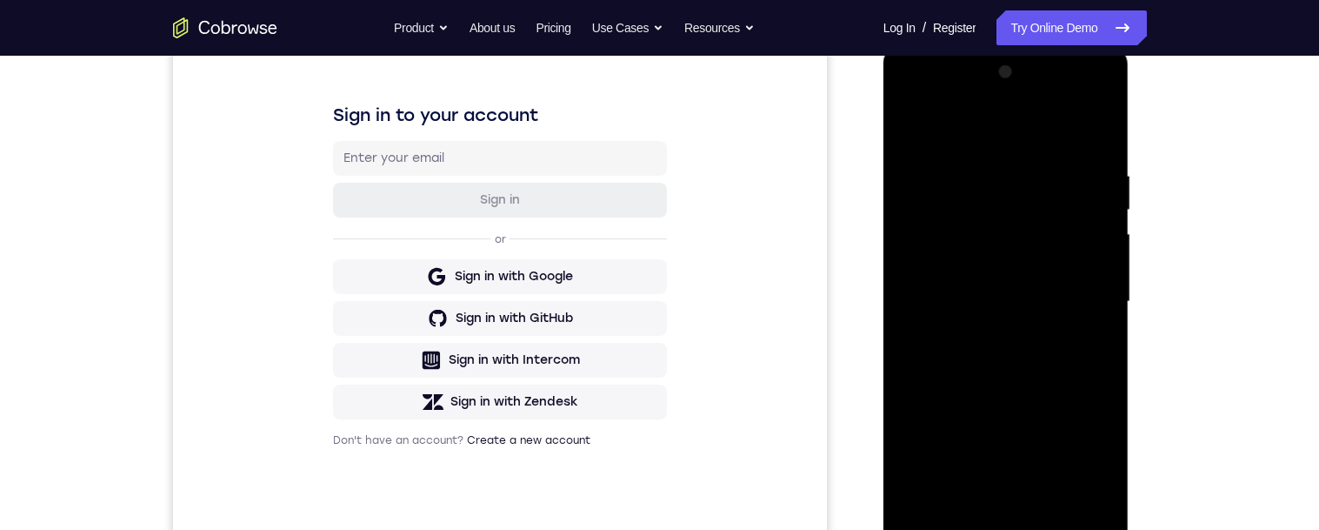
click at [1098, 142] on div at bounding box center [1006, 301] width 219 height 487
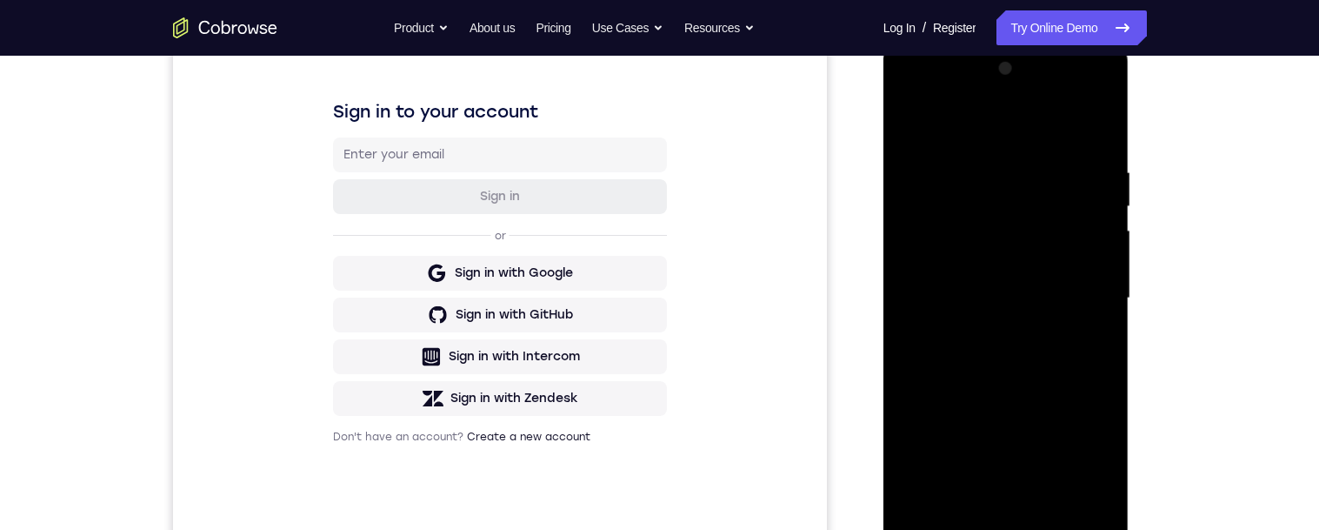
click at [999, 498] on div at bounding box center [1006, 298] width 219 height 487
click at [985, 497] on div at bounding box center [1006, 298] width 219 height 487
click at [1052, 499] on div at bounding box center [1006, 298] width 219 height 487
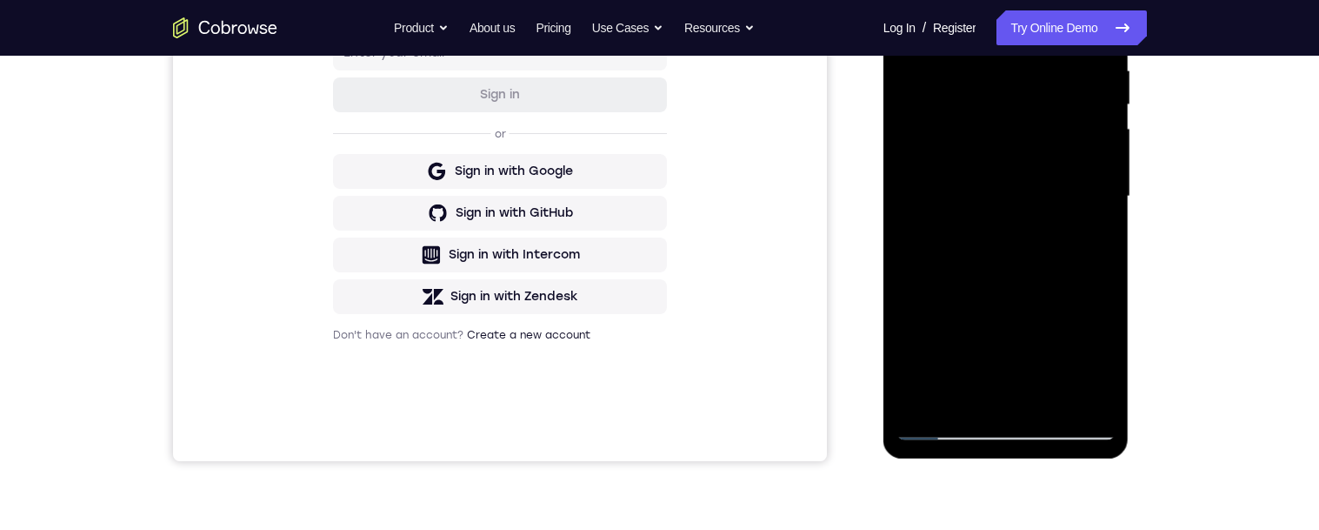
scroll to position [211, 0]
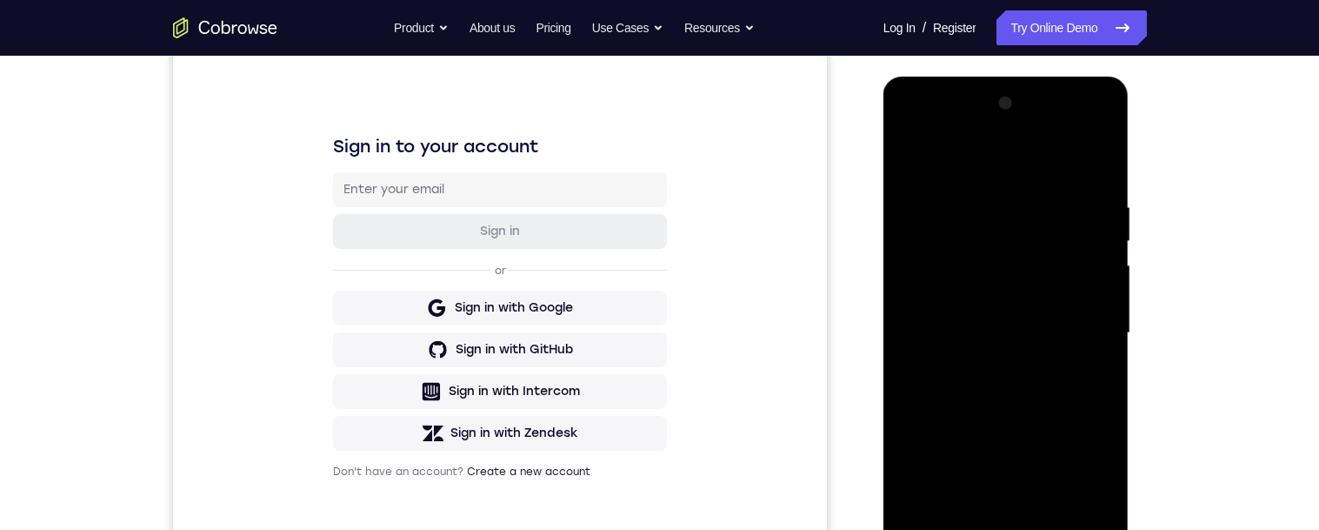
click at [919, 161] on div at bounding box center [1006, 333] width 219 height 487
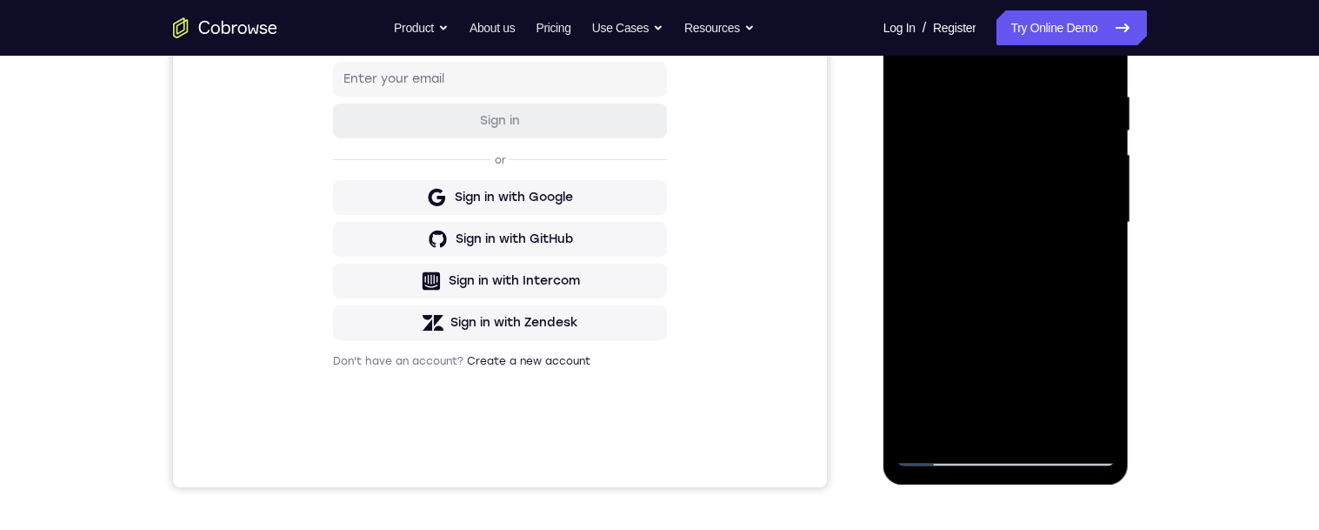
scroll to position [259, 0]
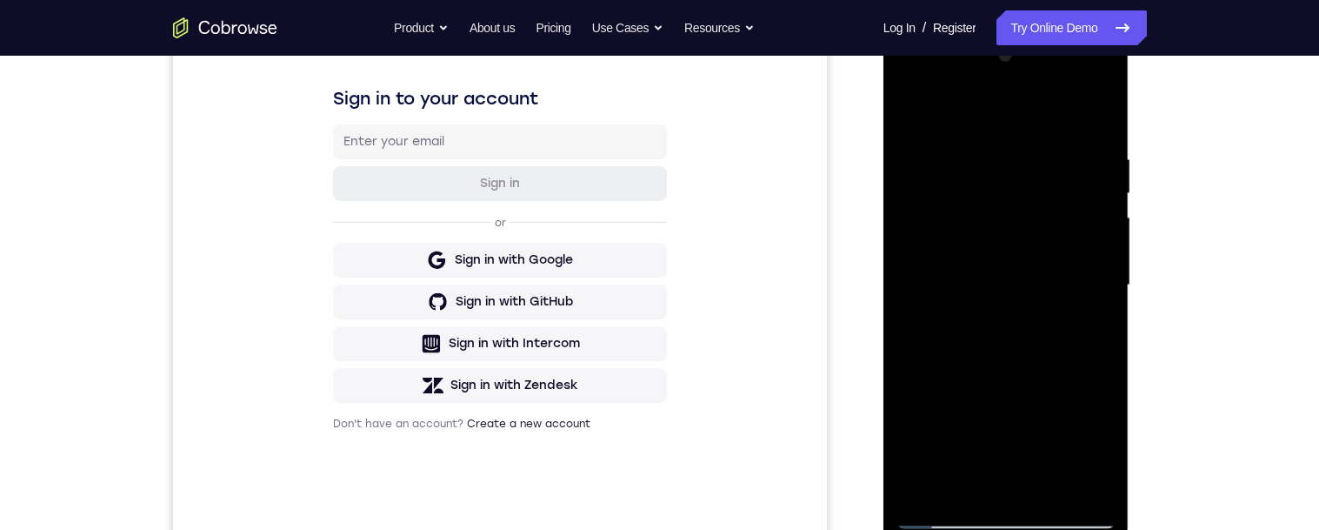
click at [1043, 148] on div at bounding box center [1006, 285] width 219 height 487
click at [1092, 304] on div at bounding box center [1006, 285] width 219 height 487
click at [1099, 302] on div at bounding box center [1006, 285] width 219 height 487
click at [926, 285] on div at bounding box center [1006, 285] width 219 height 487
click at [921, 291] on div at bounding box center [1006, 285] width 219 height 487
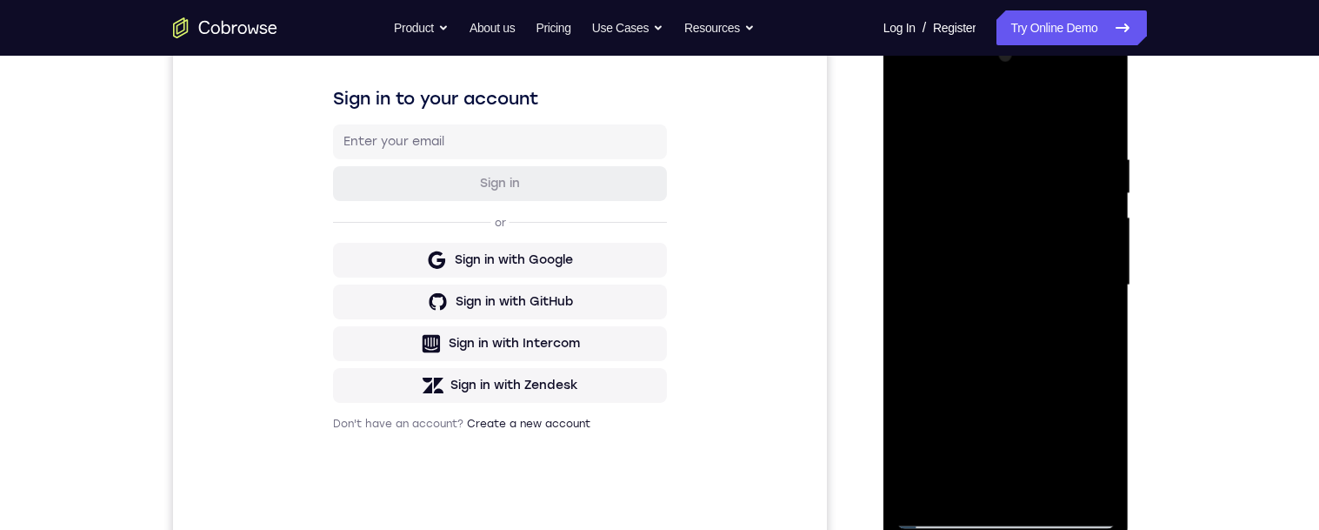
click at [1081, 228] on div at bounding box center [1006, 285] width 219 height 487
click at [1086, 234] on div at bounding box center [1006, 285] width 219 height 487
click at [1096, 319] on div at bounding box center [1006, 285] width 219 height 487
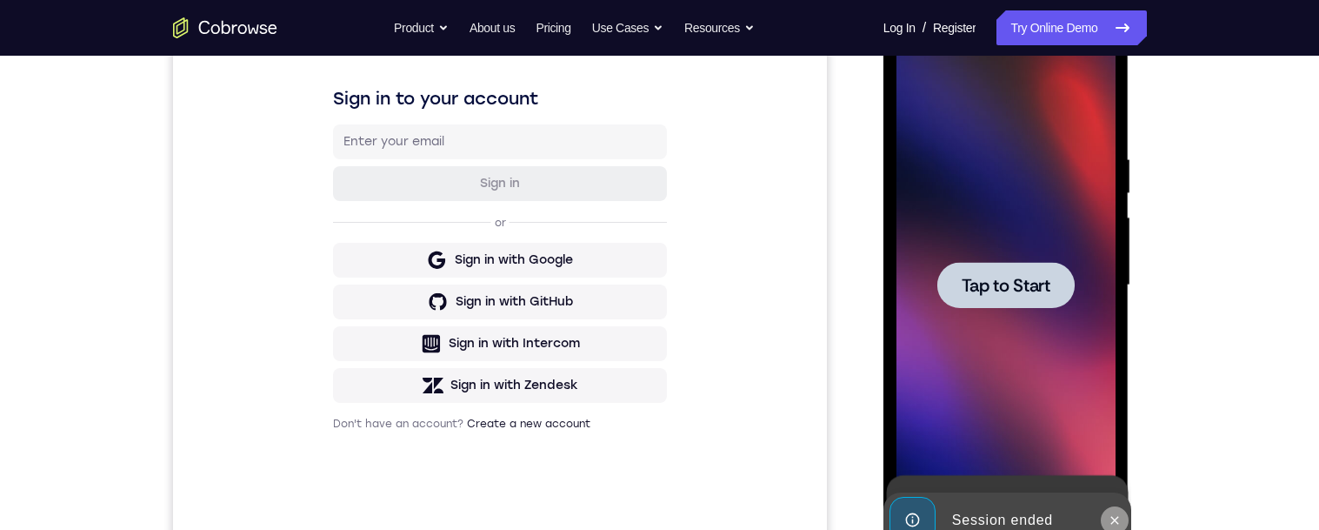
click at [1106, 513] on button at bounding box center [1115, 520] width 28 height 28
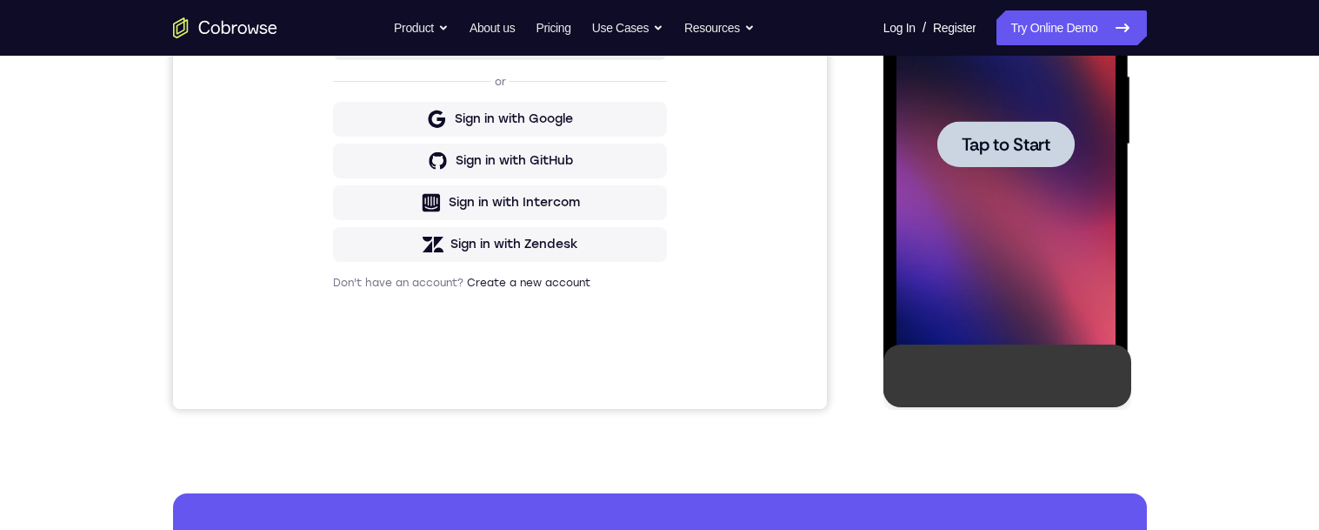
scroll to position [290, 0]
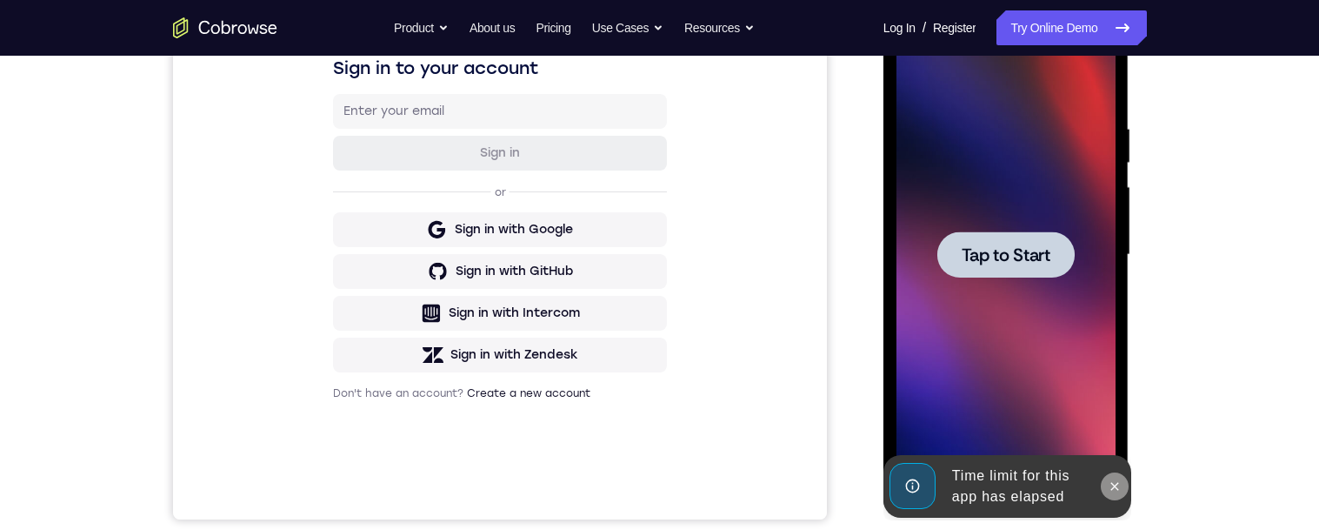
click at [1110, 492] on button at bounding box center [1115, 486] width 28 height 28
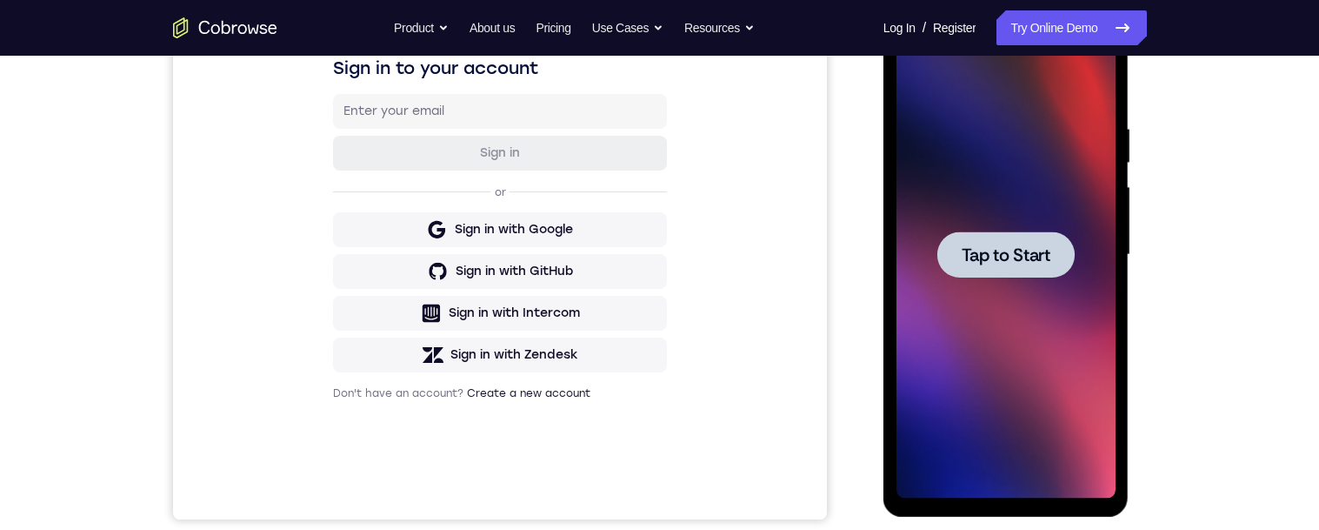
click at [1018, 246] on span "Tap to Start" at bounding box center [1006, 254] width 89 height 17
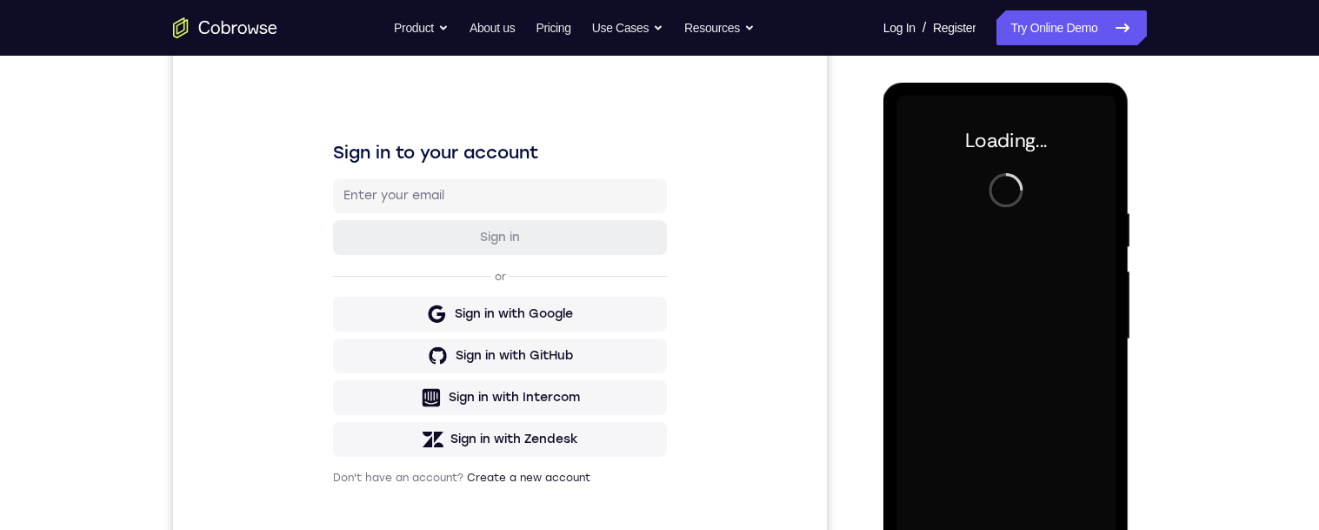
scroll to position [216, 0]
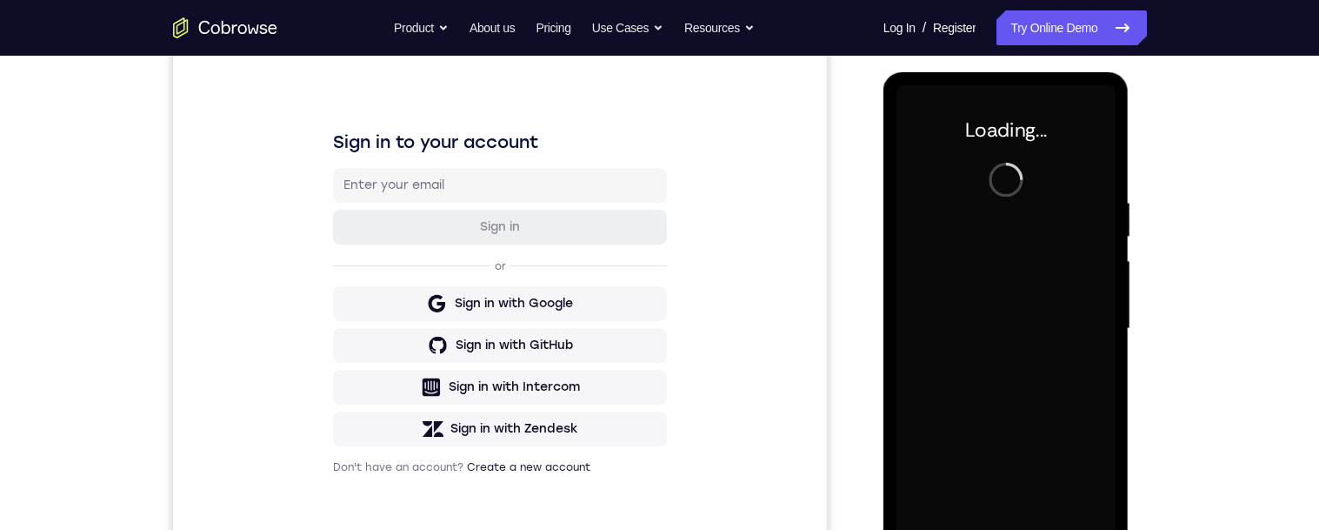
click at [1182, 183] on div "Your Support Agent Your Customer Web iOS Android Next Steps We’d be happy to gi…" at bounding box center [660, 413] width 1113 height 1147
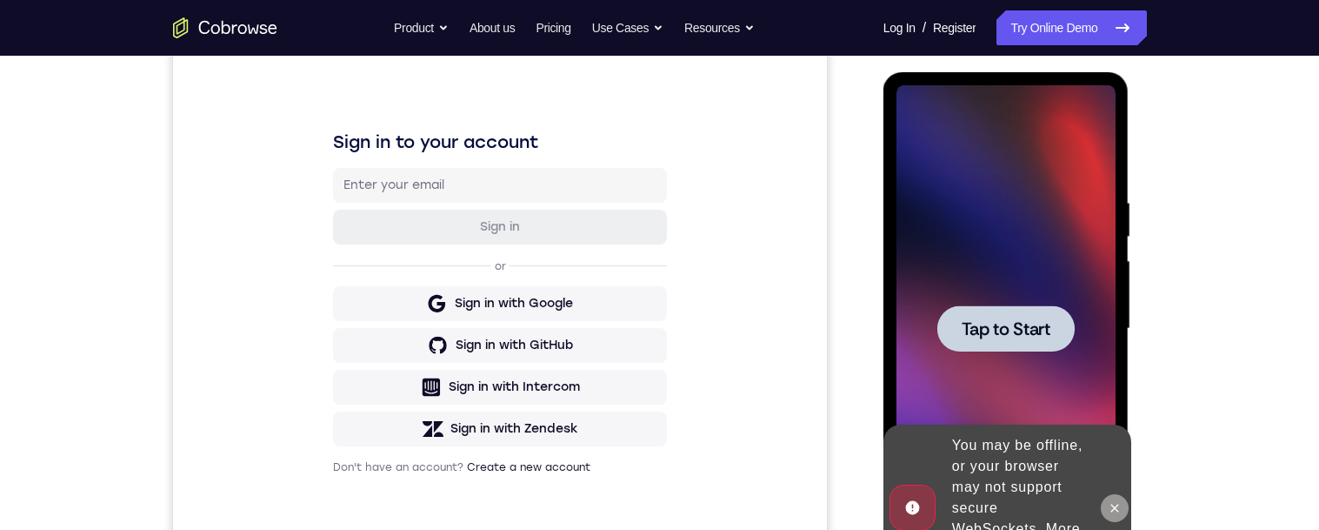
click at [1116, 501] on icon at bounding box center [1115, 508] width 14 height 14
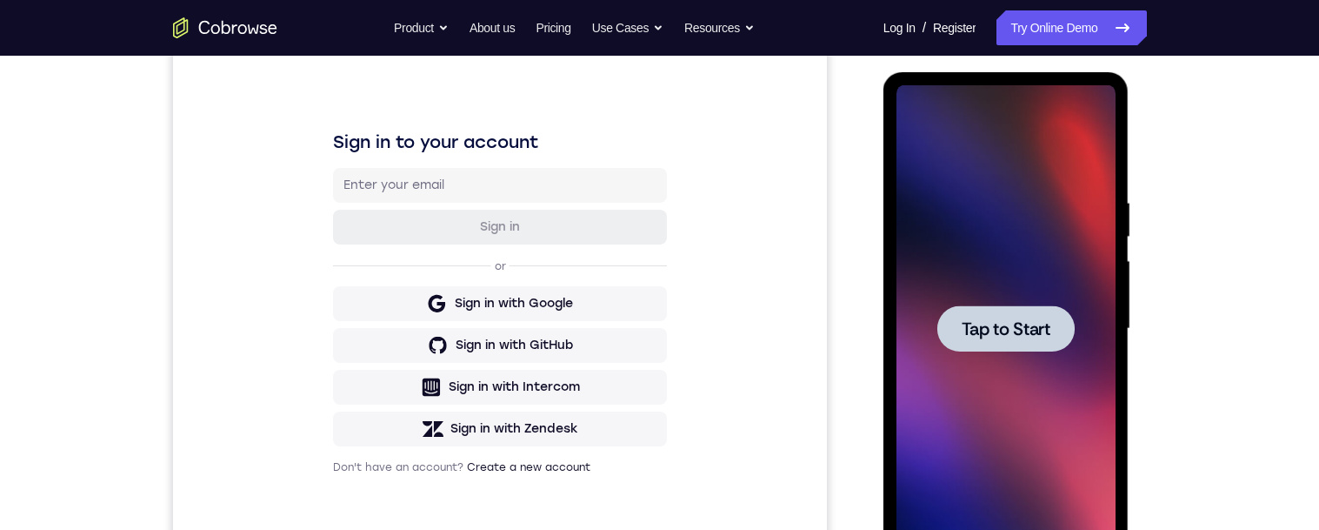
click at [1039, 340] on div at bounding box center [1006, 328] width 137 height 46
click at [1017, 339] on div at bounding box center [1006, 328] width 137 height 46
click at [1019, 337] on span "Tap to Start" at bounding box center [1006, 328] width 89 height 17
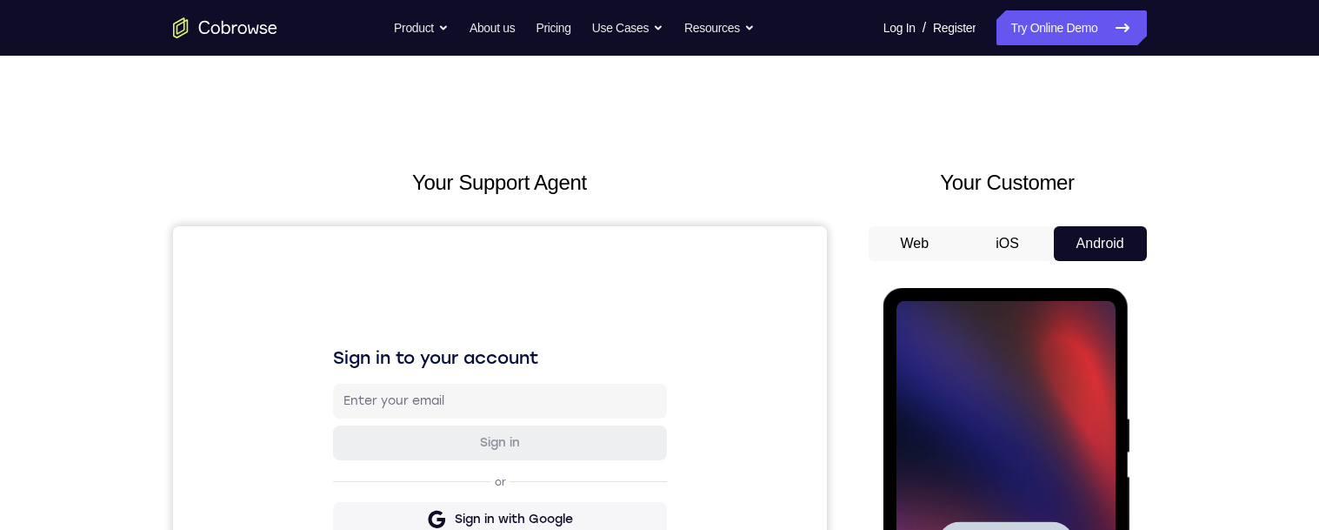
scroll to position [177, 0]
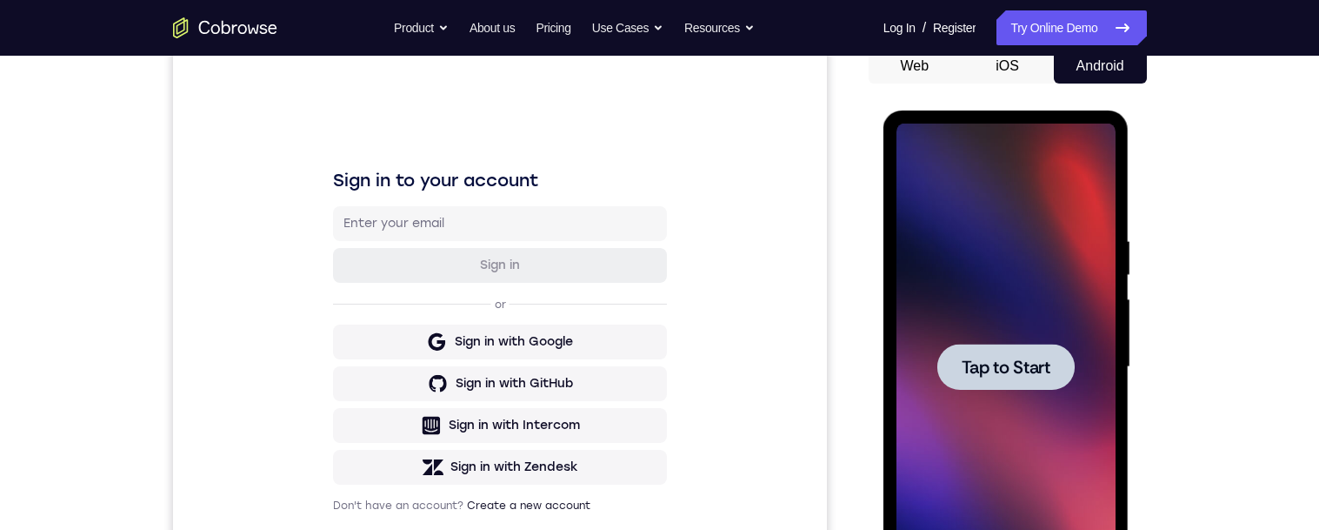
click at [1027, 377] on div at bounding box center [1006, 367] width 137 height 46
click at [1017, 373] on span "Tap to Start" at bounding box center [1006, 366] width 89 height 17
click at [1015, 371] on span "Tap to Start" at bounding box center [1006, 366] width 89 height 17
click at [1012, 371] on span "Tap to Start" at bounding box center [1006, 366] width 89 height 17
click at [1009, 379] on div at bounding box center [1006, 367] width 137 height 46
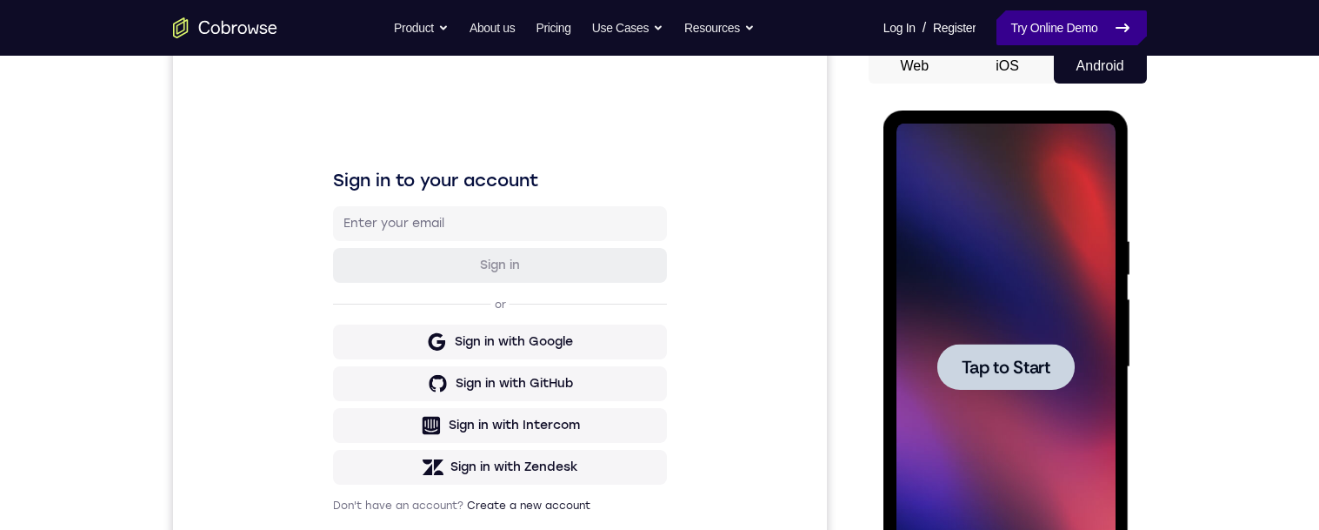
click at [1080, 31] on link "Try Online Demo" at bounding box center [1072, 27] width 150 height 35
click at [1231, 229] on div "Your Support Agent Your Customer Web iOS Android Next Steps We’d be happy to gi…" at bounding box center [659, 451] width 1319 height 1147
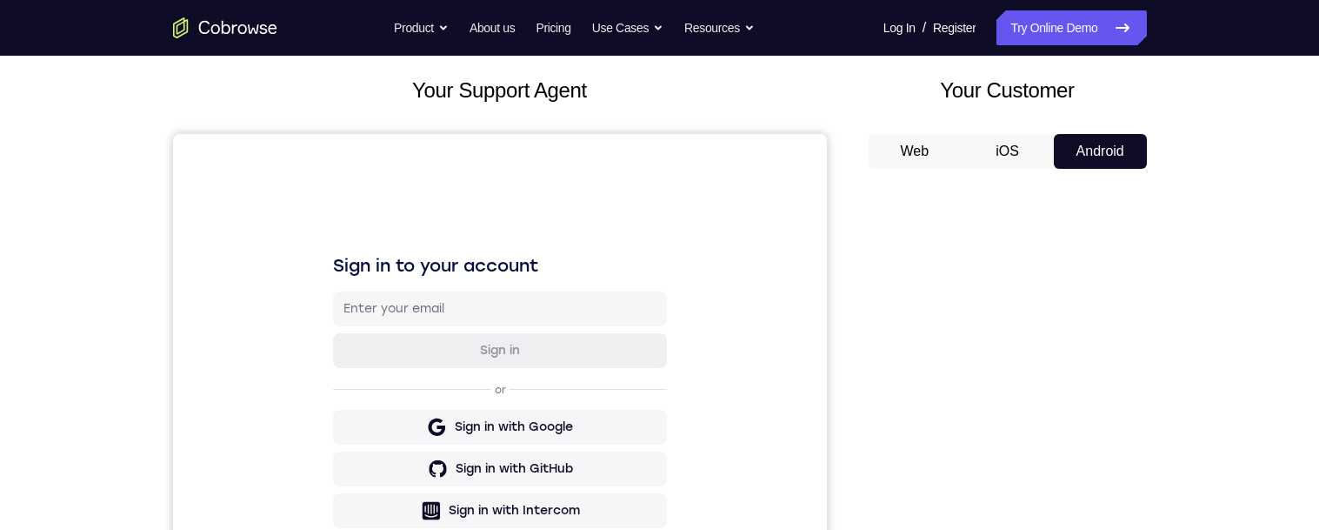
scroll to position [77, 0]
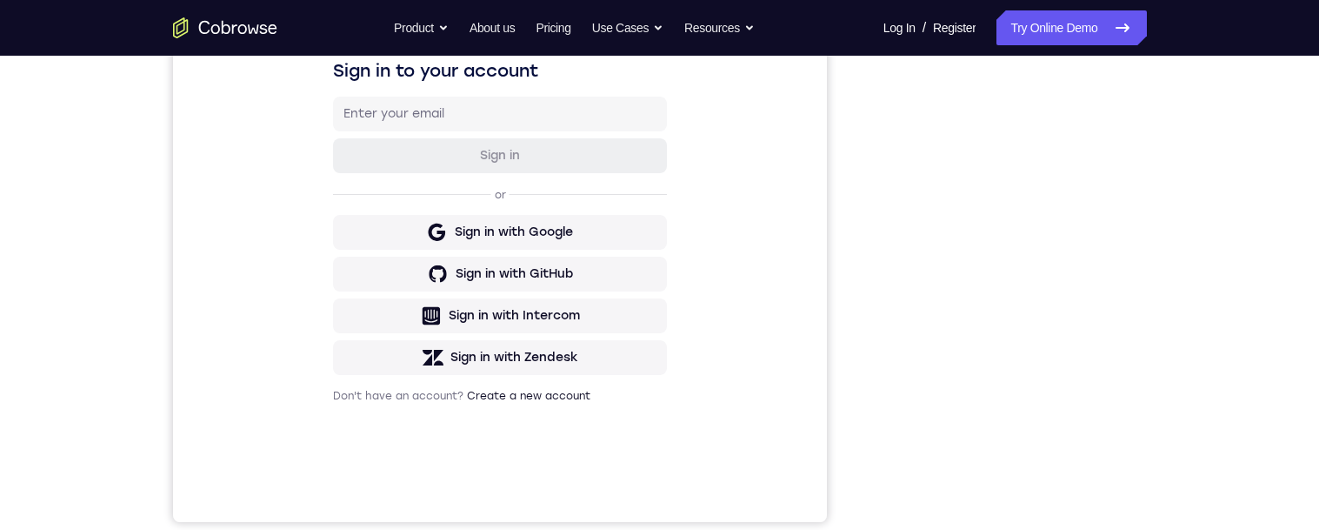
scroll to position [321, 0]
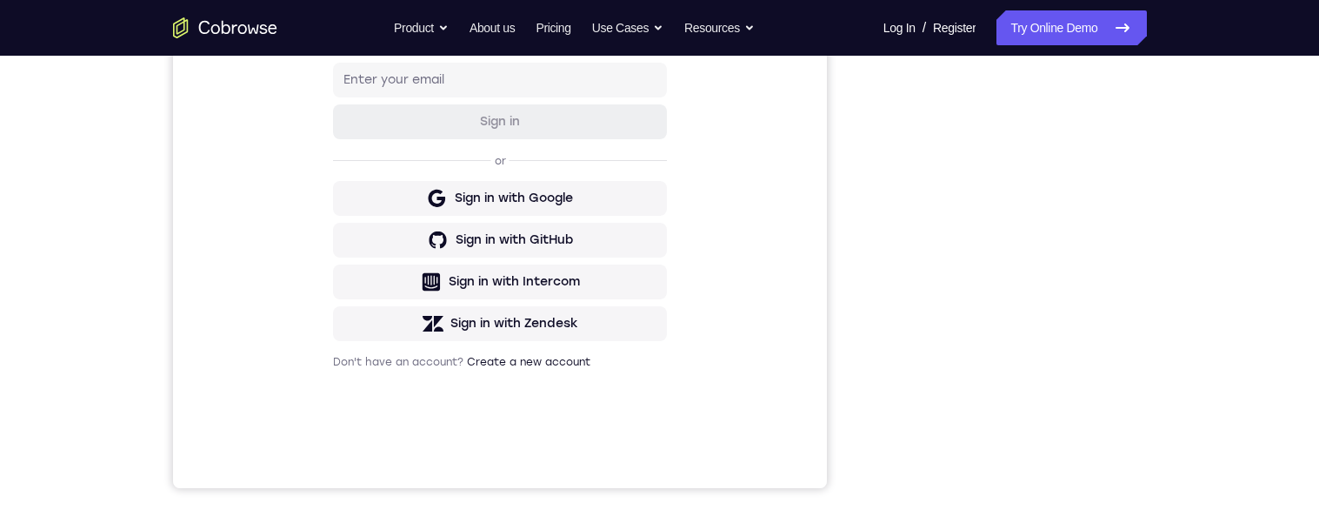
click at [1272, 328] on div "Your Support Agent Your Customer Web iOS Android Next Steps We’d be happy to gi…" at bounding box center [659, 308] width 1319 height 1147
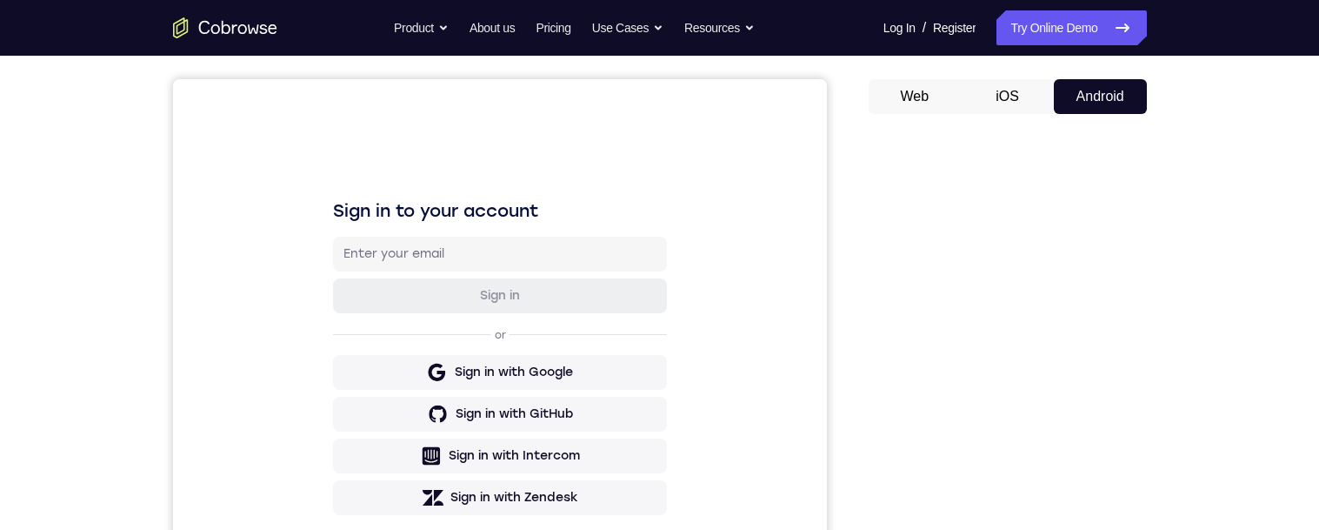
scroll to position [0, 0]
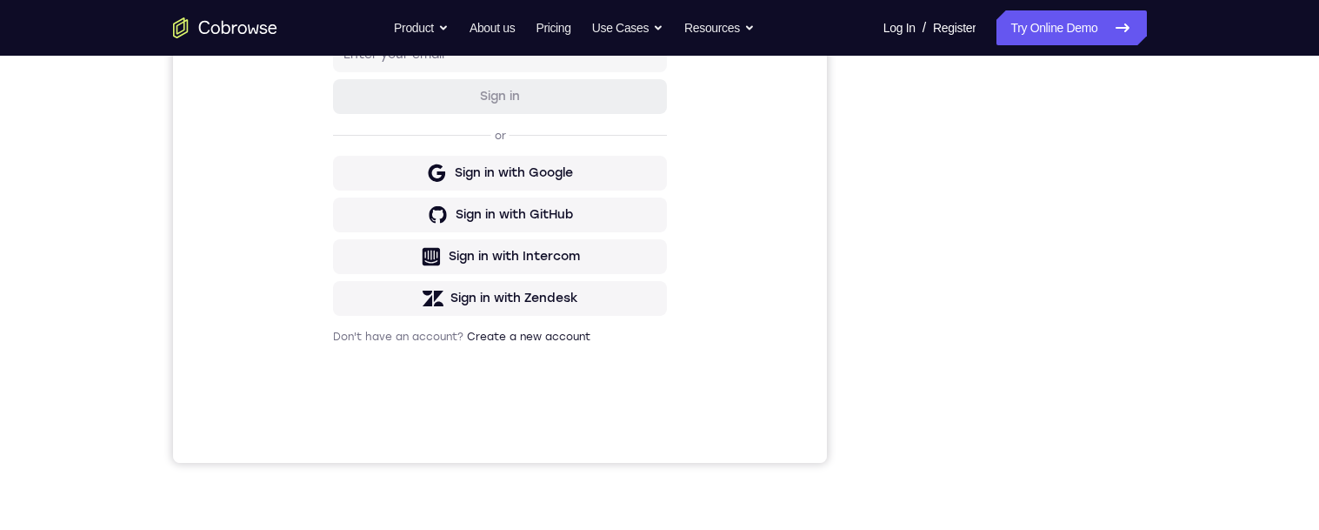
scroll to position [382, 0]
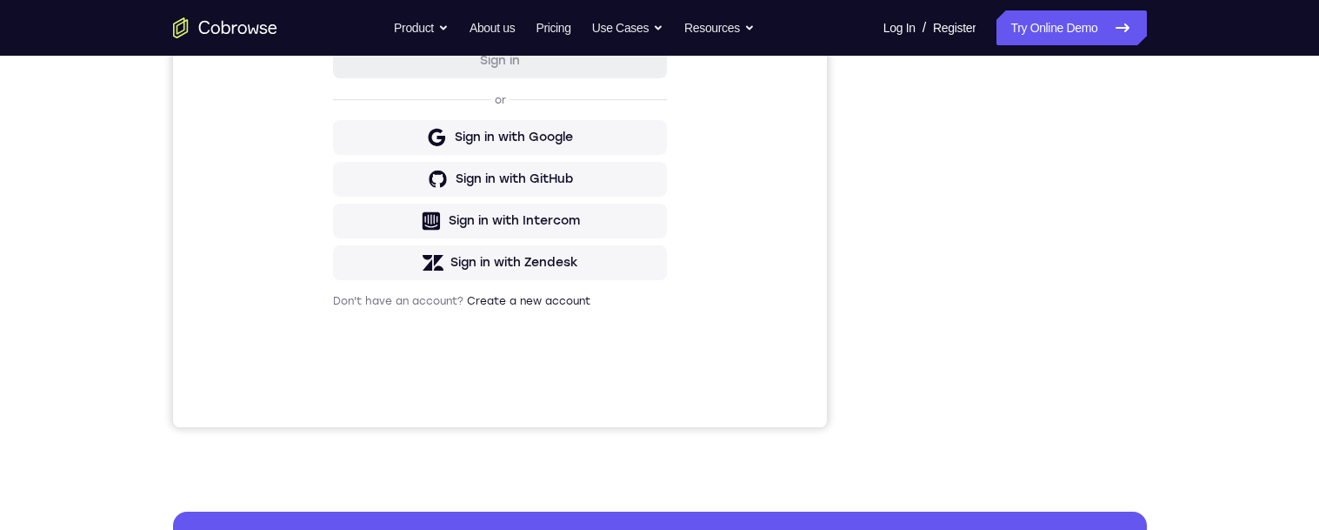
click at [1224, 211] on div "Your Support Agent Your Customer Web iOS Android Next Steps We’d be happy to gi…" at bounding box center [659, 247] width 1319 height 1147
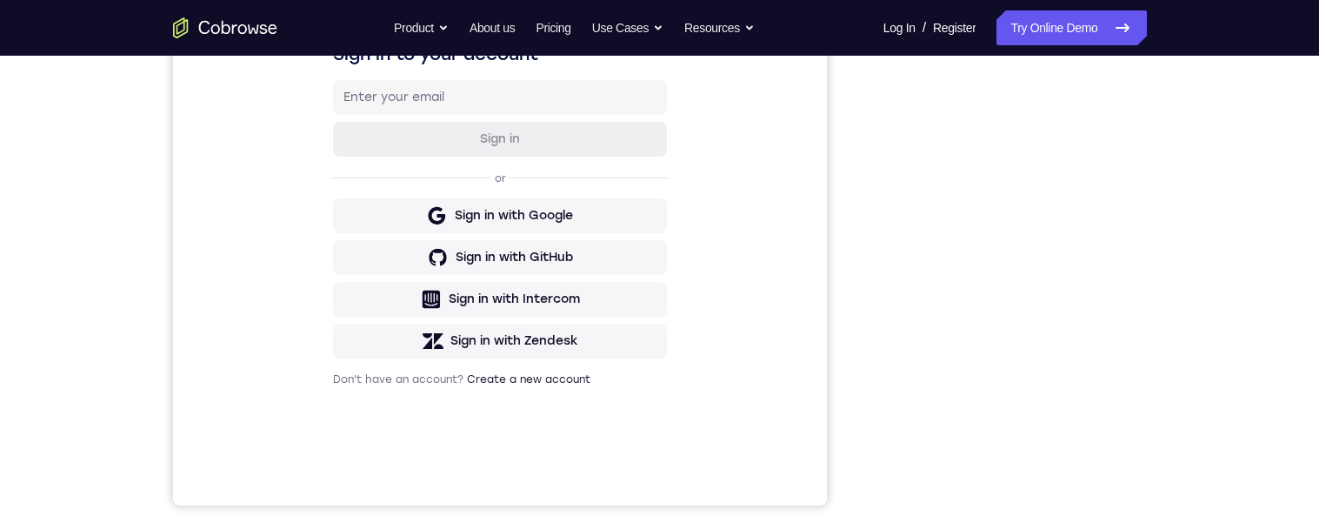
scroll to position [138, 0]
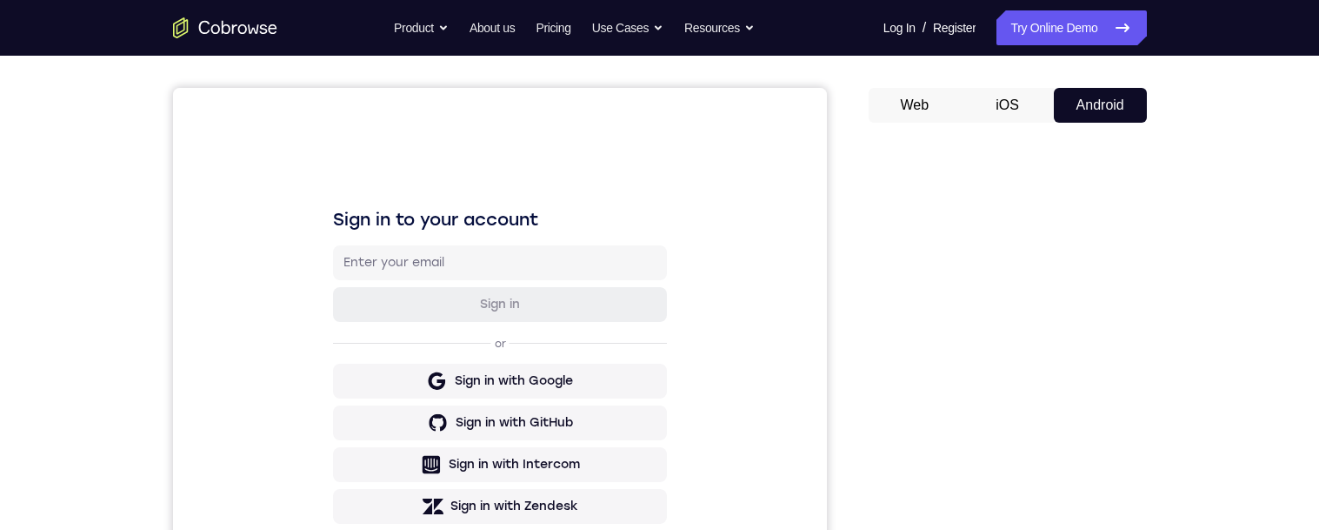
click at [1183, 280] on div "Your Support Agent Your Customer Web iOS Android Next Steps We’d be happy to gi…" at bounding box center [660, 490] width 1113 height 1147
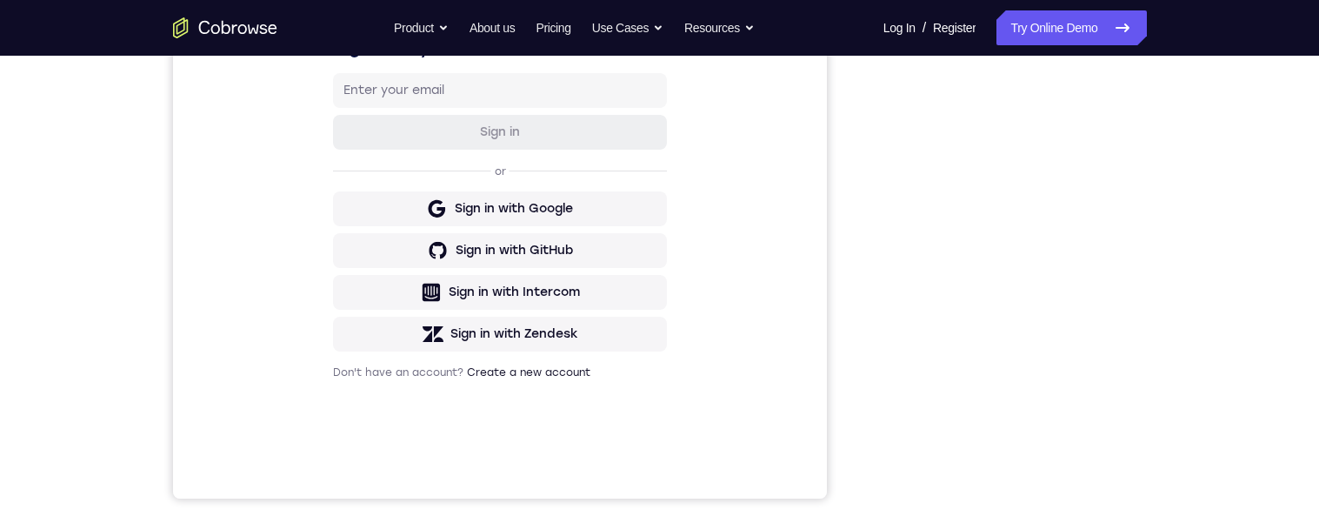
scroll to position [0, 0]
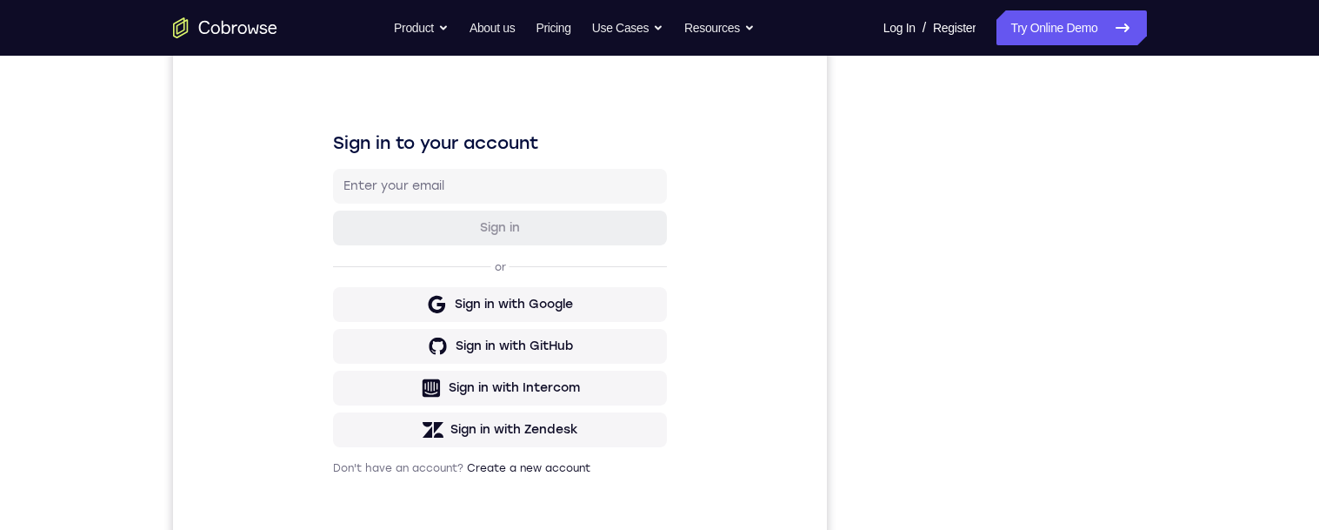
scroll to position [243, 0]
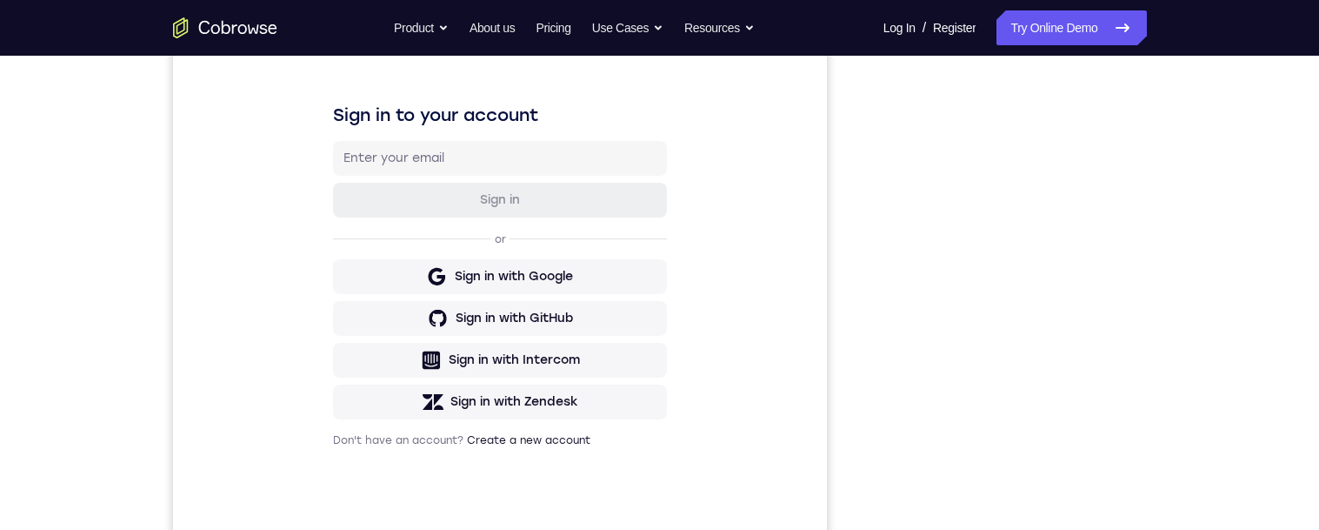
click at [1276, 378] on div "Your Support Agent Your Customer Web iOS Android Next Steps We’d be happy to gi…" at bounding box center [659, 386] width 1319 height 1147
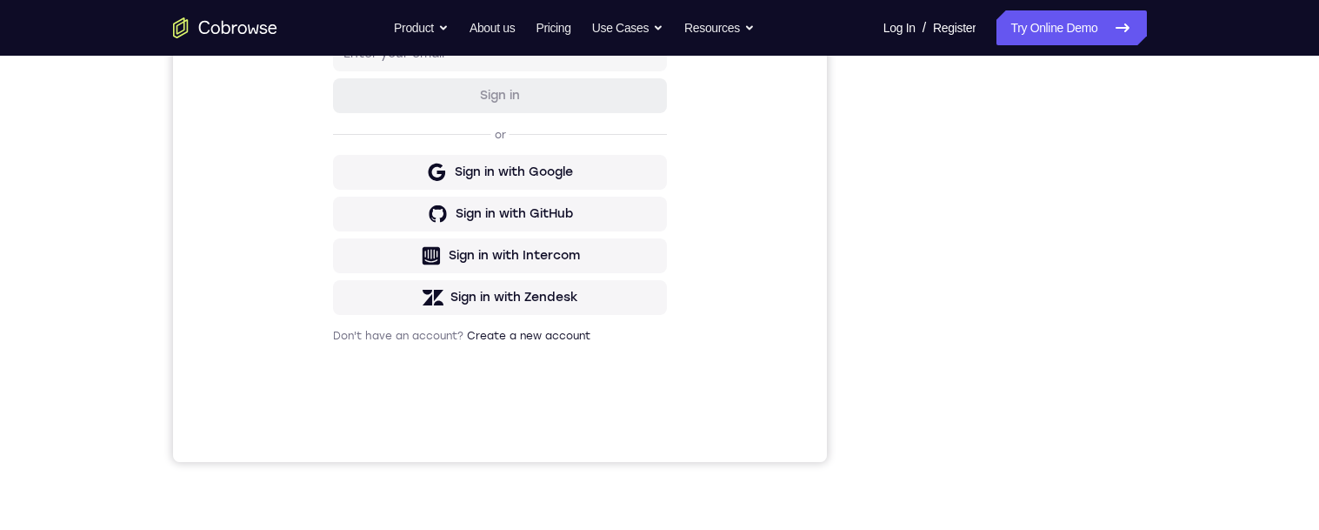
scroll to position [0, 0]
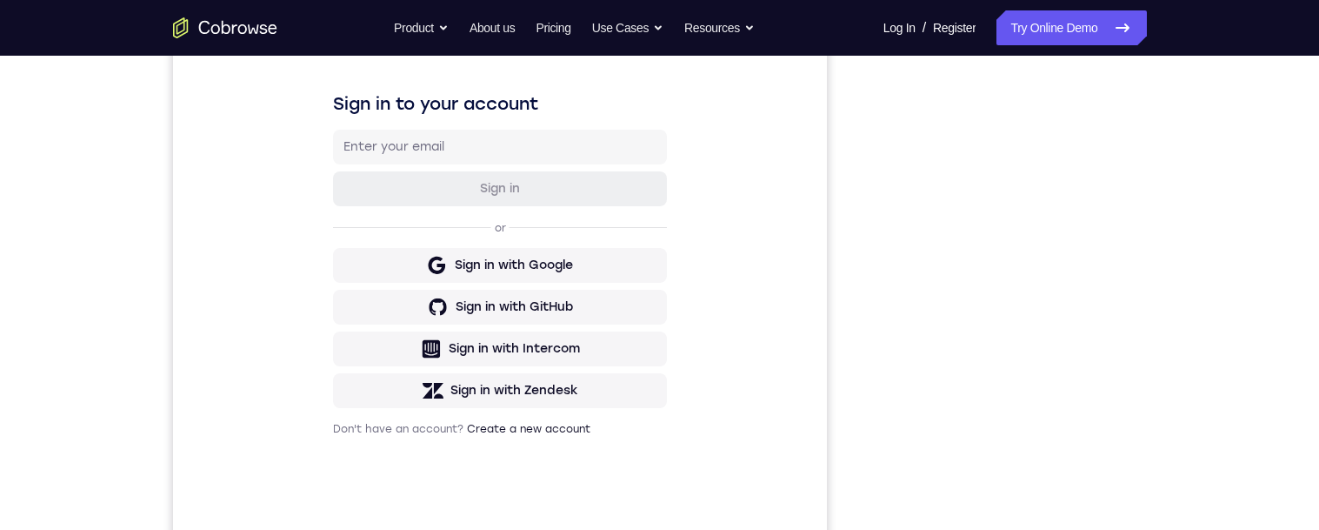
scroll to position [312, 0]
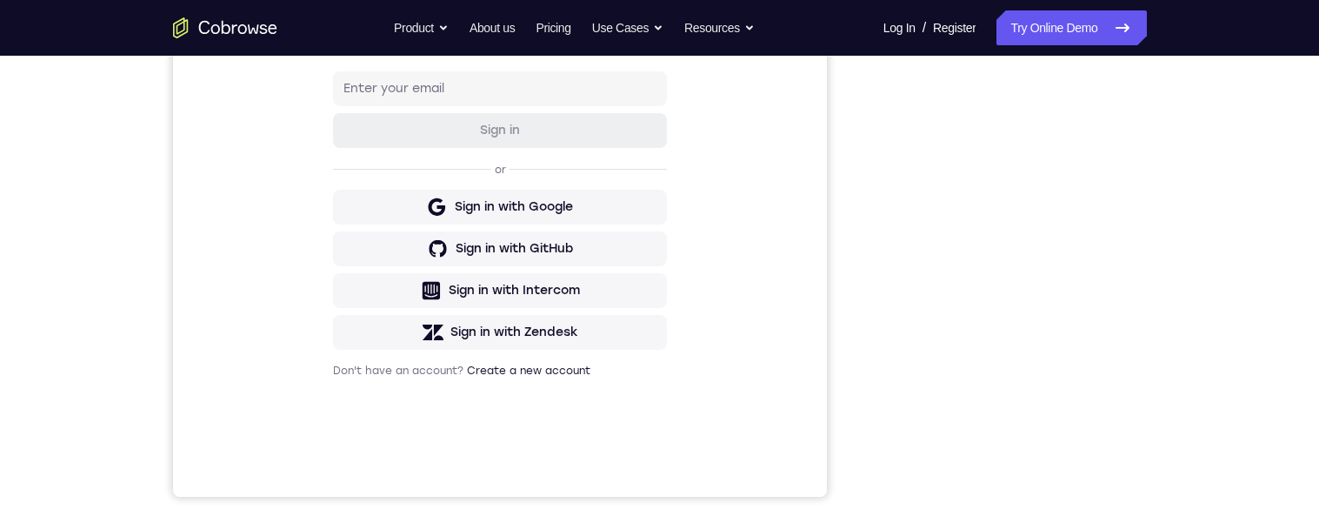
click at [1233, 240] on div "Your Support Agent Your Customer Web iOS Android Next Steps We’d be happy to gi…" at bounding box center [659, 316] width 1319 height 1147
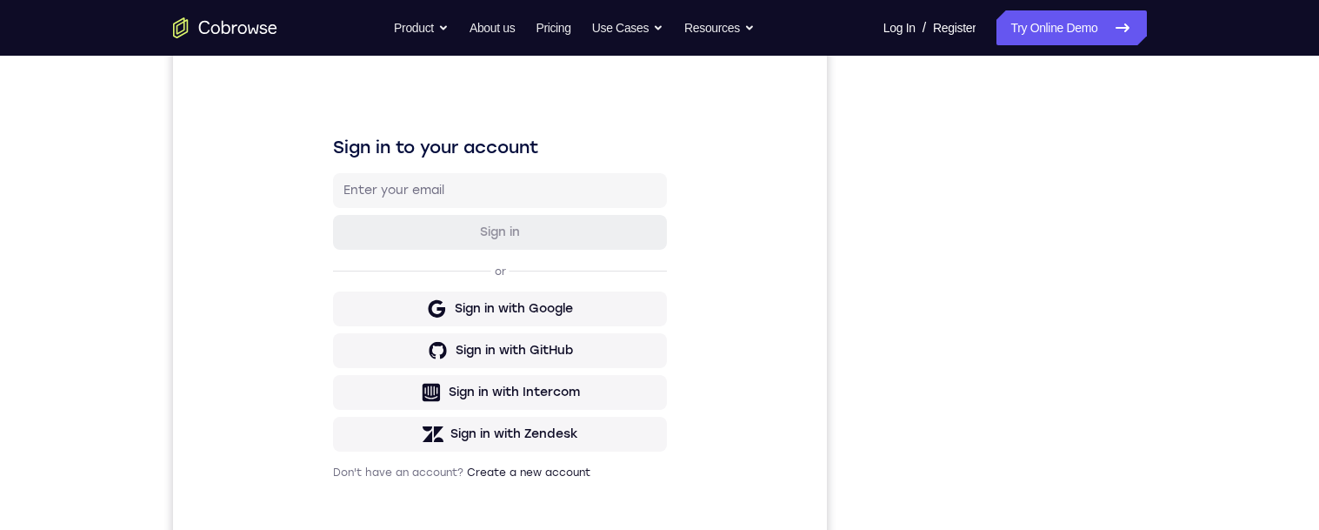
scroll to position [0, 0]
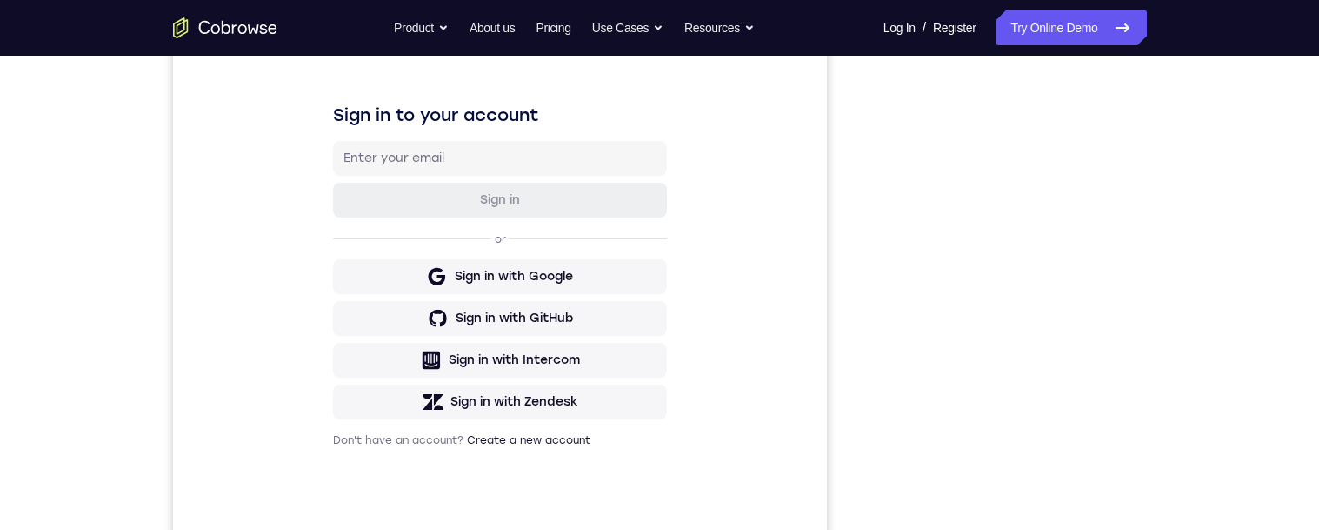
click at [837, 195] on div "Your Support Agent Your Customer Web iOS Android" at bounding box center [660, 245] width 974 height 643
